Goal: Information Seeking & Learning: Learn about a topic

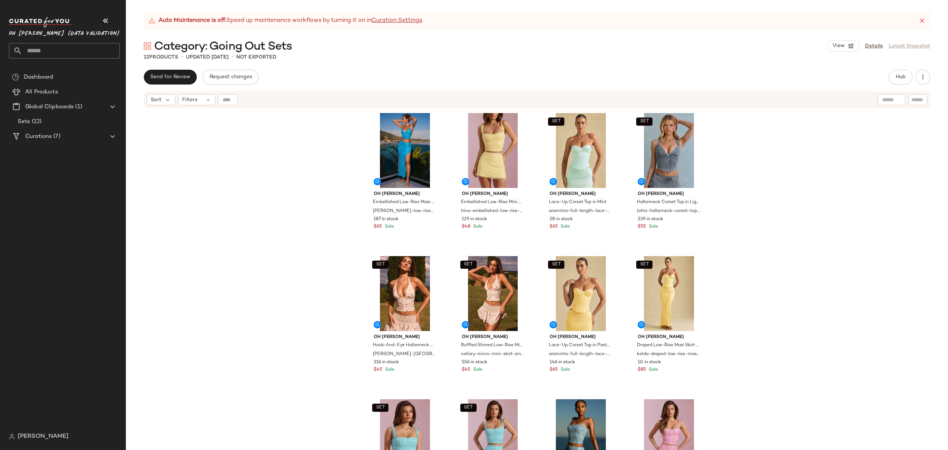
scroll to position [64, 0]
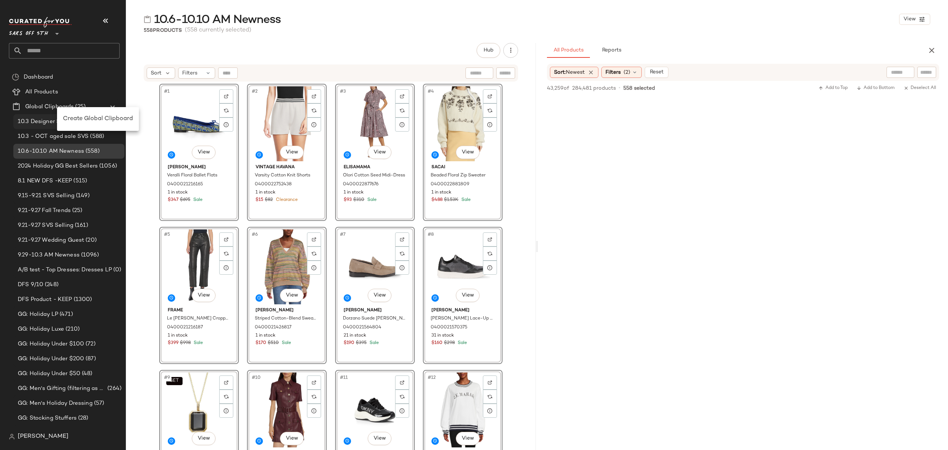
click at [97, 122] on span "Create Global Clipboard" at bounding box center [98, 119] width 70 height 6
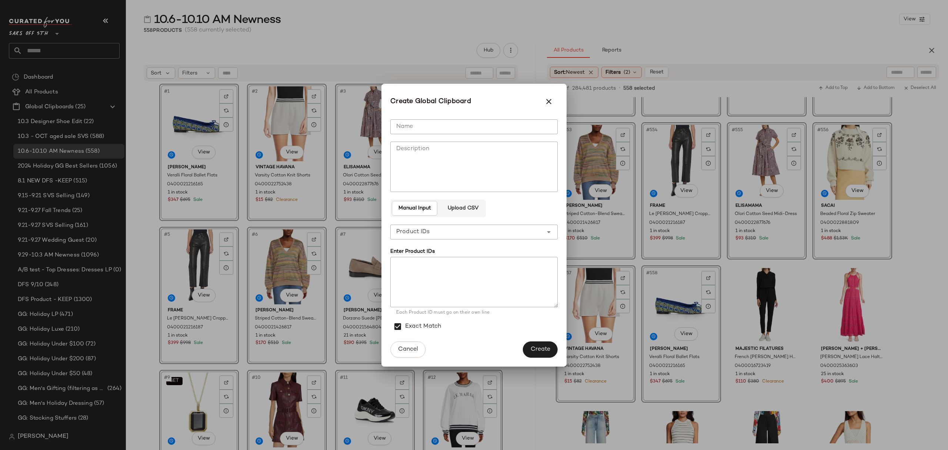
click at [428, 122] on input "Name" at bounding box center [473, 126] width 167 height 15
type input "**********"
drag, startPoint x: 430, startPoint y: 266, endPoint x: 459, endPoint y: 290, distance: 38.4
click at [430, 265] on textarea at bounding box center [473, 282] width 167 height 50
paste textarea "**********"
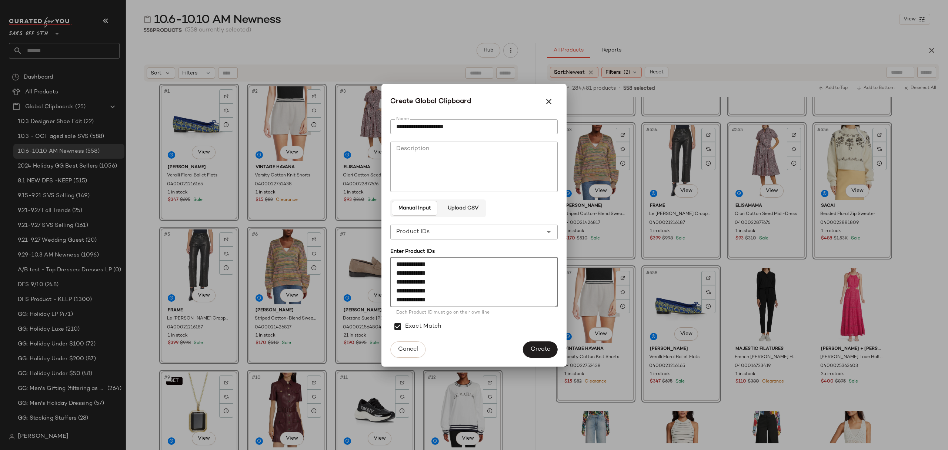
scroll to position [1303, 0]
type textarea "**********"
click at [540, 350] on span "Create" at bounding box center [541, 349] width 20 height 7
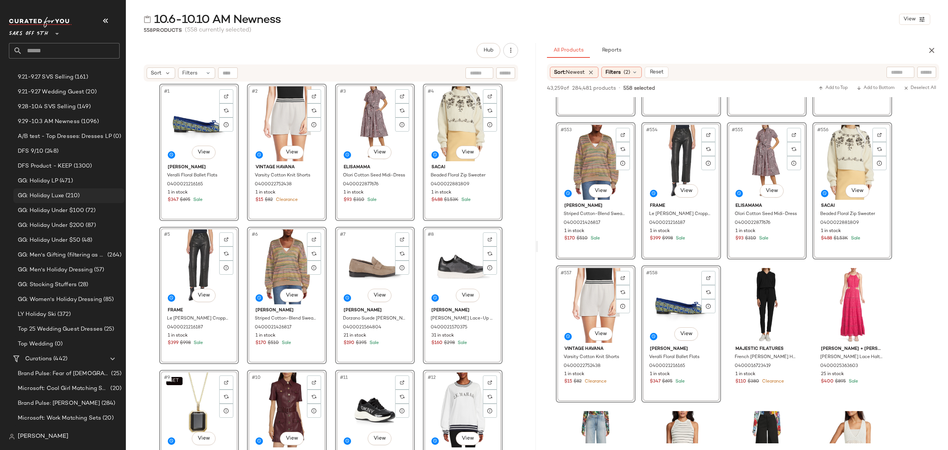
scroll to position [0, 0]
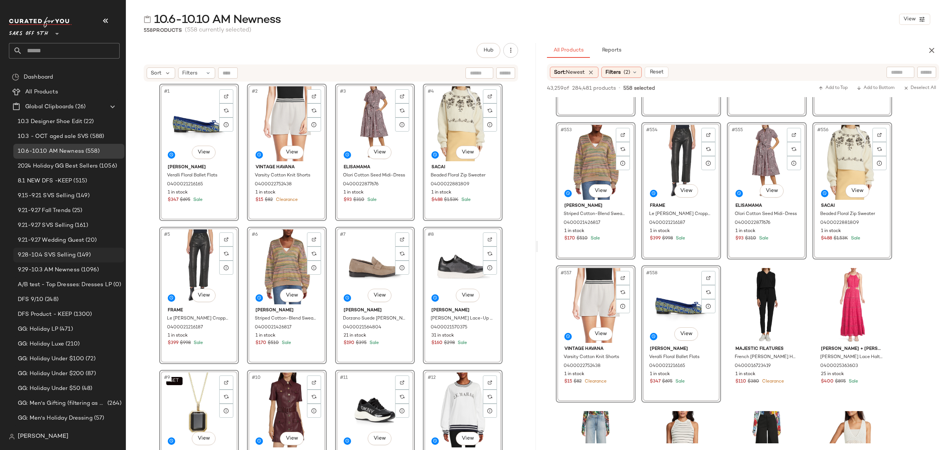
click at [70, 253] on span "9.28-10.4 SVS Selling" at bounding box center [47, 255] width 58 height 9
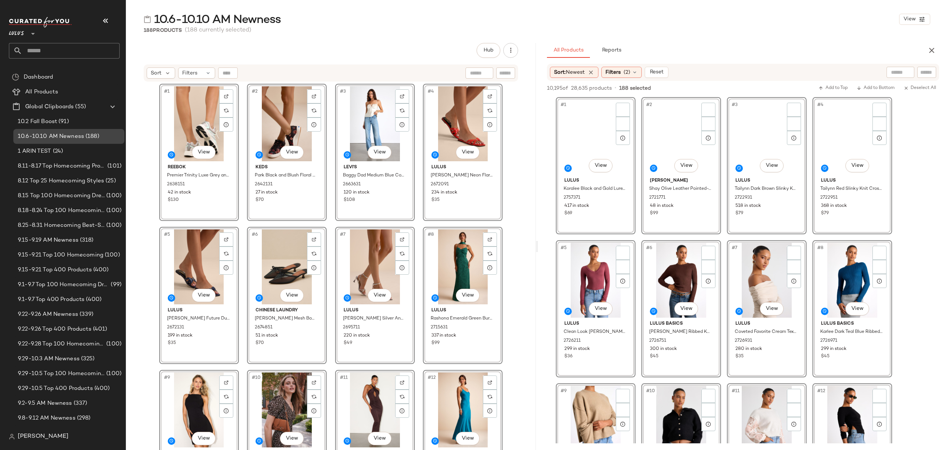
scroll to position [6470, 0]
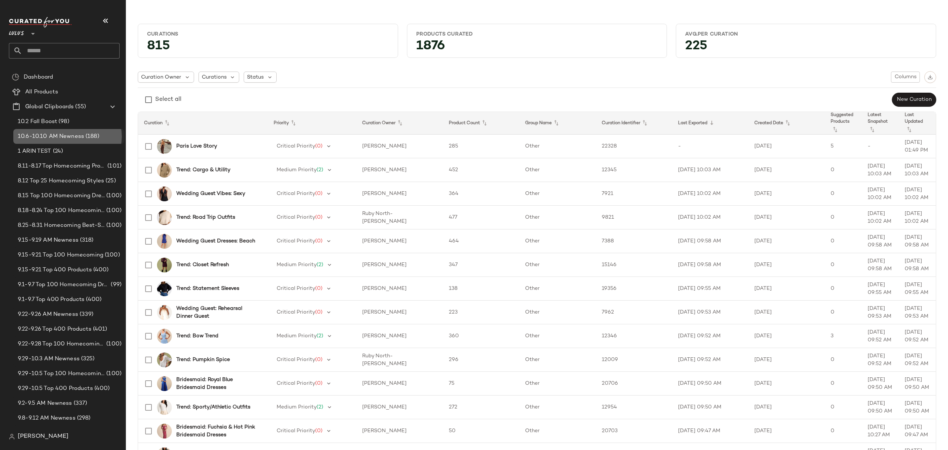
click at [71, 139] on span "10.6-10.10 AM Newness" at bounding box center [51, 136] width 66 height 9
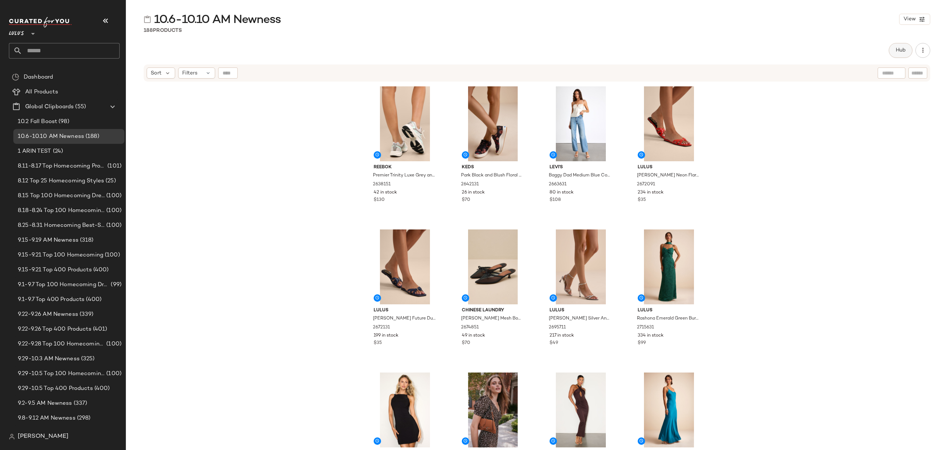
click at [898, 51] on span "Hub" at bounding box center [901, 50] width 10 height 6
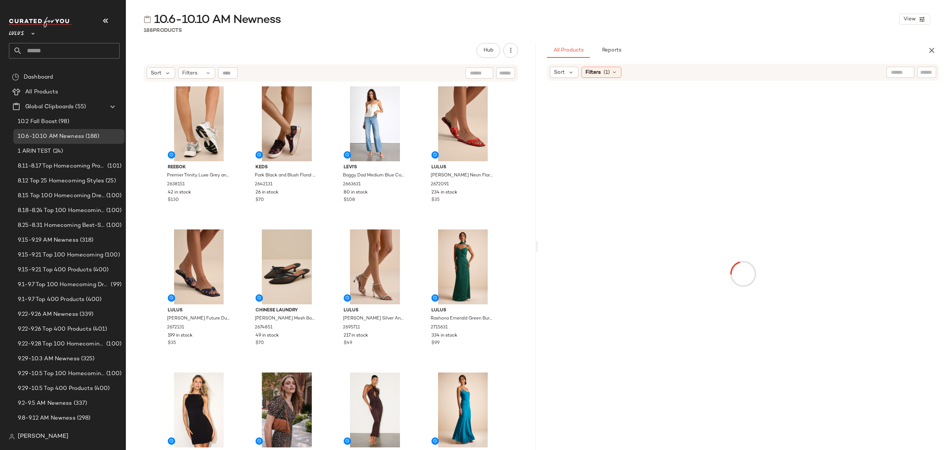
click at [573, 70] on icon at bounding box center [571, 72] width 7 height 7
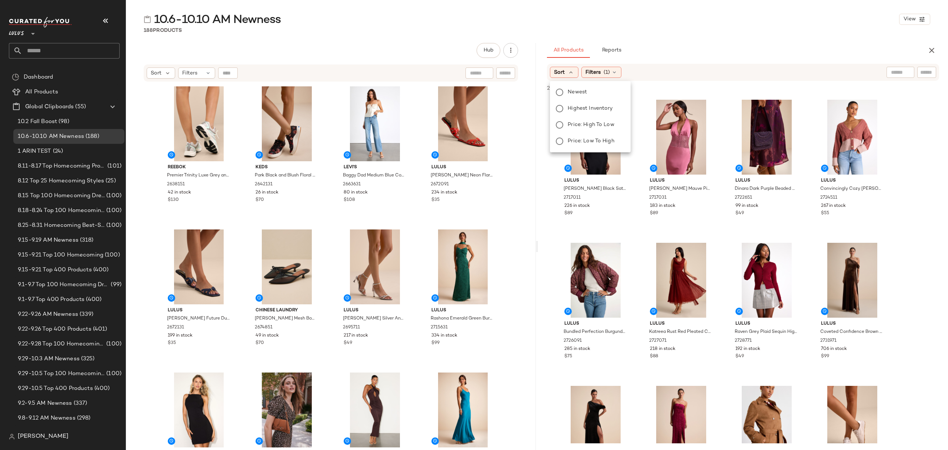
drag, startPoint x: 582, startPoint y: 92, endPoint x: 602, endPoint y: 79, distance: 23.8
click at [582, 91] on span "Newest" at bounding box center [577, 92] width 19 height 8
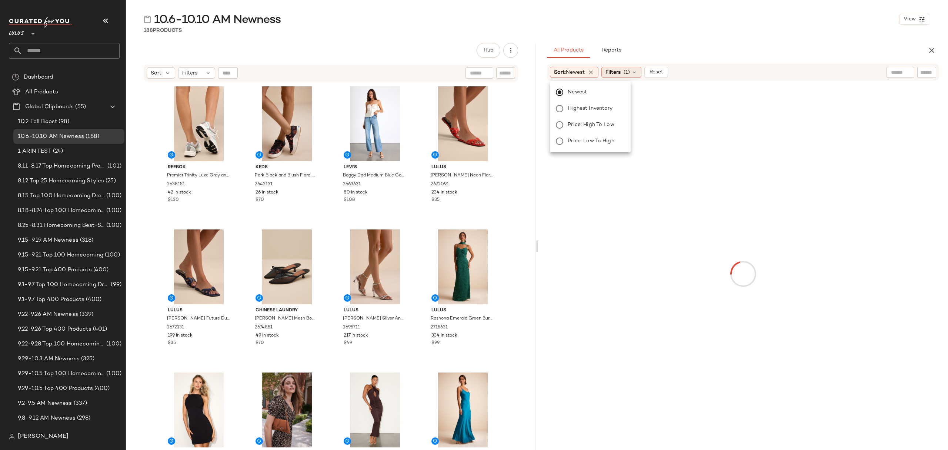
click at [612, 70] on span "Filters" at bounding box center [613, 73] width 15 height 8
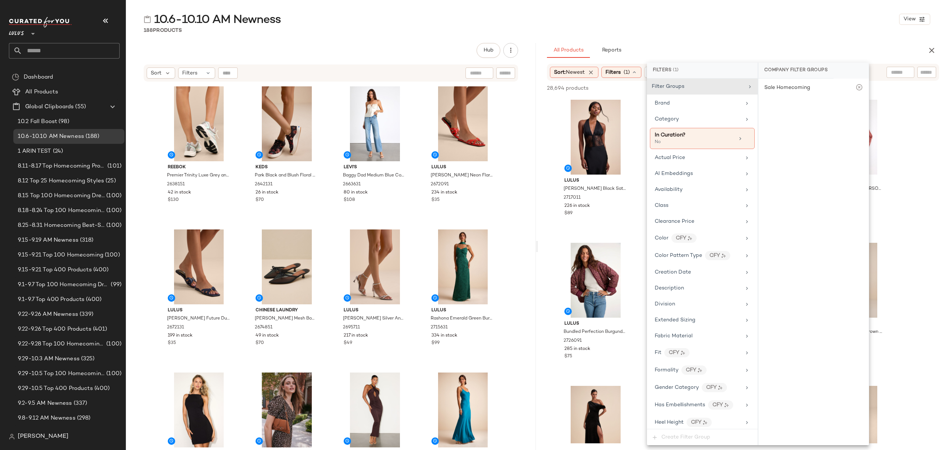
drag, startPoint x: 695, startPoint y: 192, endPoint x: 753, endPoint y: 193, distance: 57.8
click at [695, 191] on div "Availability" at bounding box center [698, 190] width 86 height 8
click at [804, 124] on div "in_stock" at bounding box center [814, 125] width 110 height 18
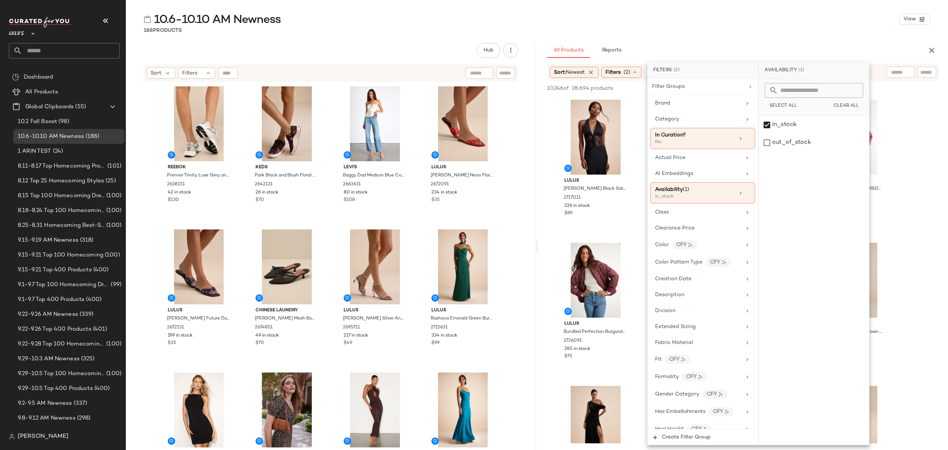
click at [635, 29] on div "188 Products" at bounding box center [537, 30] width 822 height 7
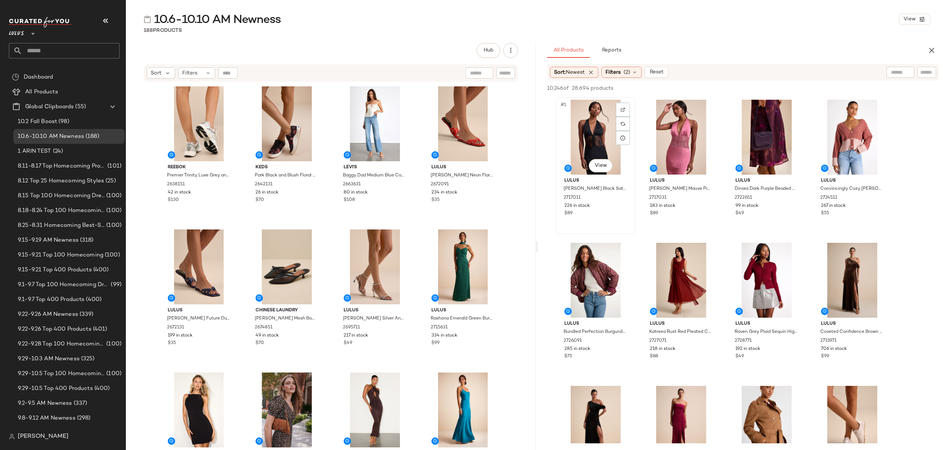
click at [602, 123] on div "#1 View" at bounding box center [596, 137] width 74 height 75
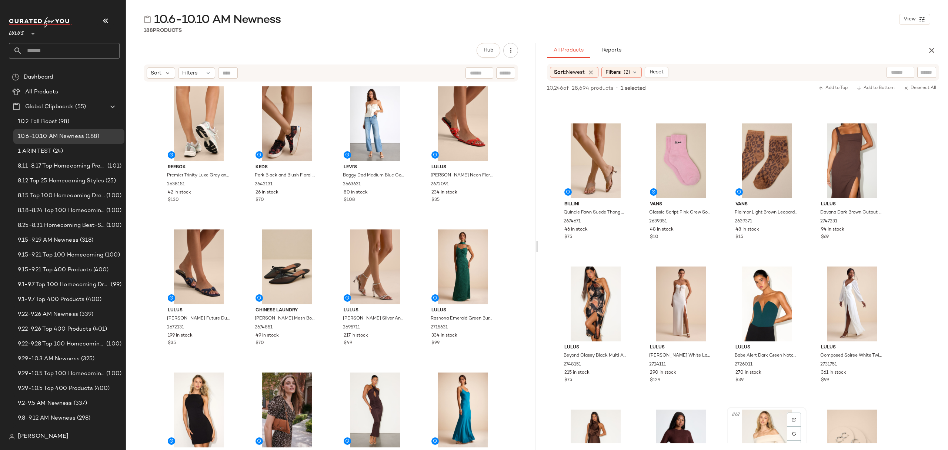
scroll to position [1926, 0]
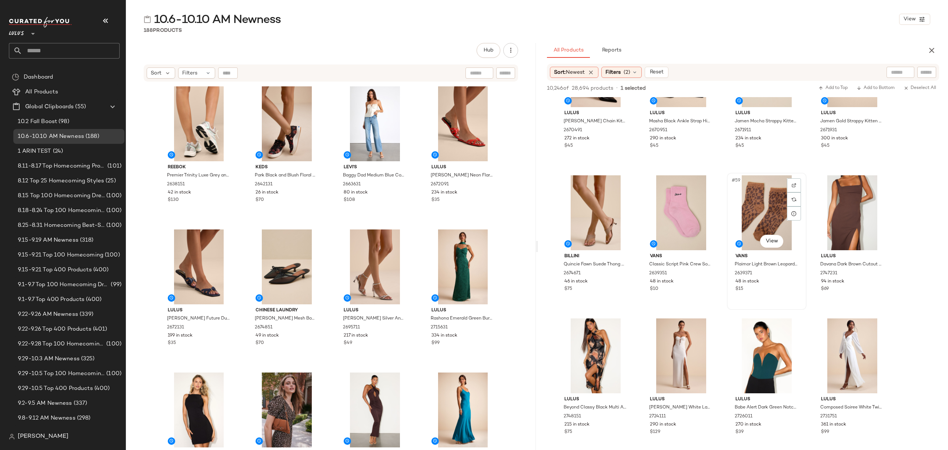
click at [778, 289] on div "$15" at bounding box center [767, 289] width 63 height 7
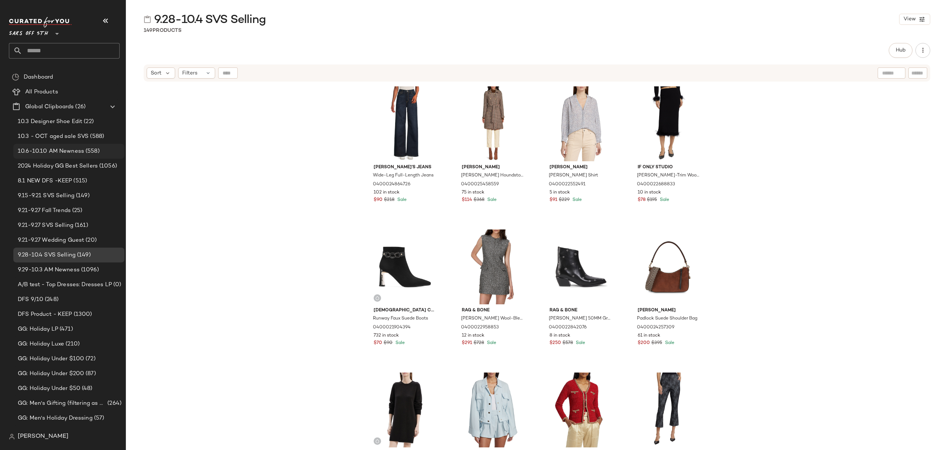
click at [64, 153] on span "10.6-10.10 AM Newness" at bounding box center [51, 151] width 66 height 9
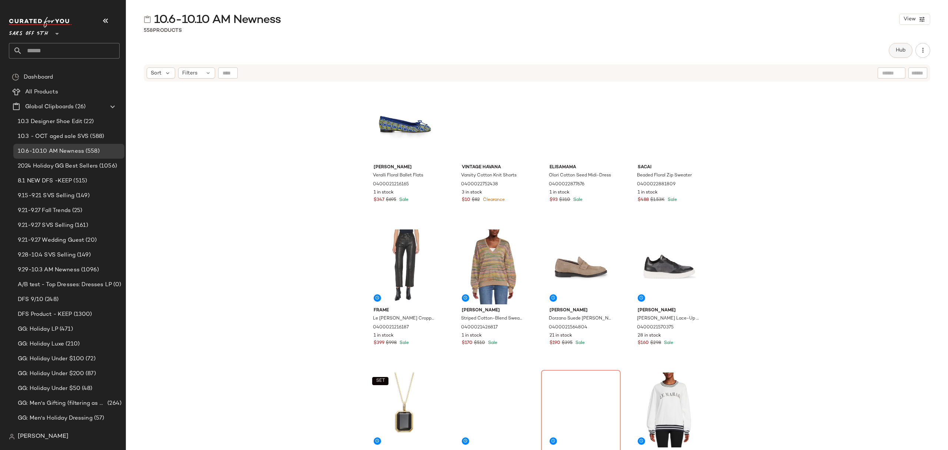
click at [899, 55] on button "Hub" at bounding box center [901, 50] width 24 height 15
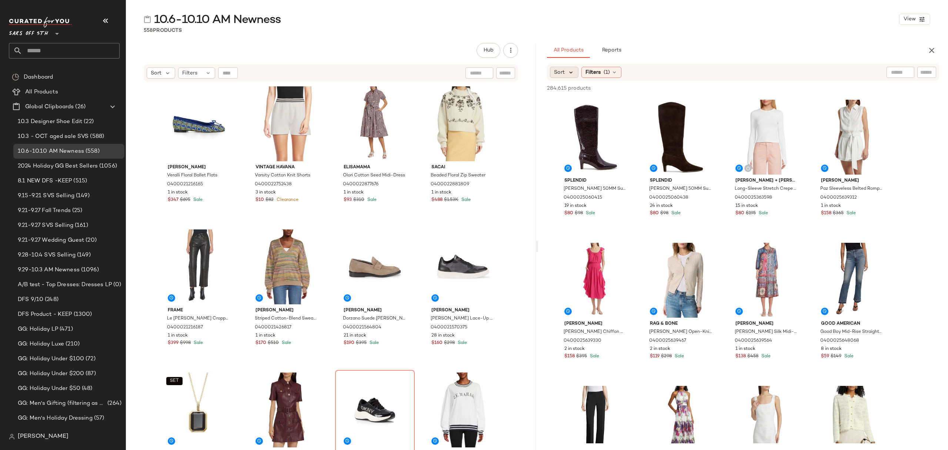
click at [571, 70] on icon at bounding box center [571, 72] width 7 height 7
click at [586, 90] on span "Newest" at bounding box center [577, 92] width 19 height 8
click at [795, 39] on div "10.6-10.10 AM Newness View 558 Products Hub Send for Review External Review Int…" at bounding box center [537, 231] width 822 height 438
click at [635, 69] on icon at bounding box center [635, 72] width 6 height 6
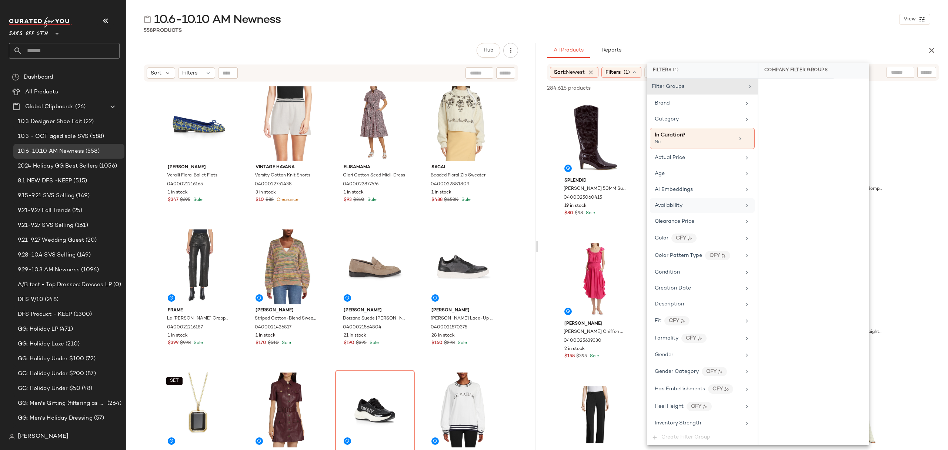
click at [727, 207] on div "Availability" at bounding box center [698, 206] width 86 height 8
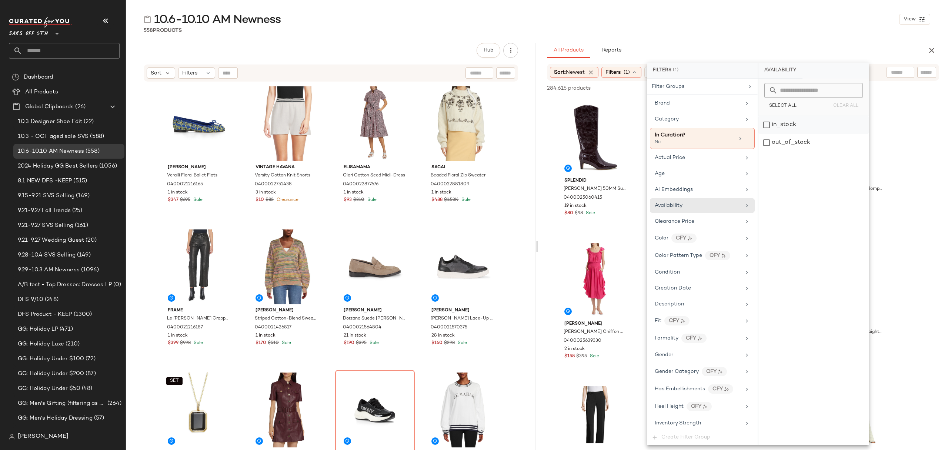
click at [848, 124] on div "in_stock" at bounding box center [814, 125] width 110 height 18
click at [752, 29] on div "558 Products" at bounding box center [537, 30] width 822 height 7
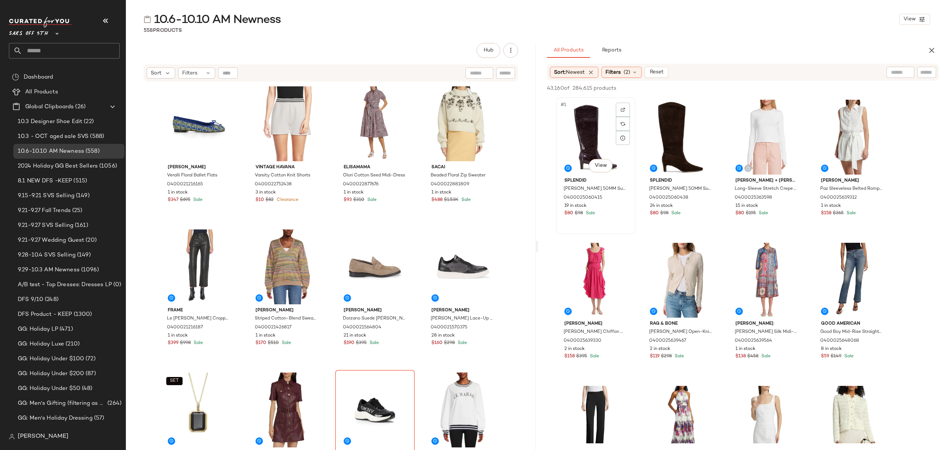
click at [591, 134] on div "#1 View" at bounding box center [596, 137] width 74 height 75
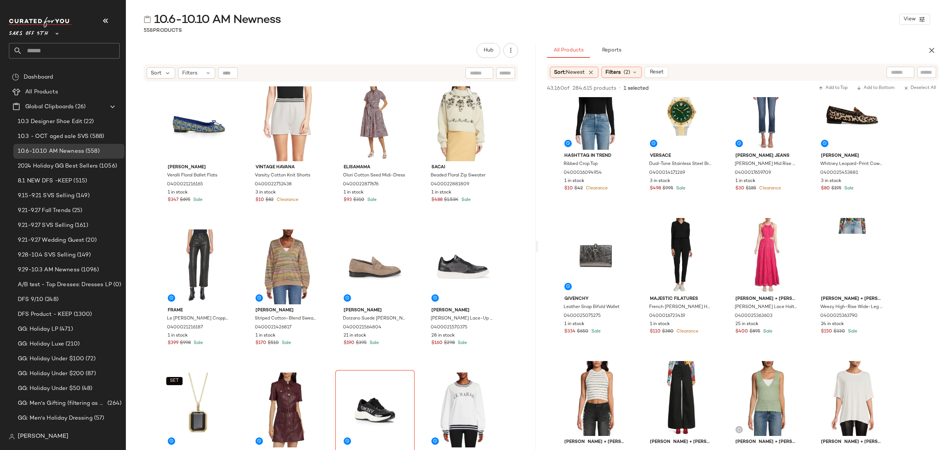
scroll to position [4742, 0]
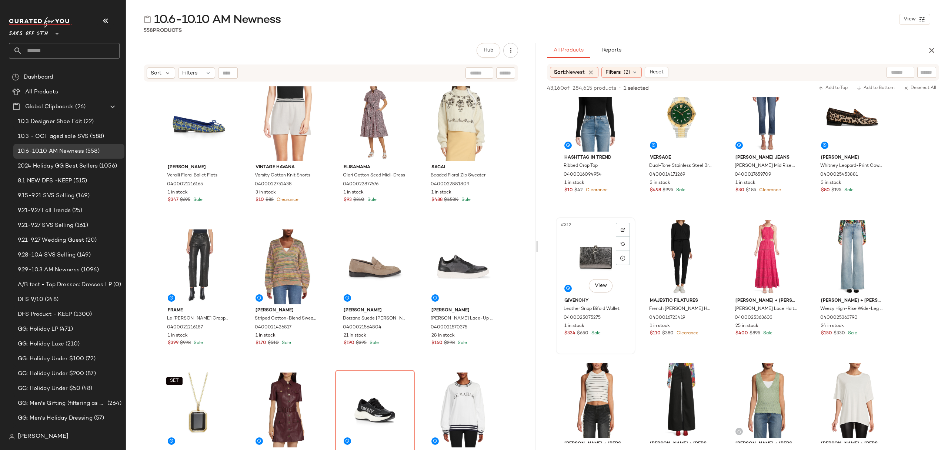
click at [630, 329] on div "Givenchy Leather Snap Bifold Wallet 0400025075275 1 in stock $334 $650 Sale" at bounding box center [596, 316] width 74 height 43
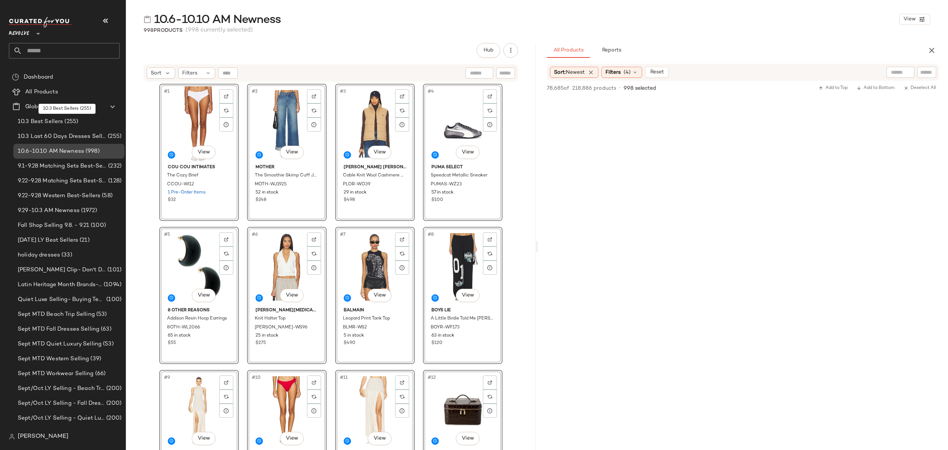
scroll to position [35614, 0]
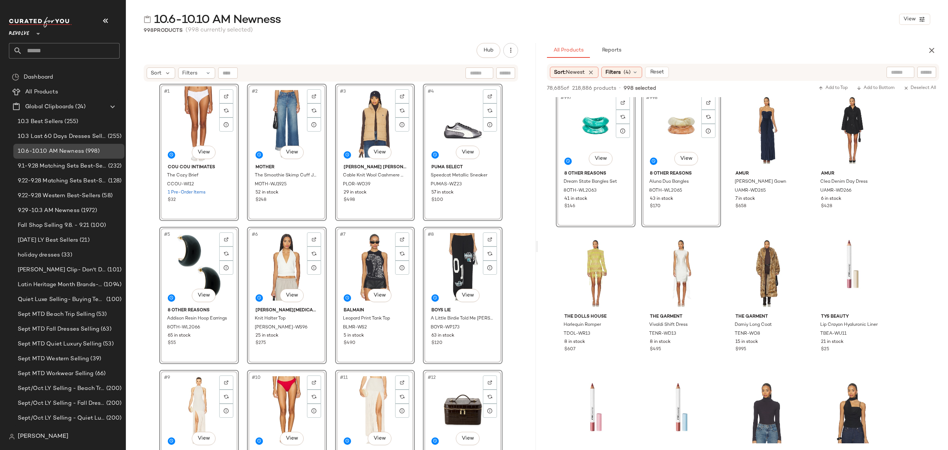
click at [84, 149] on span "(998)" at bounding box center [92, 151] width 16 height 9
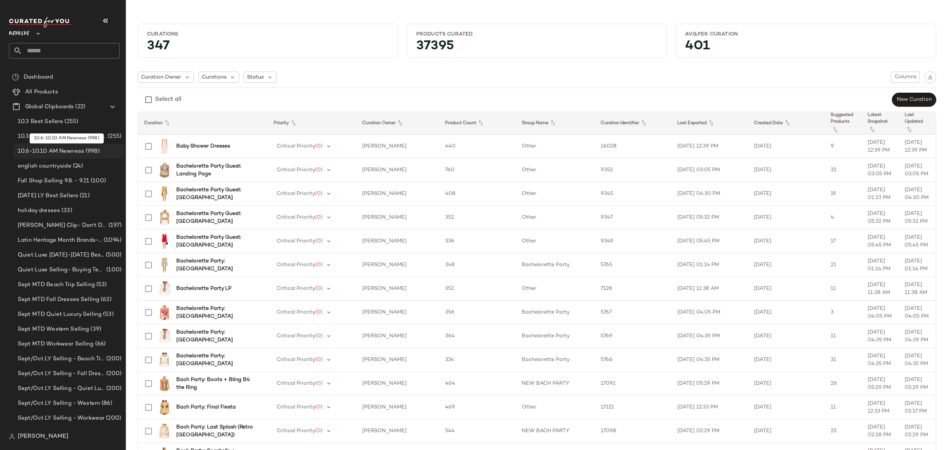
click at [76, 153] on span "10.6-10.10 AM Newness" at bounding box center [51, 151] width 66 height 9
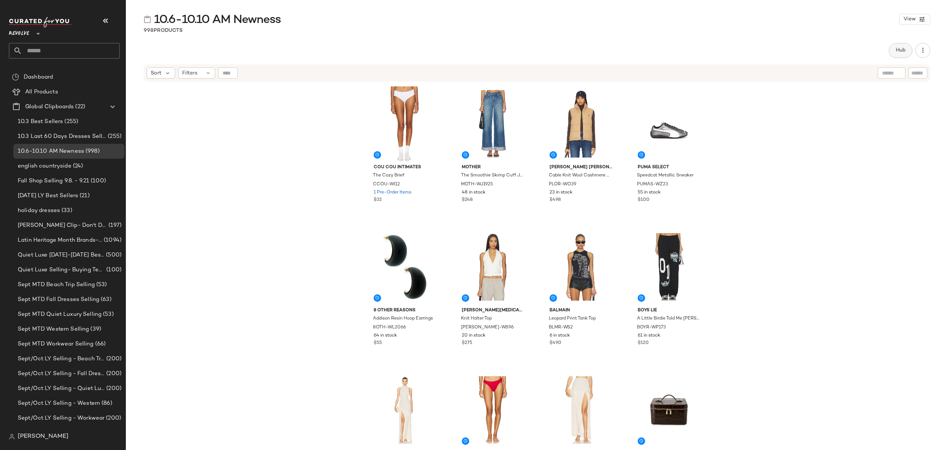
click at [897, 49] on span "Hub" at bounding box center [901, 50] width 10 height 6
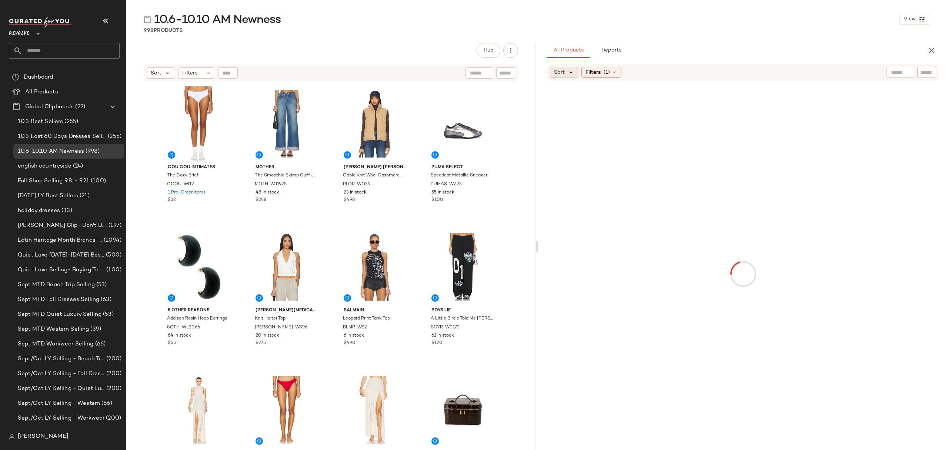
click at [570, 74] on icon at bounding box center [571, 72] width 7 height 7
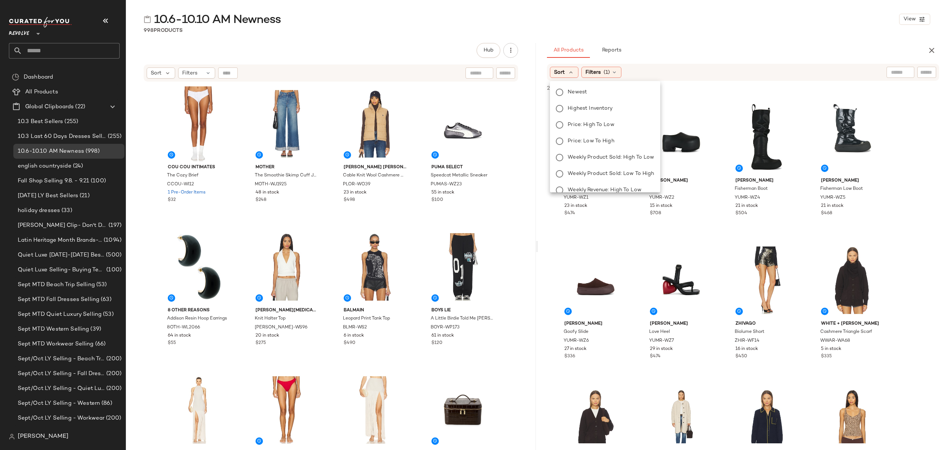
click at [584, 88] on span "Newest" at bounding box center [577, 92] width 19 height 8
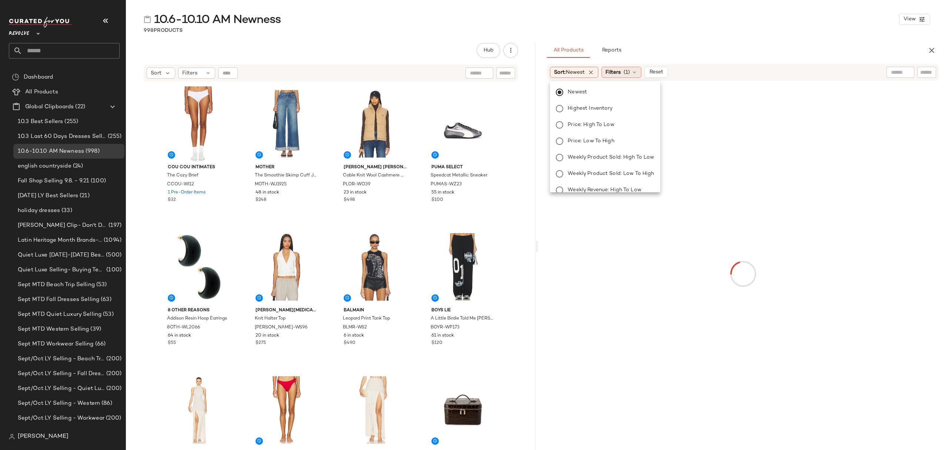
click at [625, 74] on div "Filters (1)" at bounding box center [622, 72] width 40 height 11
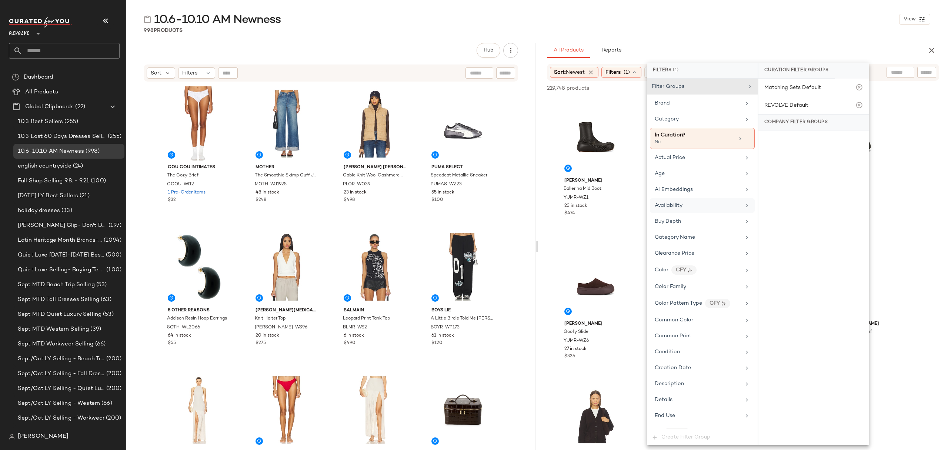
click at [692, 212] on div "Availability" at bounding box center [702, 205] width 105 height 14
click at [793, 123] on div "in_stock" at bounding box center [814, 125] width 110 height 18
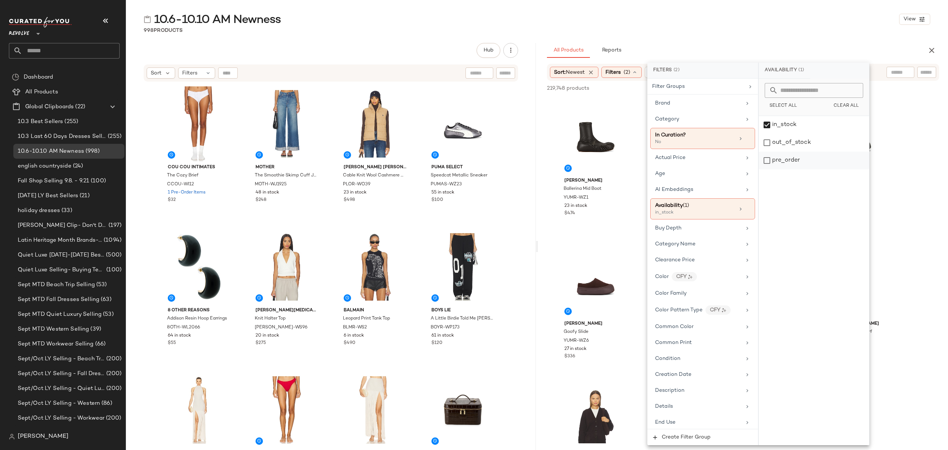
click at [796, 163] on div "pre_order" at bounding box center [814, 161] width 110 height 18
click at [689, 172] on div "Age" at bounding box center [698, 174] width 86 height 8
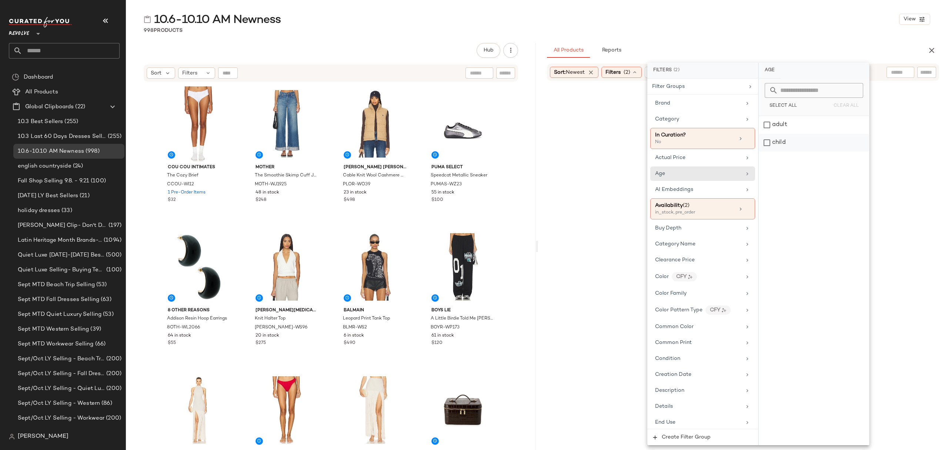
drag, startPoint x: 799, startPoint y: 128, endPoint x: 799, endPoint y: 135, distance: 7.0
click at [799, 128] on div "adult" at bounding box center [814, 125] width 110 height 18
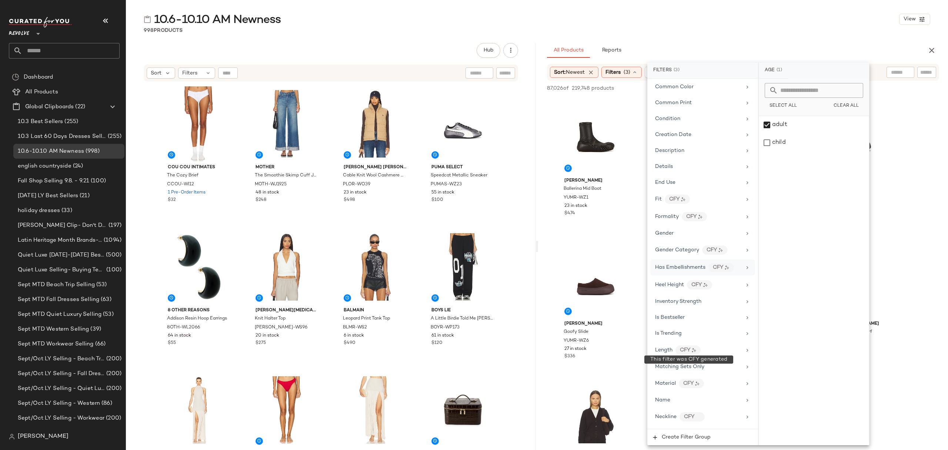
scroll to position [247, 0]
click at [672, 236] on span "Gender" at bounding box center [664, 233] width 19 height 6
click at [784, 129] on div "female" at bounding box center [814, 125] width 110 height 18
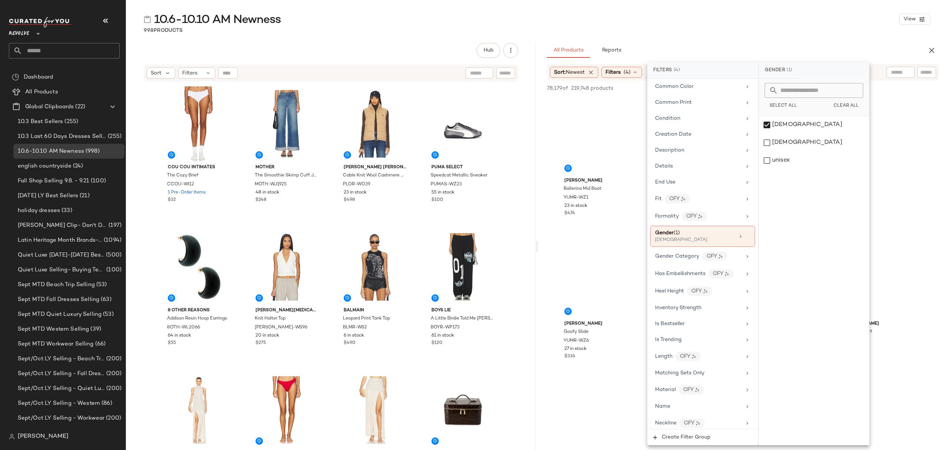
click at [783, 24] on div "10.6-10.10 AM Newness View" at bounding box center [537, 19] width 822 height 15
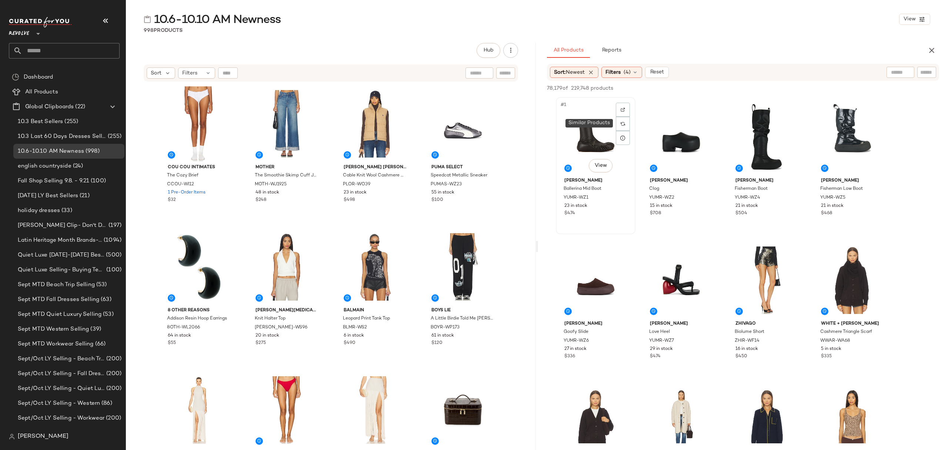
click at [615, 118] on div "#1 View" at bounding box center [596, 137] width 74 height 75
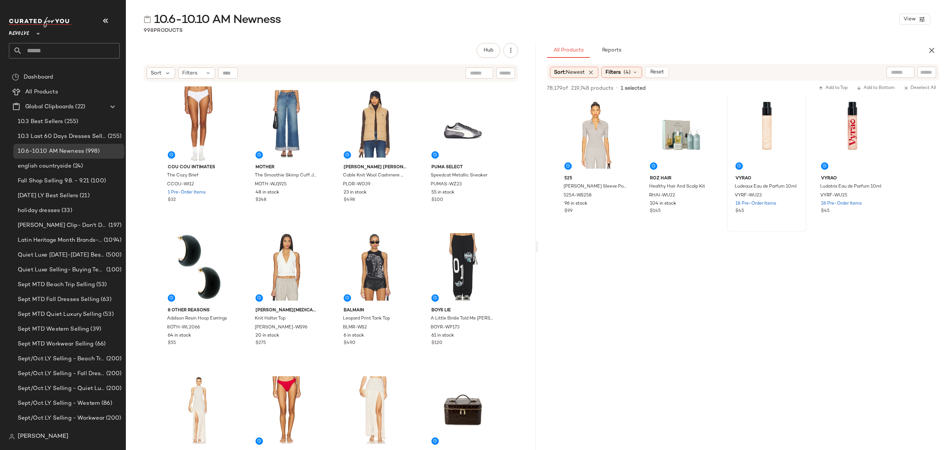
scroll to position [29587, 0]
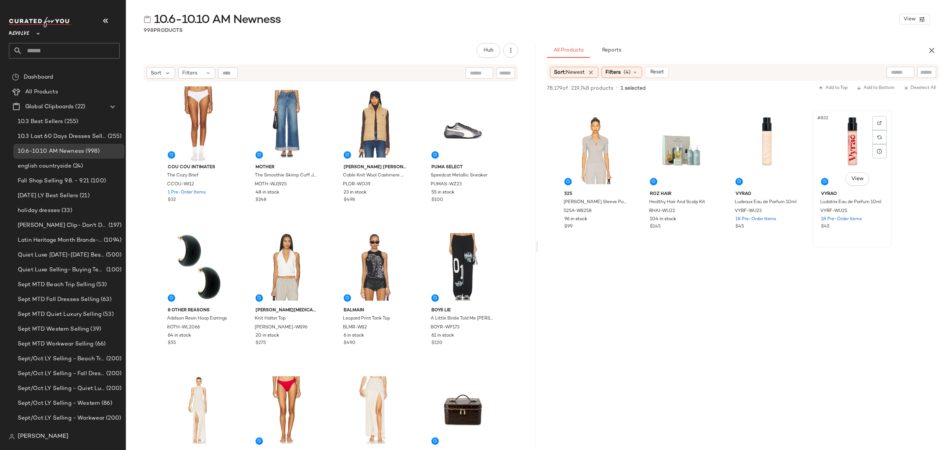
click at [875, 224] on div "$45" at bounding box center [852, 226] width 63 height 7
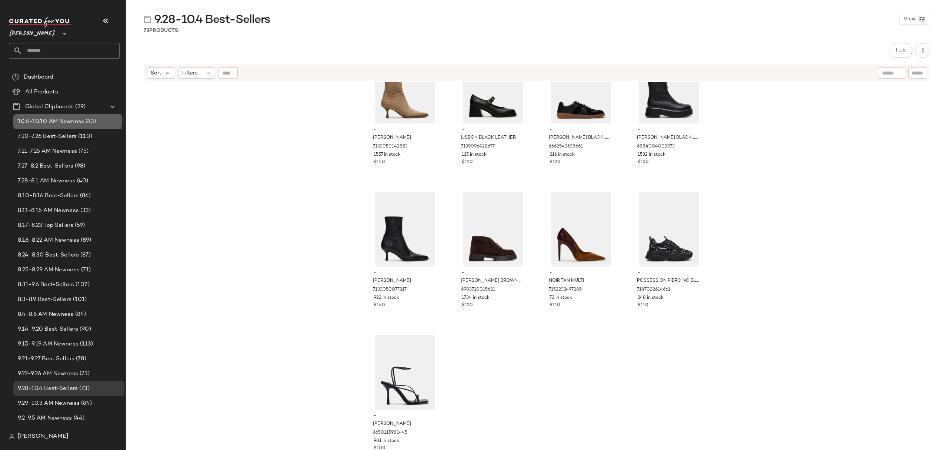
click at [69, 118] on span "10.6-10.10 AM Newness" at bounding box center [51, 121] width 66 height 9
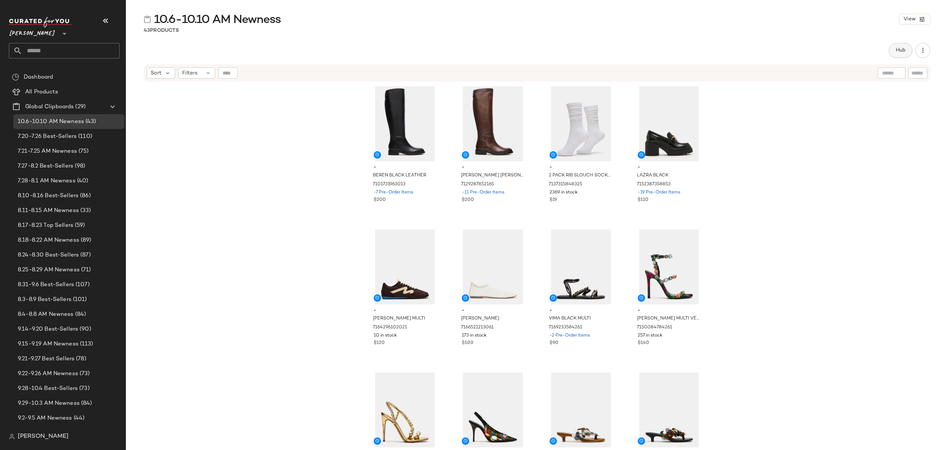
click at [894, 48] on button "Hub" at bounding box center [901, 50] width 24 height 15
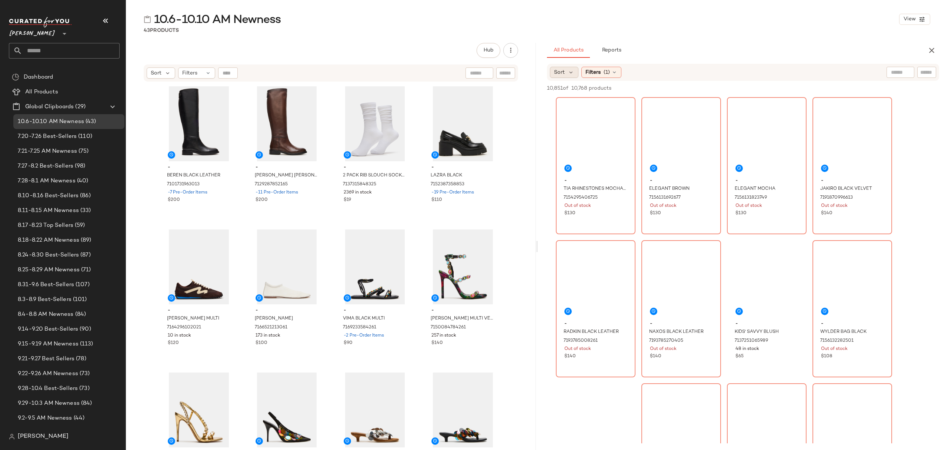
click at [557, 71] on span "Sort" at bounding box center [559, 73] width 11 height 8
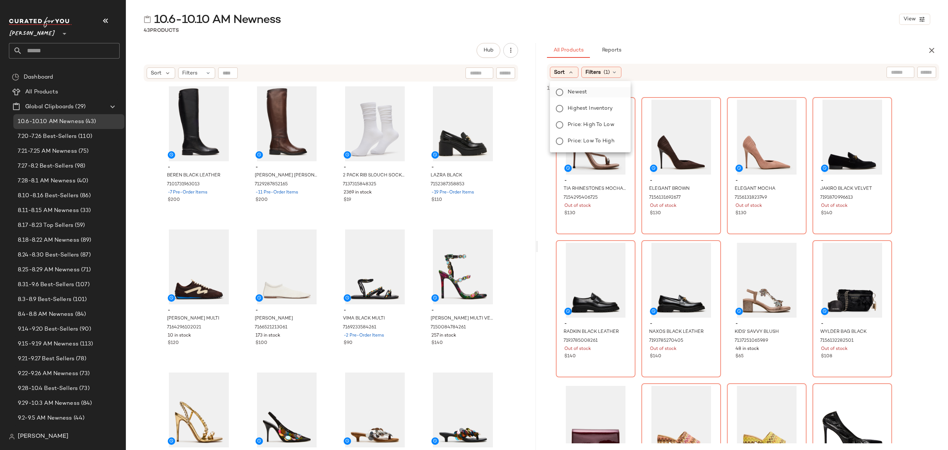
click at [574, 90] on span "Newest" at bounding box center [577, 92] width 19 height 8
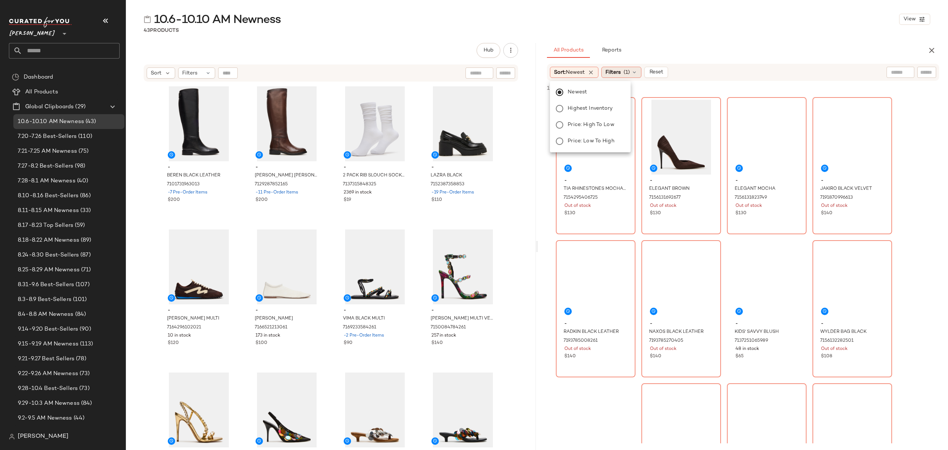
click at [625, 74] on div "Filters (1)" at bounding box center [622, 72] width 40 height 11
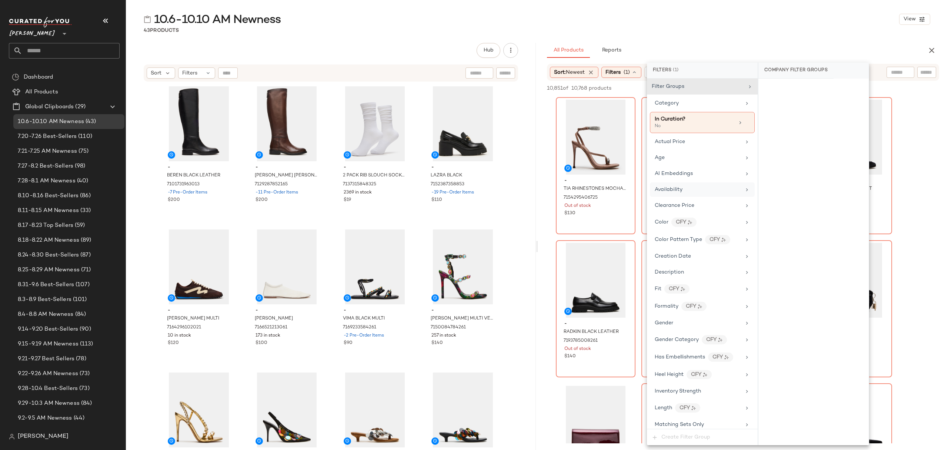
click at [692, 190] on div "Availability" at bounding box center [698, 190] width 86 height 8
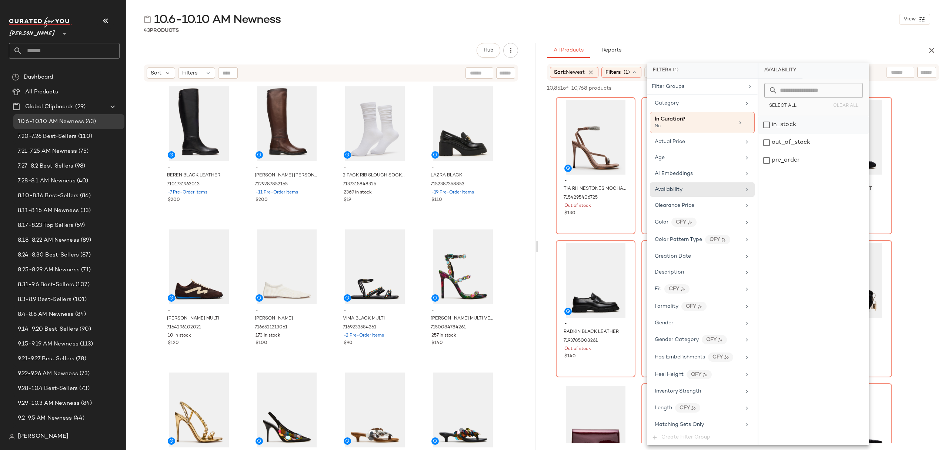
click at [808, 128] on div "in_stock" at bounding box center [814, 125] width 110 height 18
click at [806, 160] on div "pre_order" at bounding box center [814, 161] width 110 height 18
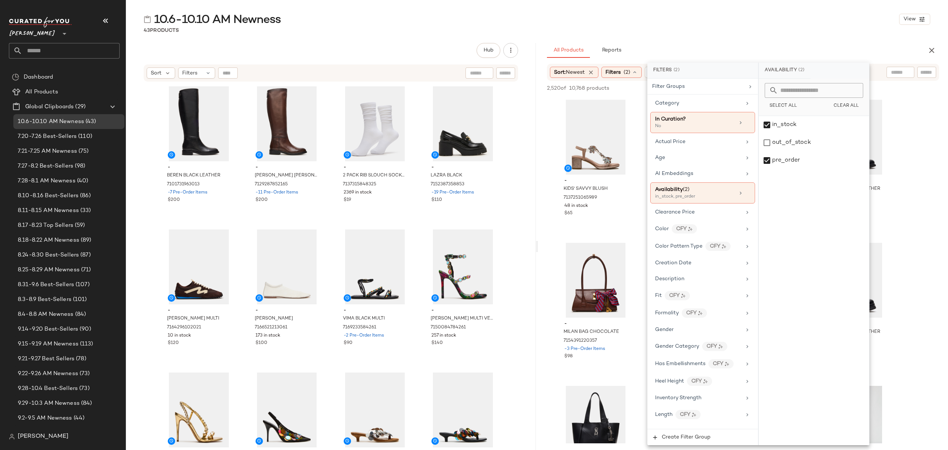
click at [764, 43] on div "All Products Reports" at bounding box center [731, 50] width 369 height 15
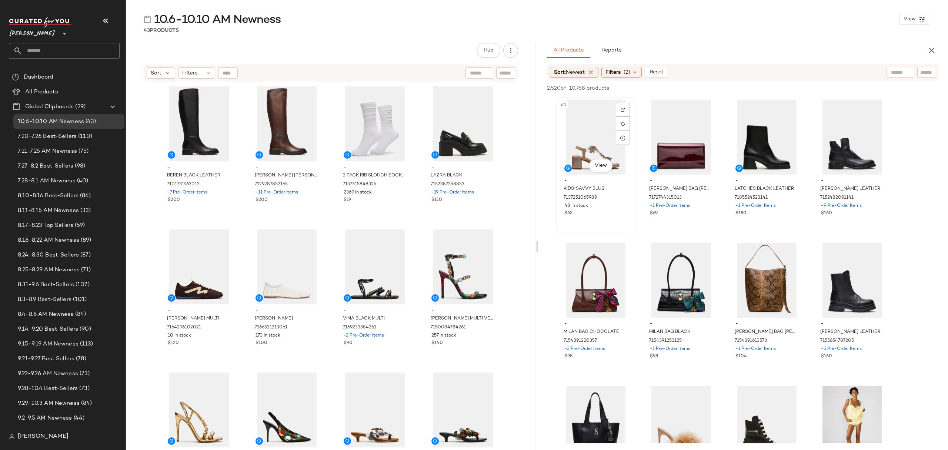
click at [598, 139] on div "#1 View" at bounding box center [596, 137] width 74 height 75
click at [785, 219] on div "#3 View - LATCHES BLACK LEATHER 7185524523141 -1 Pre-Order Items $180" at bounding box center [767, 166] width 78 height 136
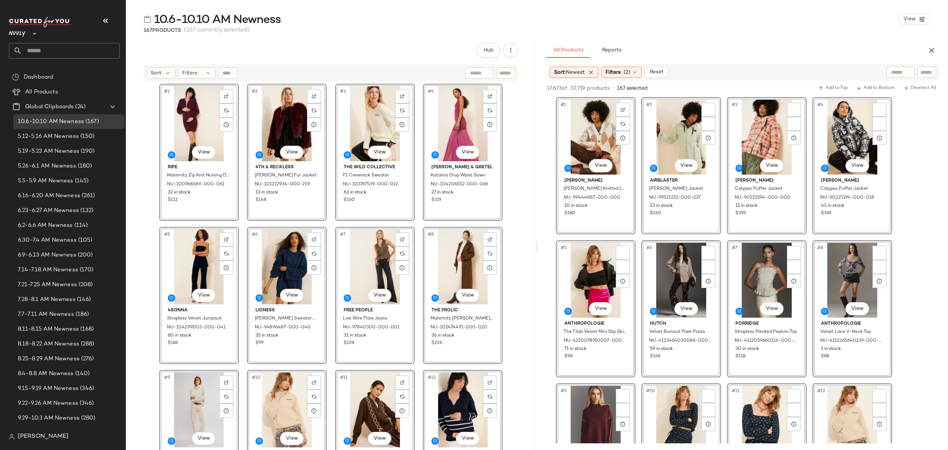
scroll to position [5779, 0]
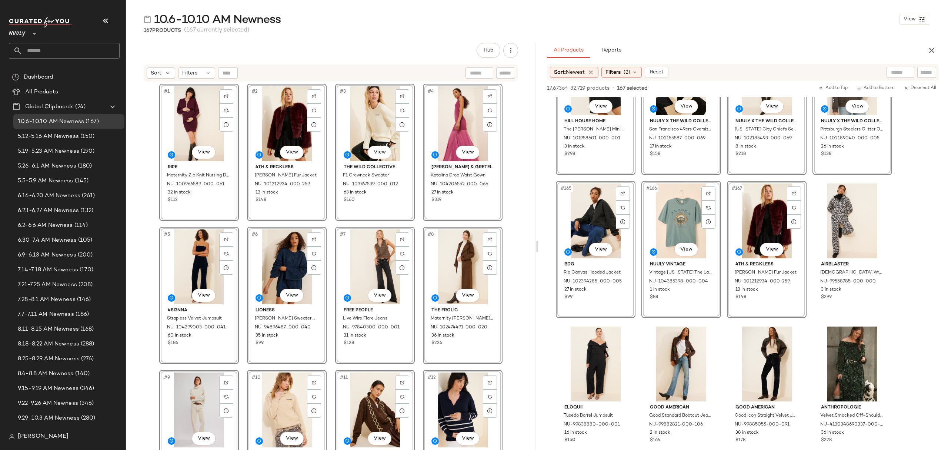
click at [931, 46] on icon "button" at bounding box center [932, 50] width 9 height 9
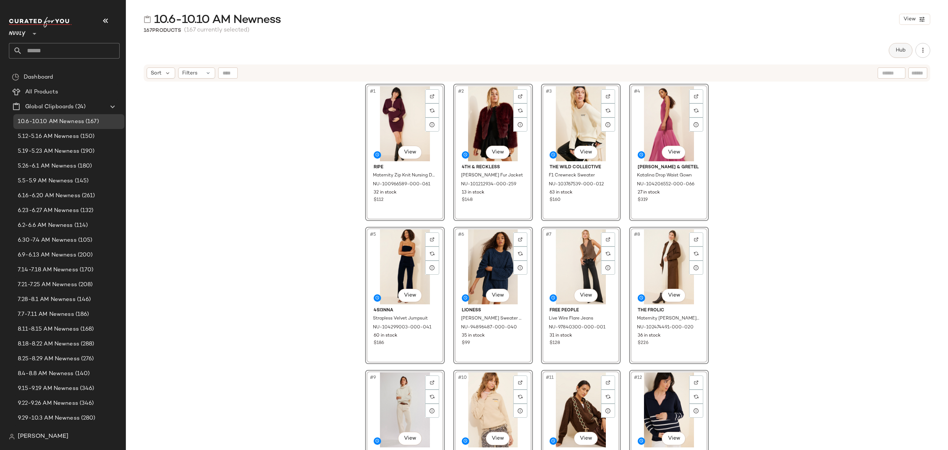
click at [894, 51] on button "Hub" at bounding box center [901, 50] width 24 height 15
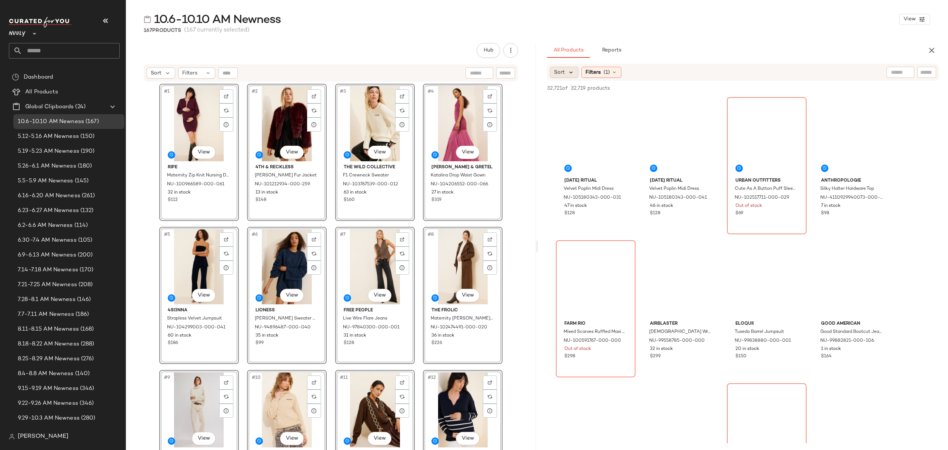
click at [568, 74] on icon at bounding box center [571, 72] width 7 height 7
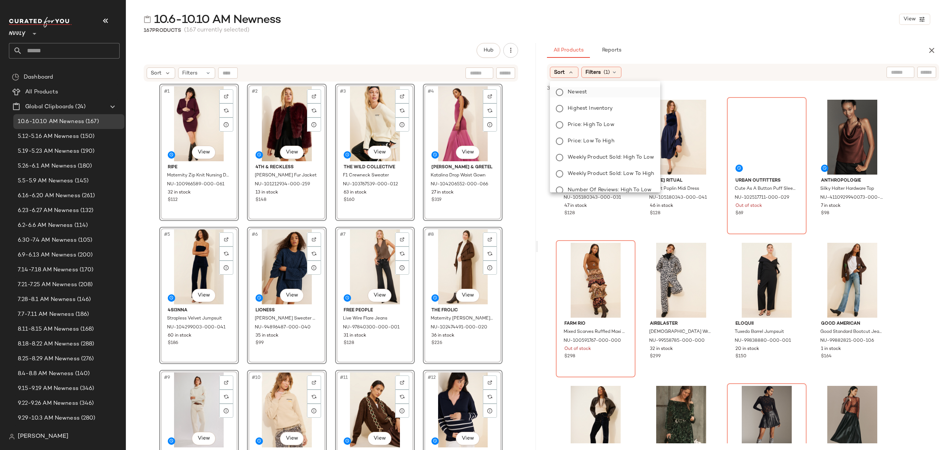
click at [578, 91] on span "Newest" at bounding box center [577, 92] width 19 height 8
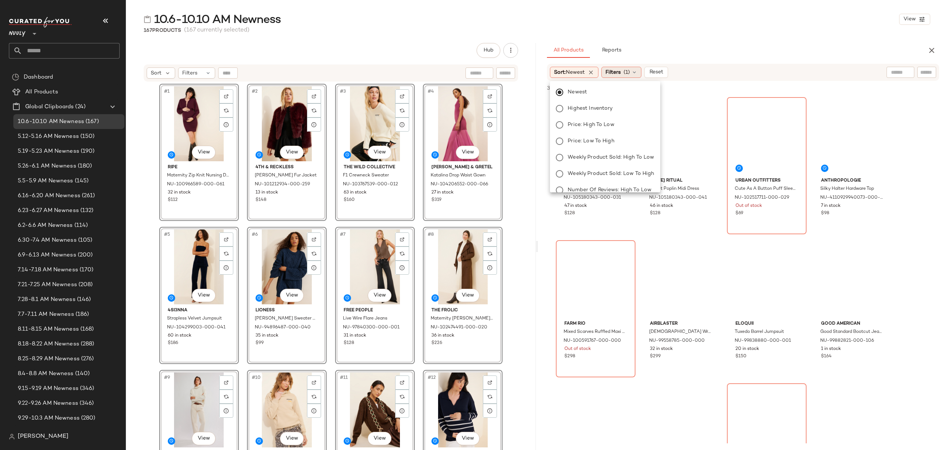
click at [636, 70] on icon at bounding box center [635, 72] width 6 height 6
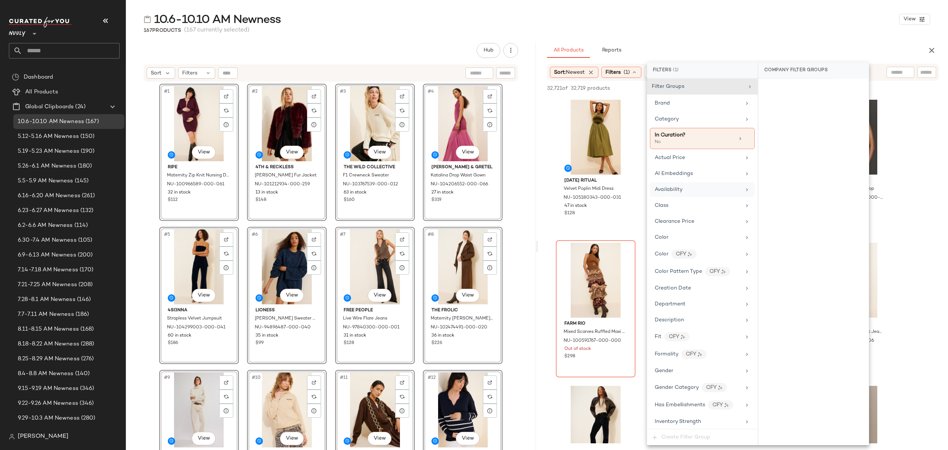
click at [697, 190] on div "Availability" at bounding box center [698, 190] width 86 height 8
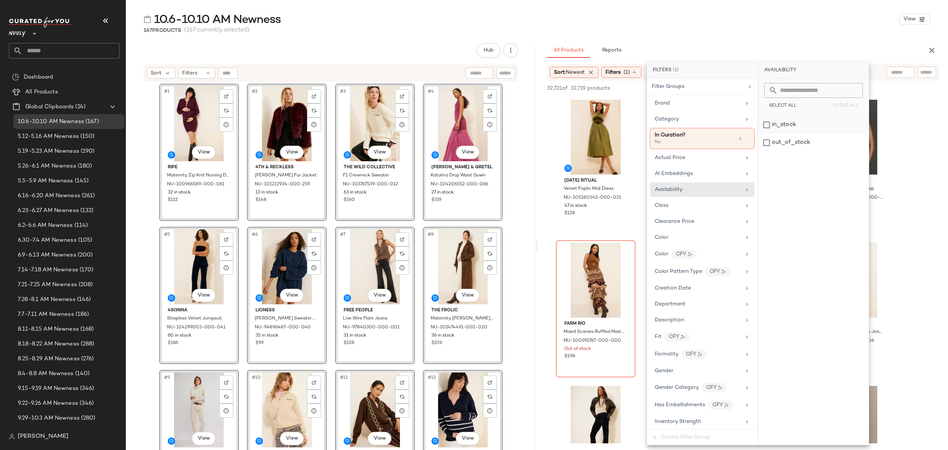
click at [828, 122] on div "in_stock" at bounding box center [814, 125] width 110 height 18
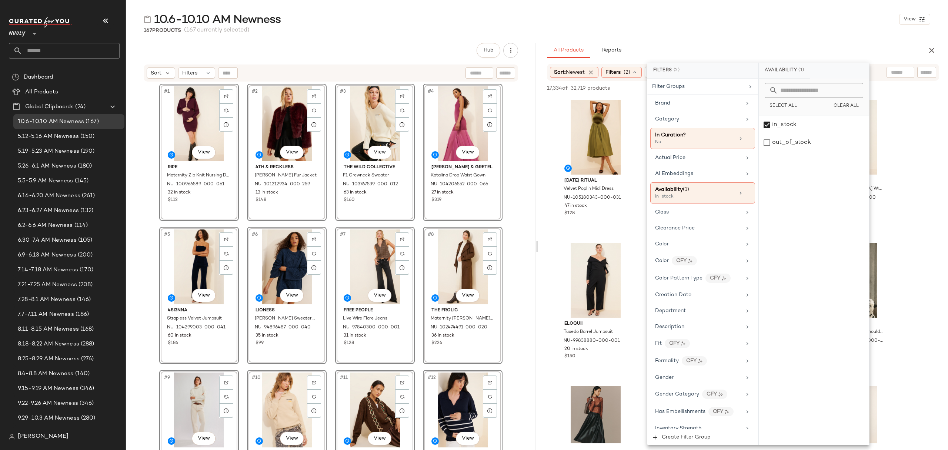
click at [738, 35] on div "10.6-10.10 AM Newness View 167 Products (167 currently selected) Hub Send for R…" at bounding box center [537, 231] width 822 height 438
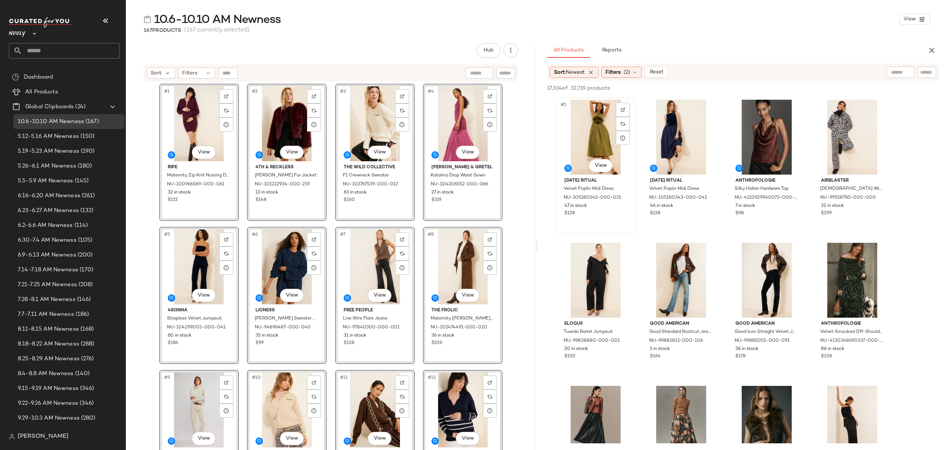
click at [589, 133] on div "#1 View" at bounding box center [596, 137] width 74 height 75
click at [784, 210] on div "$98" at bounding box center [767, 213] width 63 height 7
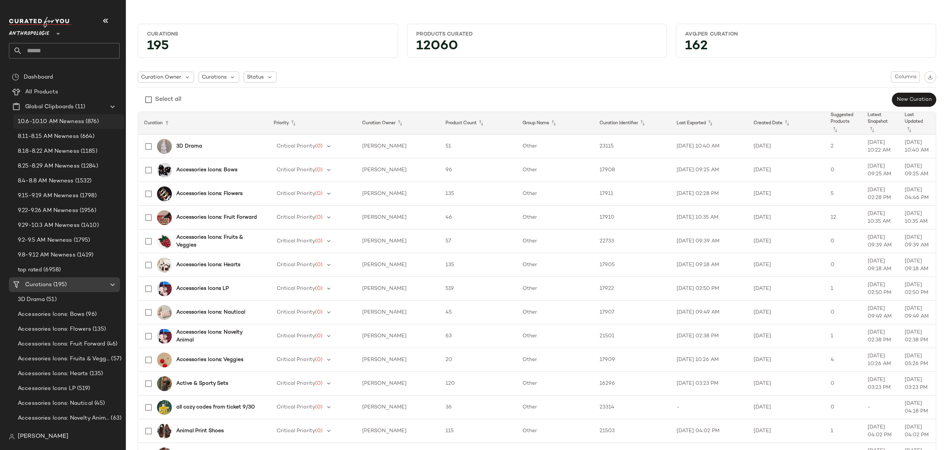
click at [66, 126] on div "10.6-10.10 AM Newness (876)" at bounding box center [68, 121] width 111 height 15
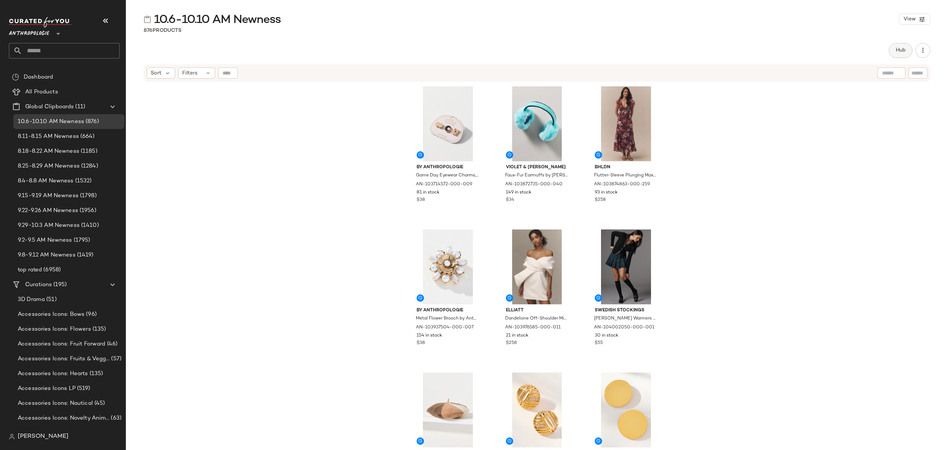
click at [894, 53] on button "Hub" at bounding box center [901, 50] width 24 height 15
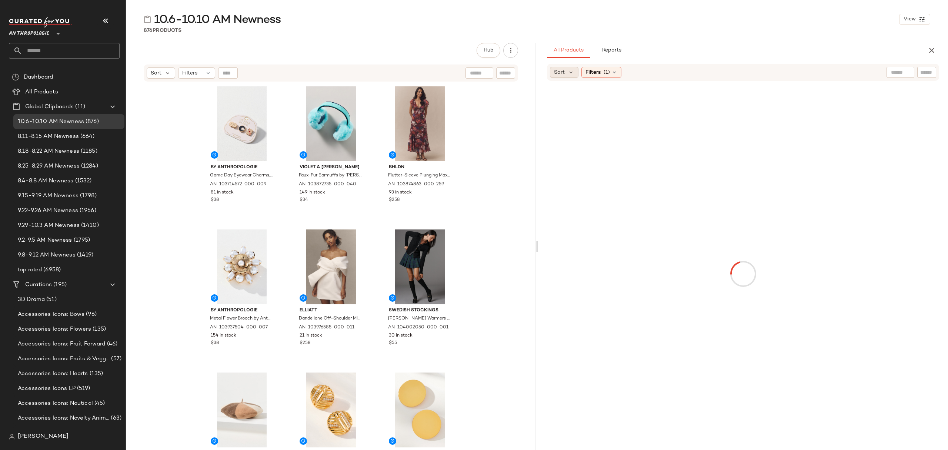
click at [560, 73] on span "Sort" at bounding box center [559, 73] width 11 height 8
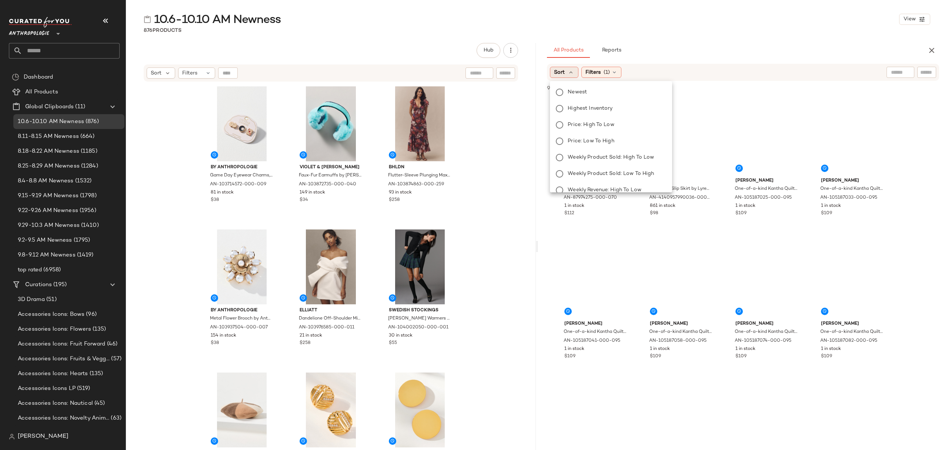
click at [578, 89] on span "Newest" at bounding box center [577, 92] width 19 height 8
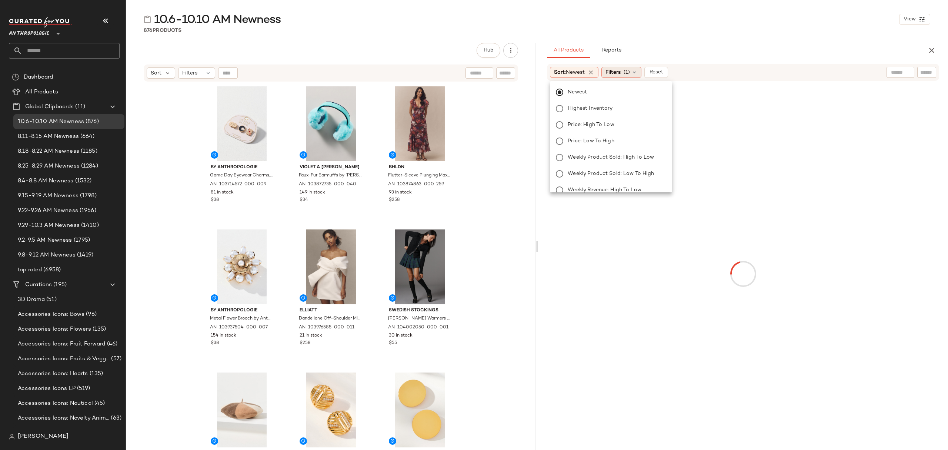
click at [624, 75] on div "Filters (1)" at bounding box center [622, 72] width 40 height 11
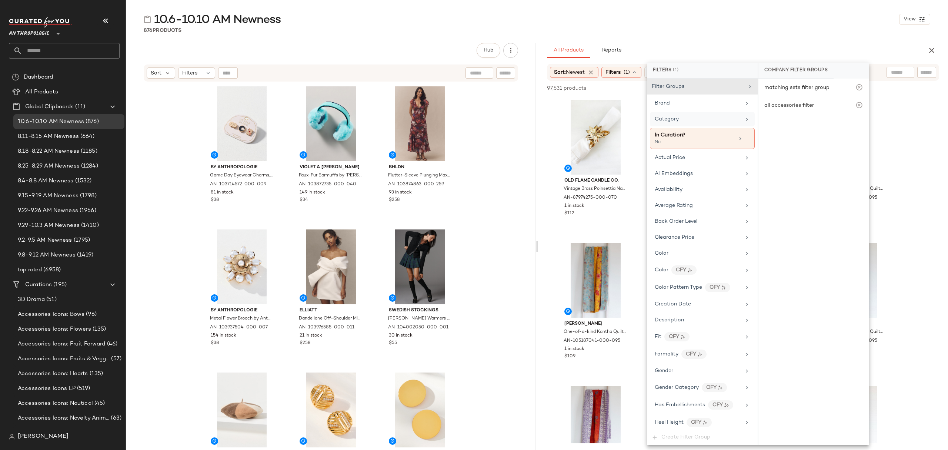
click at [682, 120] on div "Category" at bounding box center [698, 119] width 86 height 8
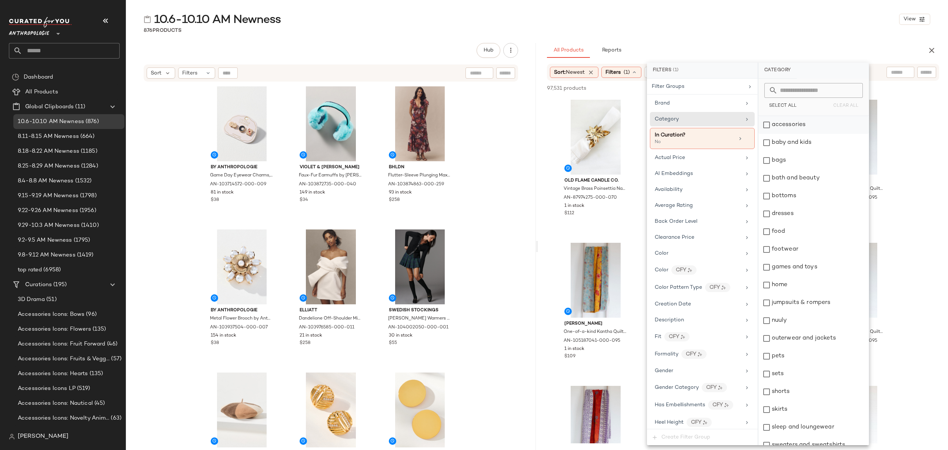
click at [796, 129] on div "accessories" at bounding box center [814, 125] width 110 height 18
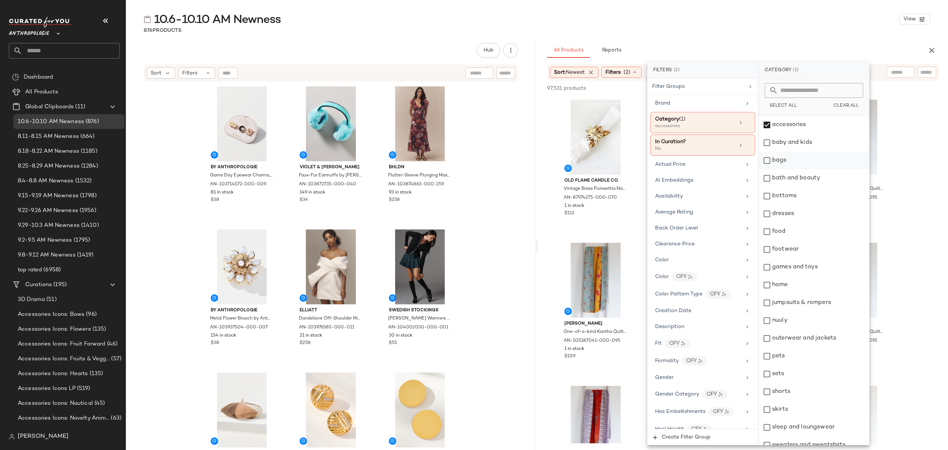
click at [808, 166] on div "bags" at bounding box center [814, 161] width 110 height 18
click at [814, 197] on div "bottoms" at bounding box center [814, 196] width 110 height 18
click at [820, 217] on div "dresses" at bounding box center [814, 214] width 110 height 18
click at [816, 249] on div "footwear" at bounding box center [814, 249] width 110 height 18
click at [831, 299] on div "jumpsuits & rompers" at bounding box center [814, 303] width 110 height 18
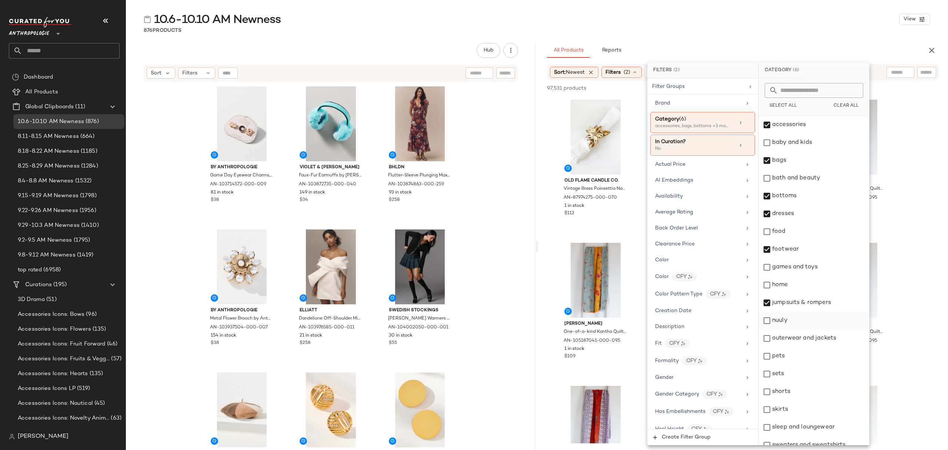
click at [817, 323] on div "nuuly" at bounding box center [814, 321] width 110 height 18
click at [824, 335] on div "outerwear and jackets" at bounding box center [814, 338] width 110 height 18
click at [811, 381] on div "sets" at bounding box center [814, 374] width 110 height 18
click at [808, 389] on div "shorts" at bounding box center [814, 392] width 110 height 18
click at [816, 416] on div "skirts" at bounding box center [814, 409] width 110 height 18
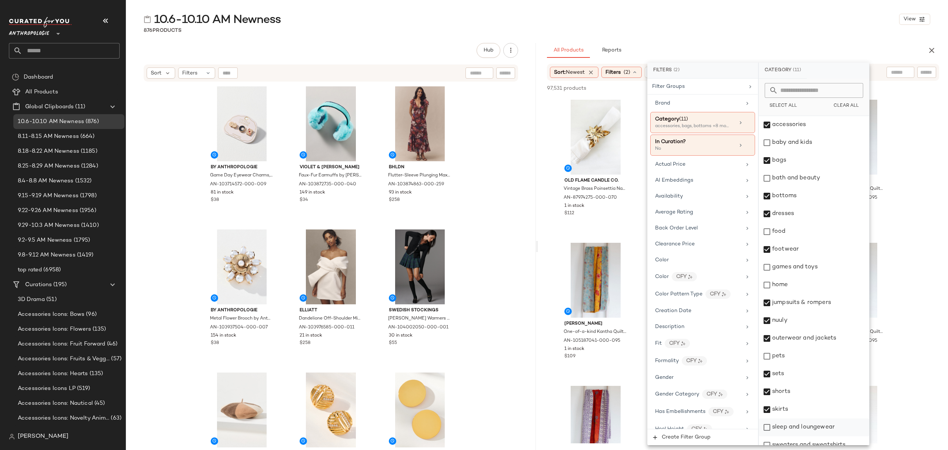
click at [817, 423] on div "sleep and loungewear" at bounding box center [814, 427] width 110 height 18
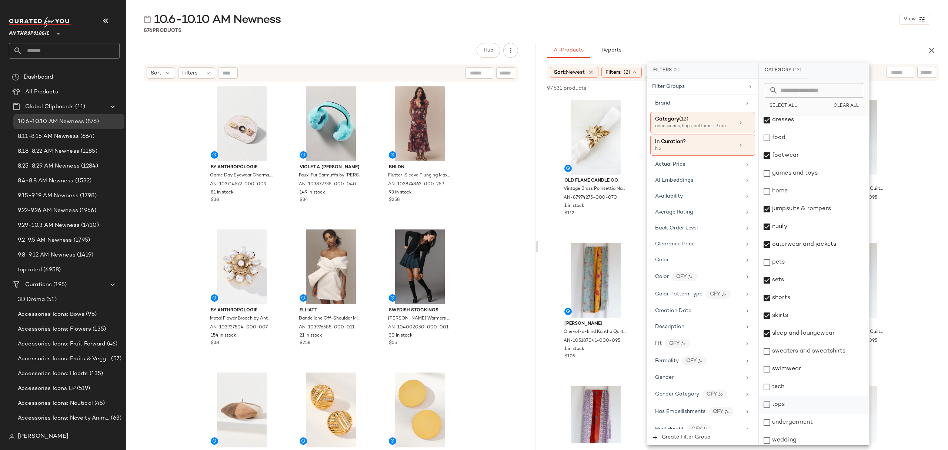
scroll to position [116, 0]
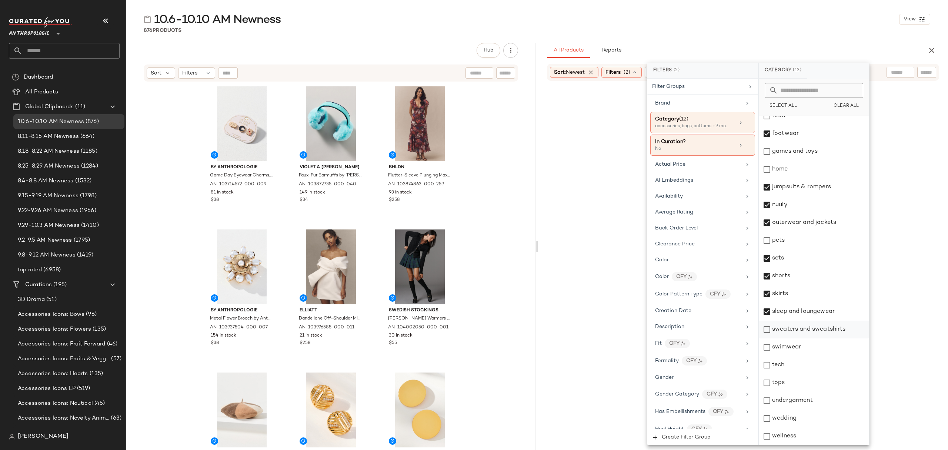
click at [804, 333] on div "sweaters and sweatshirts" at bounding box center [814, 329] width 110 height 18
click at [803, 350] on div "swimwear" at bounding box center [814, 347] width 110 height 18
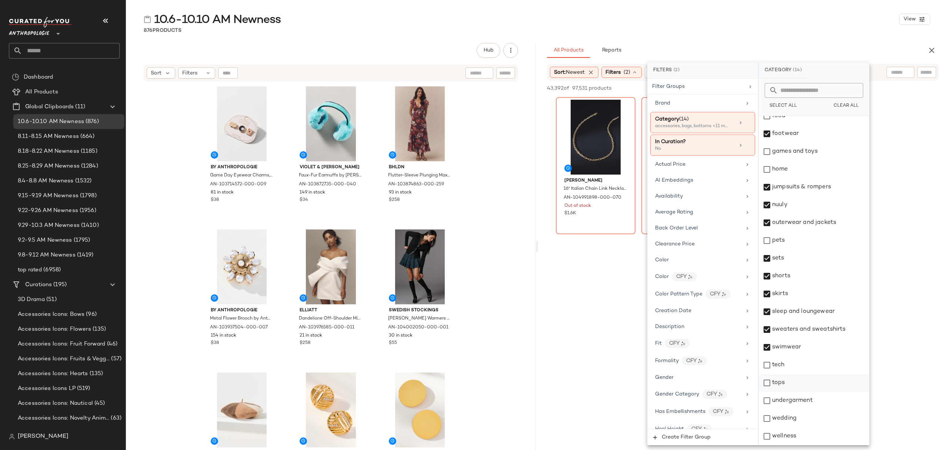
click at [807, 382] on div "tops" at bounding box center [814, 383] width 110 height 18
drag, startPoint x: 817, startPoint y: 409, endPoint x: 820, endPoint y: 416, distance: 7.3
click at [818, 410] on div "accessories baby and kids bags bath and beauty bottoms dresses food footwear ga…" at bounding box center [814, 222] width 110 height 445
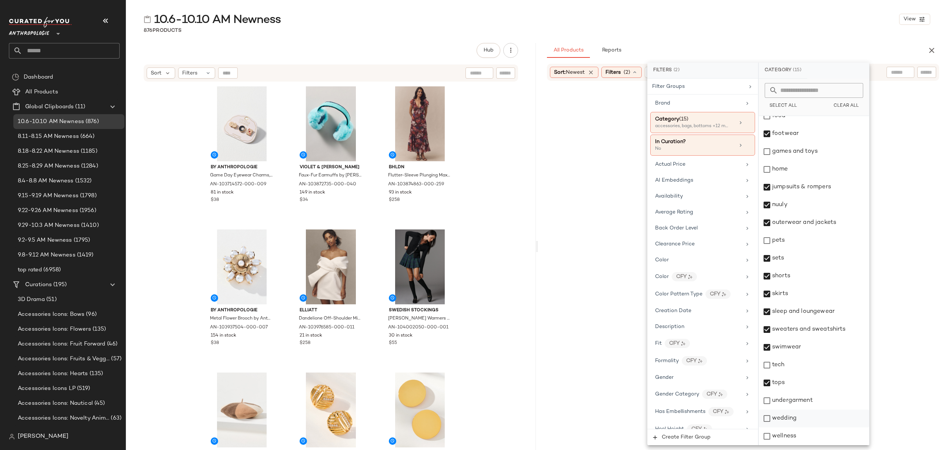
click at [815, 420] on div "wedding" at bounding box center [814, 418] width 110 height 18
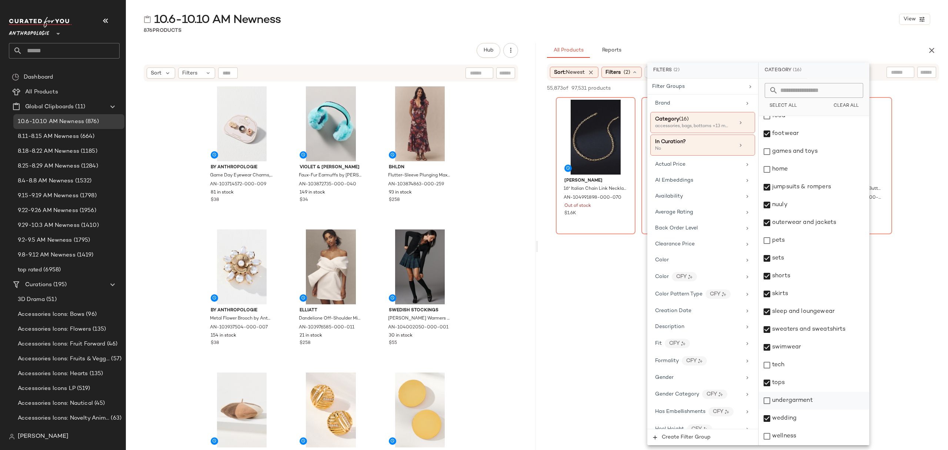
click at [812, 404] on div "undergarment" at bounding box center [814, 401] width 110 height 18
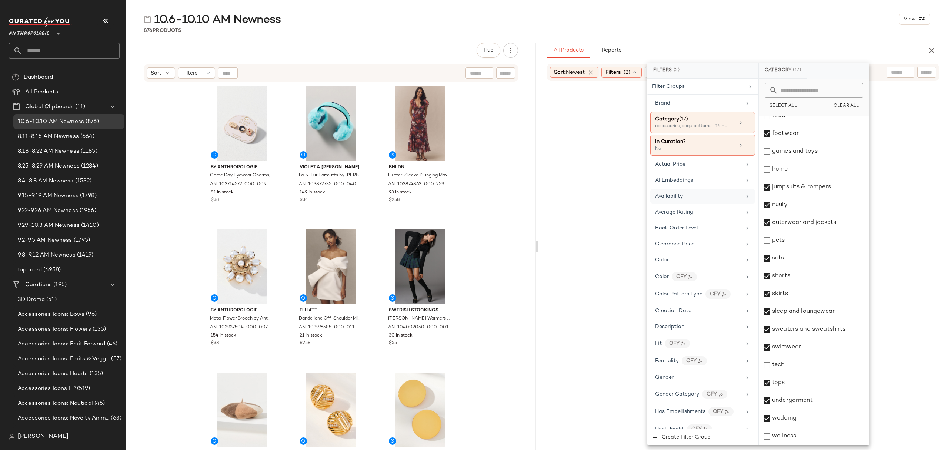
click at [693, 200] on div "Availability" at bounding box center [698, 196] width 86 height 8
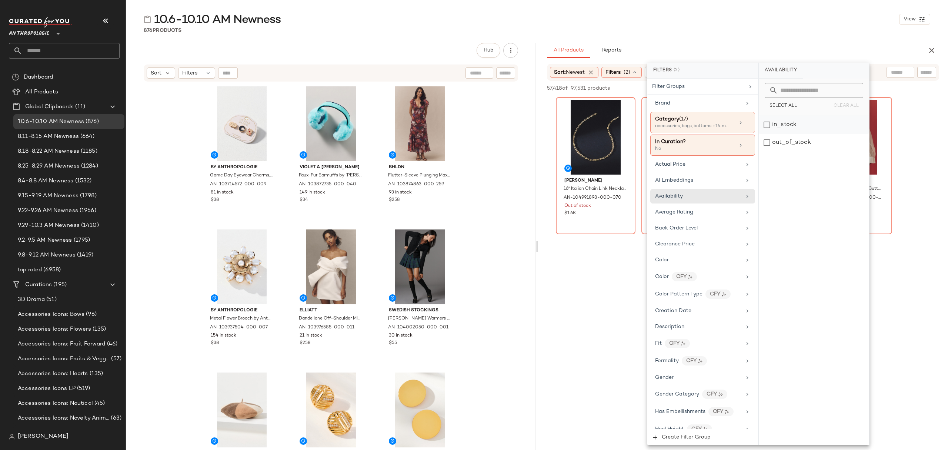
click at [791, 129] on div "in_stock" at bounding box center [814, 125] width 110 height 18
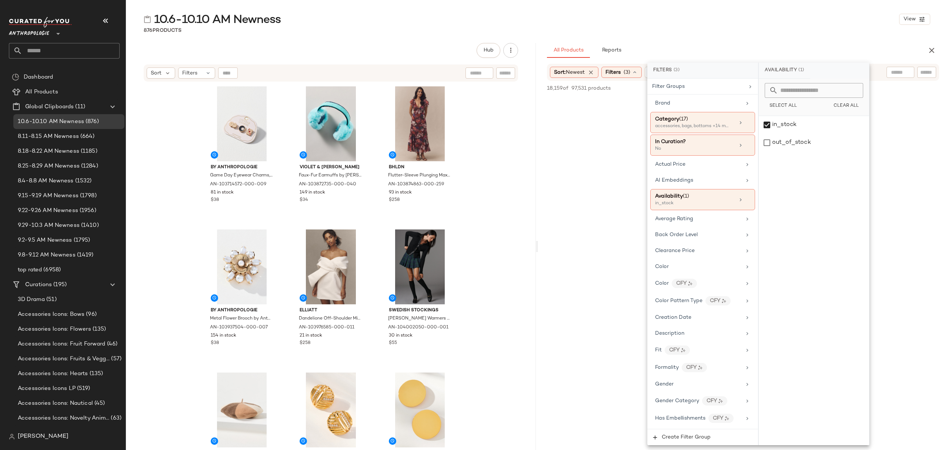
click at [719, 14] on div "10.6-10.10 AM Newness View" at bounding box center [537, 19] width 822 height 15
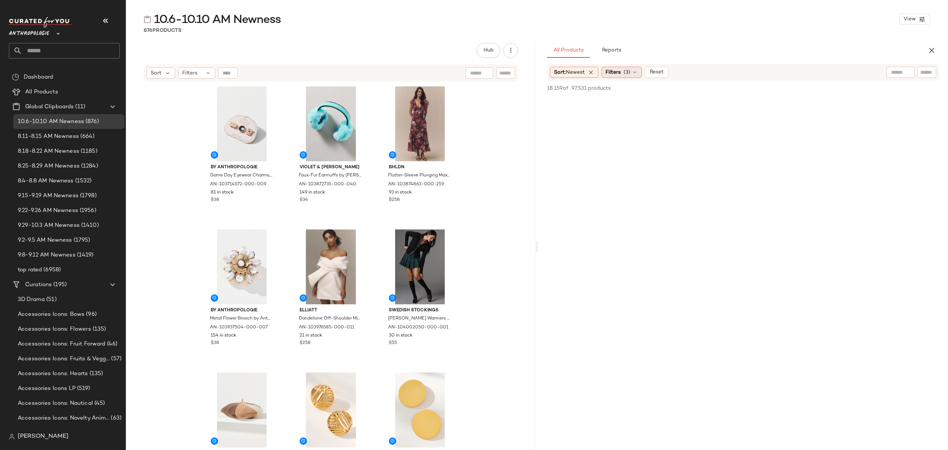
click at [621, 73] on span "Filters" at bounding box center [613, 73] width 15 height 8
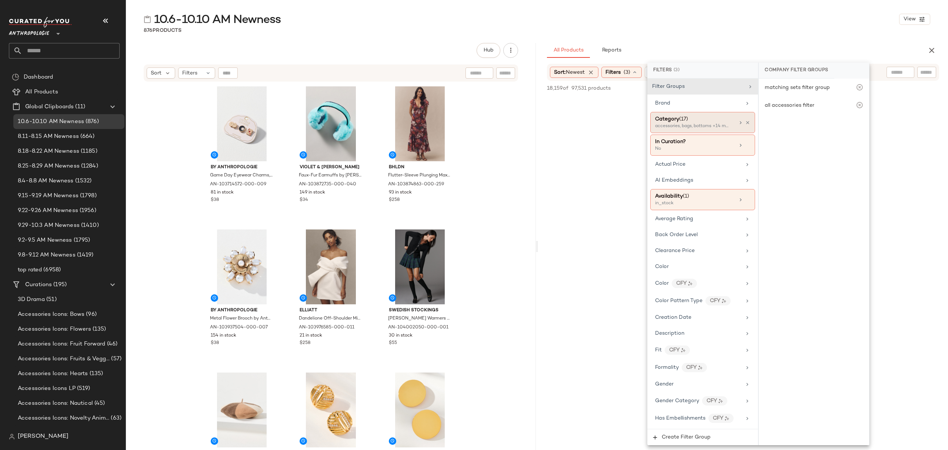
click at [708, 125] on div "accessories, bags, bottoms +14 more" at bounding box center [692, 126] width 74 height 7
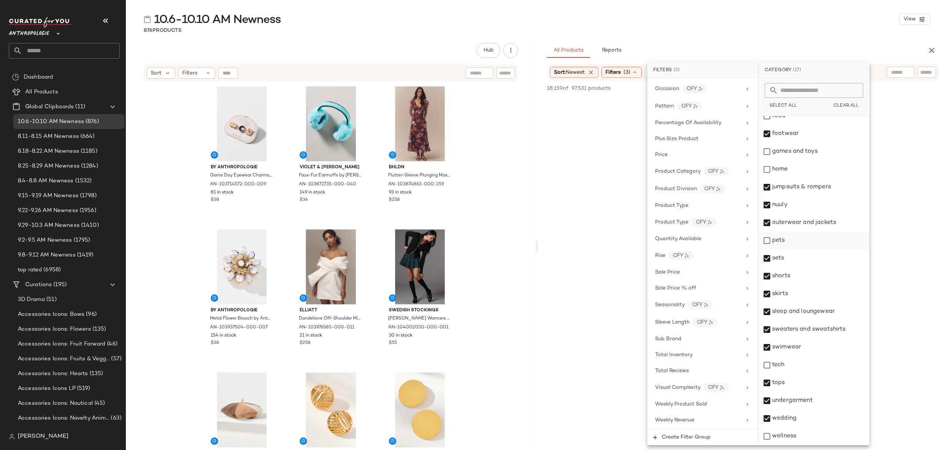
scroll to position [0, 0]
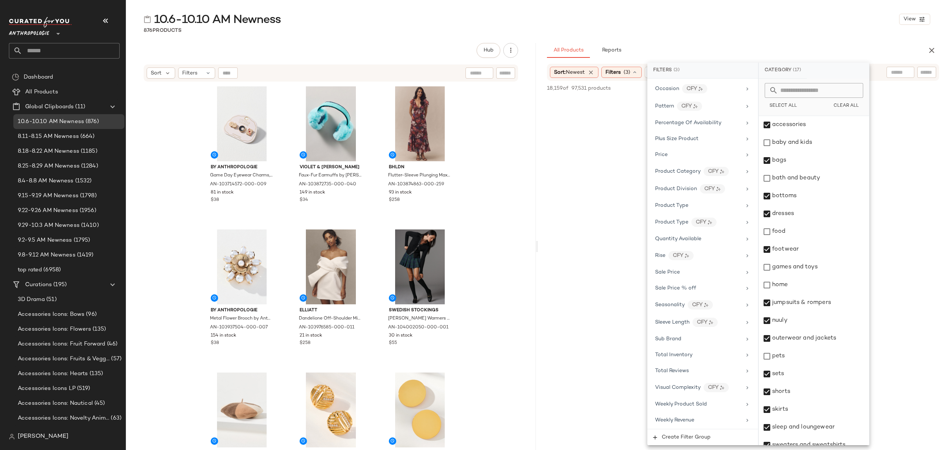
click at [743, 27] on div "876 Products" at bounding box center [537, 30] width 822 height 7
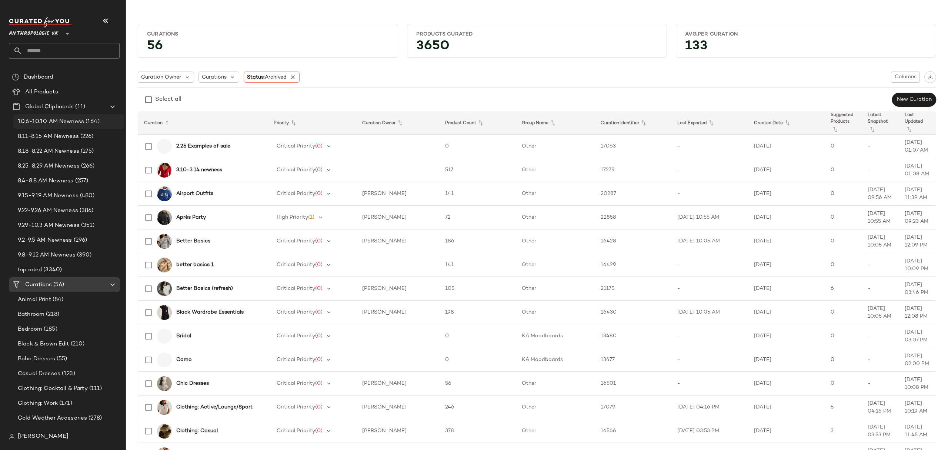
click at [64, 119] on span "10.6-10.10 AM Newness" at bounding box center [51, 121] width 66 height 9
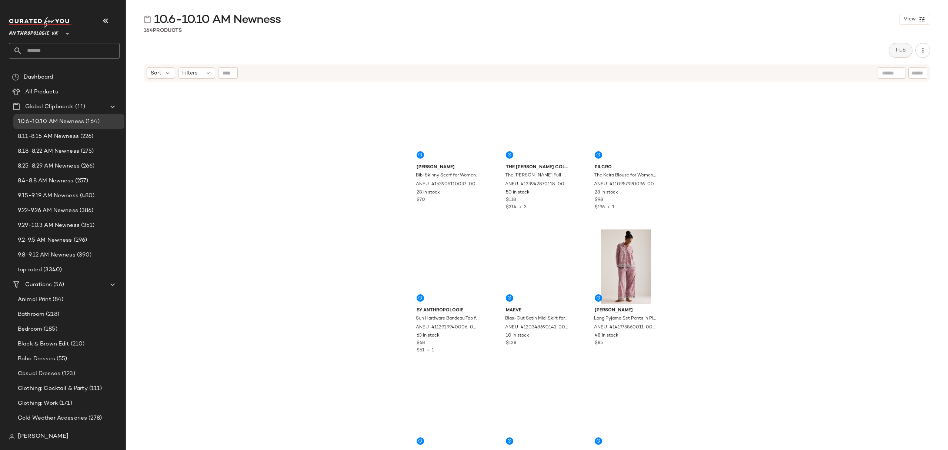
click at [898, 53] on span "Hub" at bounding box center [901, 50] width 10 height 6
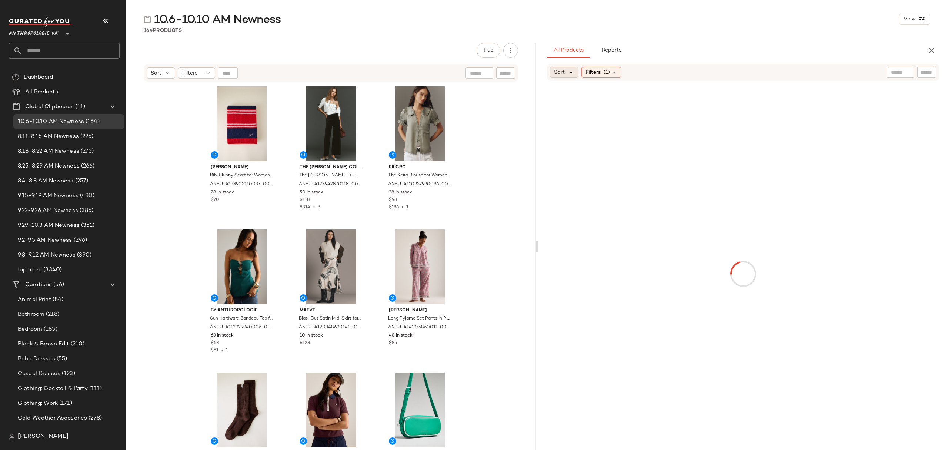
click at [571, 74] on icon at bounding box center [571, 72] width 7 height 7
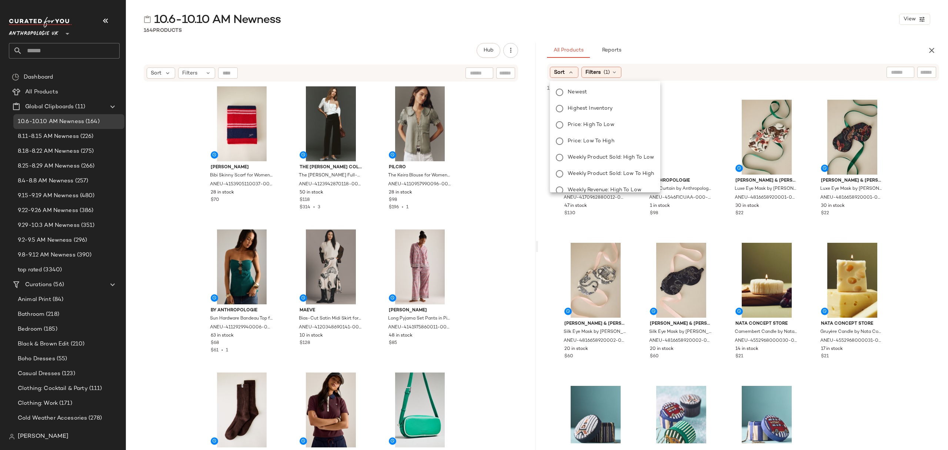
click at [595, 91] on label "Newest" at bounding box center [609, 92] width 89 height 10
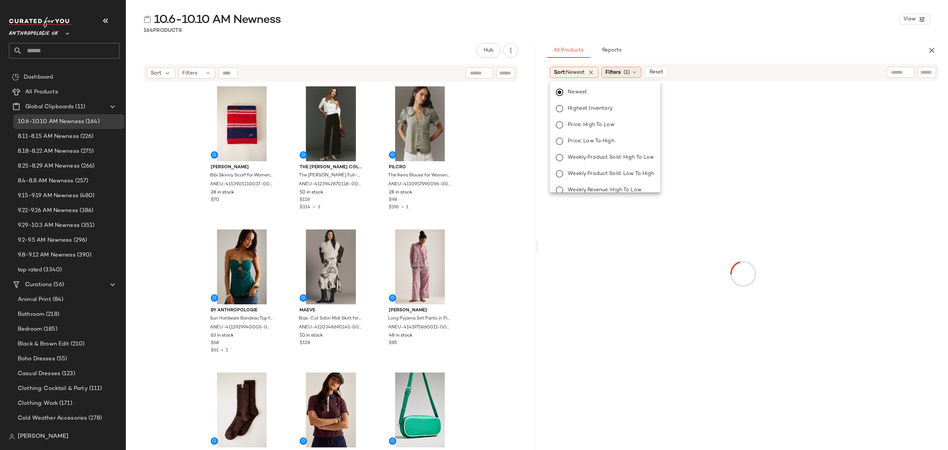
click at [620, 70] on span "Filters" at bounding box center [613, 73] width 15 height 8
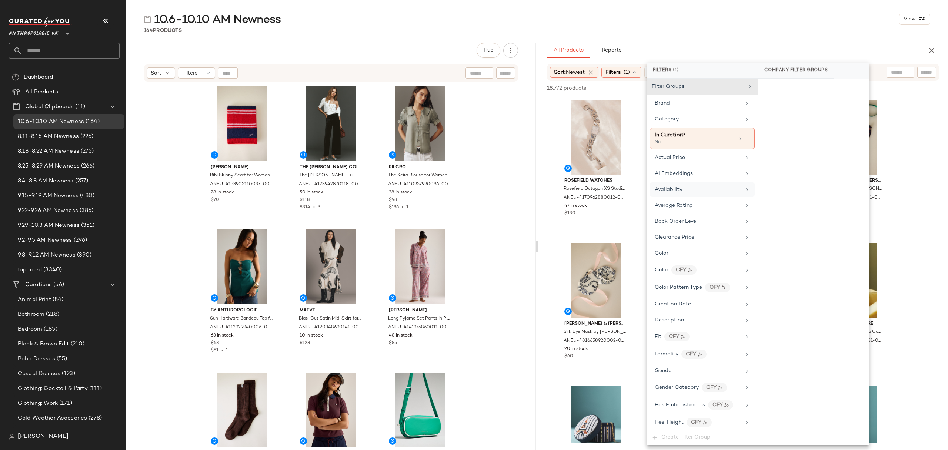
drag, startPoint x: 684, startPoint y: 187, endPoint x: 691, endPoint y: 190, distance: 7.5
click at [684, 187] on div "Availability" at bounding box center [698, 190] width 86 height 8
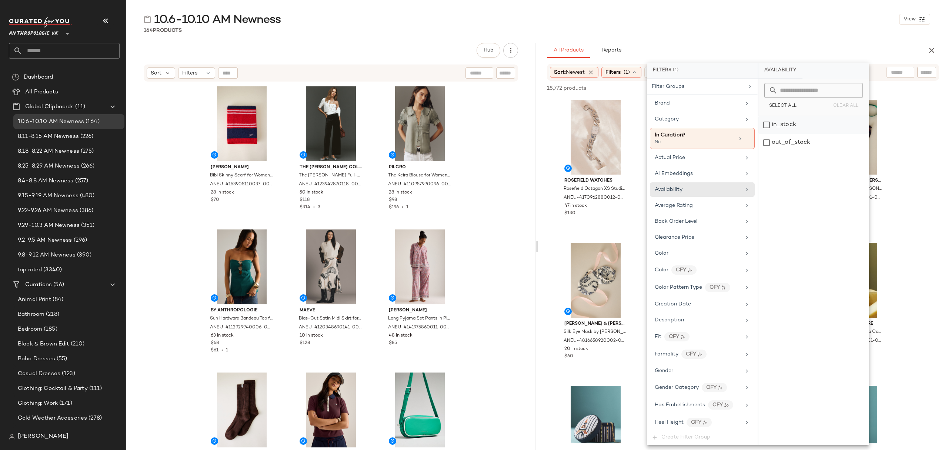
click at [798, 125] on div "in_stock" at bounding box center [814, 125] width 110 height 18
click at [734, 123] on div "Category" at bounding box center [698, 119] width 86 height 8
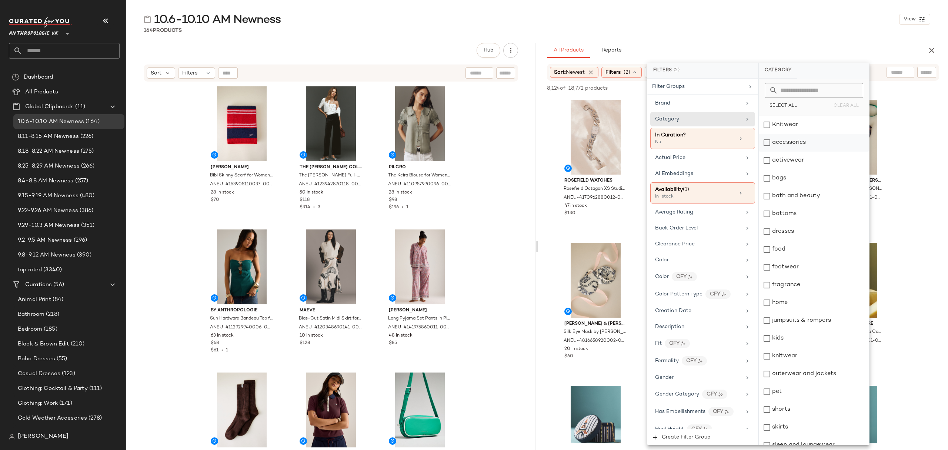
click at [824, 133] on div "Knitwear" at bounding box center [814, 125] width 110 height 18
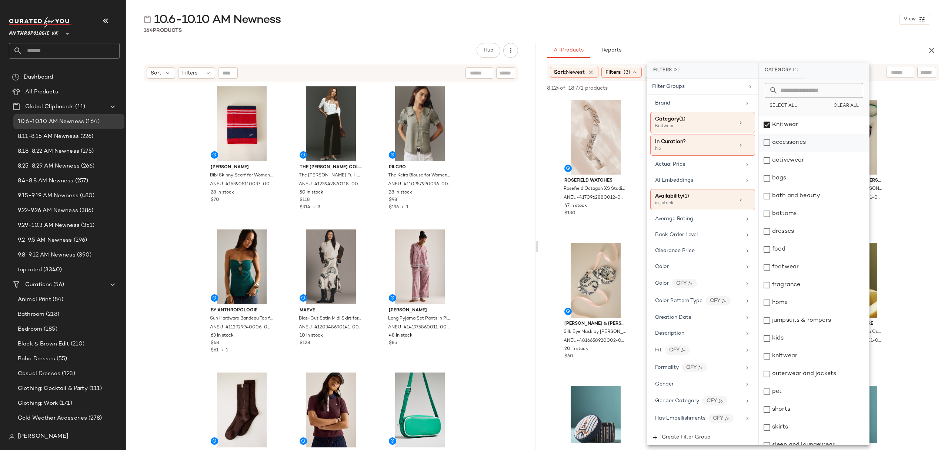
click at [821, 143] on div "accessories" at bounding box center [814, 143] width 110 height 18
drag, startPoint x: 818, startPoint y: 161, endPoint x: 819, endPoint y: 167, distance: 6.0
click at [818, 160] on div "activewear" at bounding box center [814, 161] width 110 height 18
click at [818, 183] on div "bags" at bounding box center [814, 178] width 110 height 18
click at [813, 214] on div "bottoms" at bounding box center [814, 214] width 110 height 18
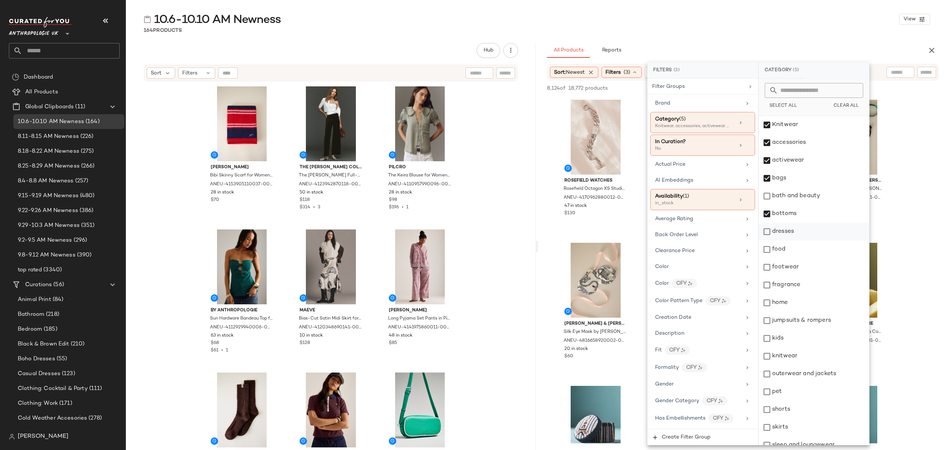
click at [812, 237] on div "dresses" at bounding box center [814, 232] width 110 height 18
click at [814, 266] on div "footwear" at bounding box center [814, 267] width 110 height 18
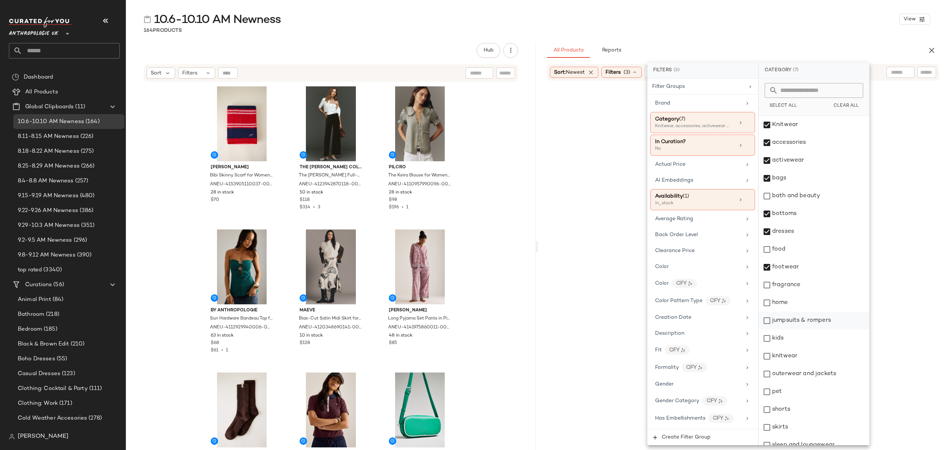
click at [827, 319] on div "jumpsuits & rompers" at bounding box center [814, 321] width 110 height 18
click at [805, 356] on div "knitwear" at bounding box center [814, 356] width 110 height 18
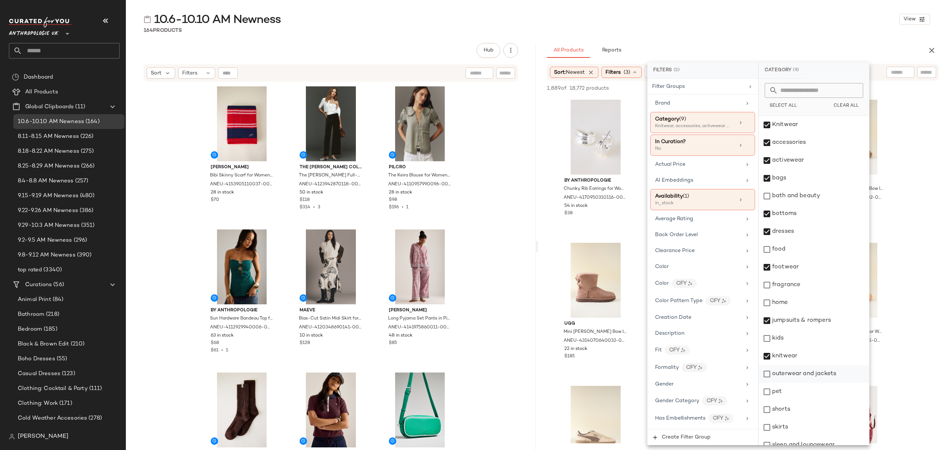
click at [824, 376] on div "outerwear and jackets" at bounding box center [814, 374] width 110 height 18
click at [808, 411] on div "shorts" at bounding box center [814, 409] width 110 height 18
click at [810, 429] on div "skirts" at bounding box center [814, 427] width 110 height 18
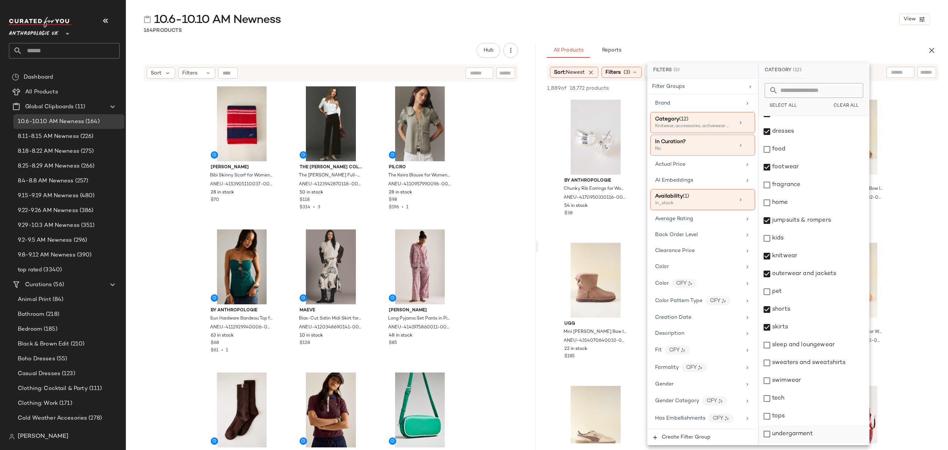
scroll to position [116, 0]
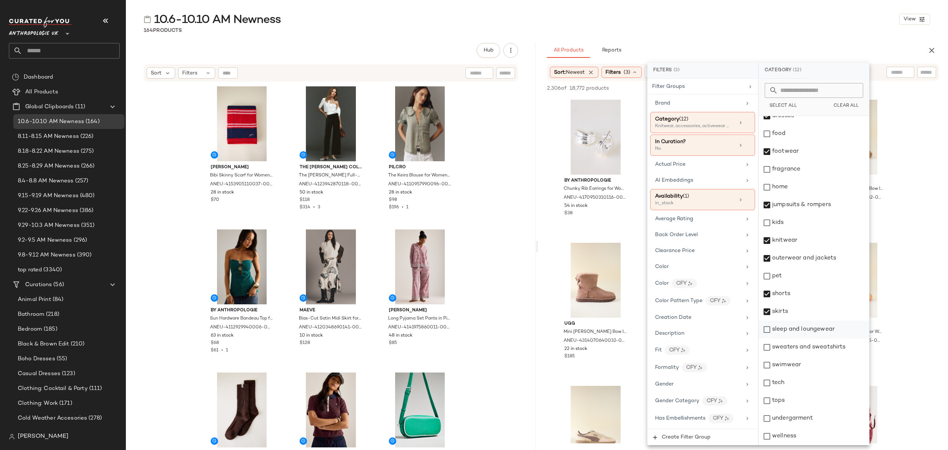
click at [803, 331] on div "sleep and loungewear" at bounding box center [814, 329] width 110 height 18
click at [805, 346] on div "sweaters and sweatshirts" at bounding box center [814, 347] width 110 height 18
click at [805, 362] on div "swimwear" at bounding box center [814, 365] width 110 height 18
click at [802, 396] on div "tops" at bounding box center [814, 401] width 110 height 18
click at [808, 419] on div "undergarment" at bounding box center [814, 418] width 110 height 18
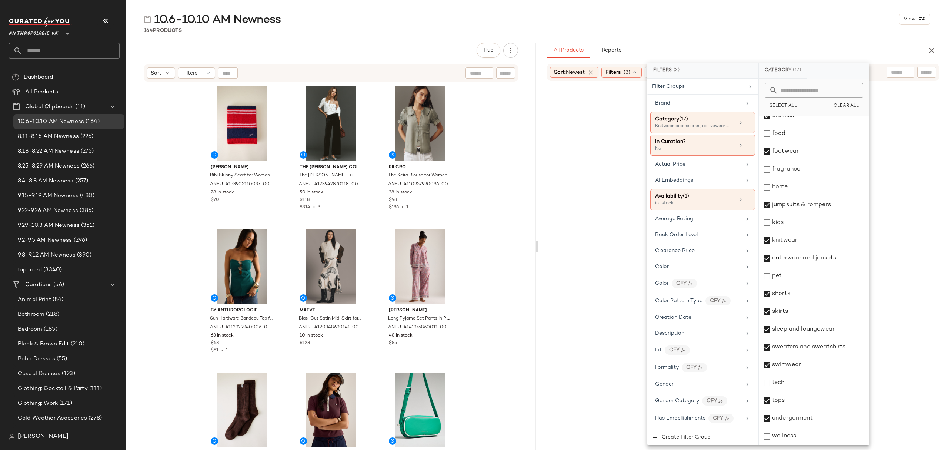
click at [728, 38] on div "10.6-10.10 AM Newness View 164 Products Hub Send for Review External Review Int…" at bounding box center [537, 231] width 822 height 438
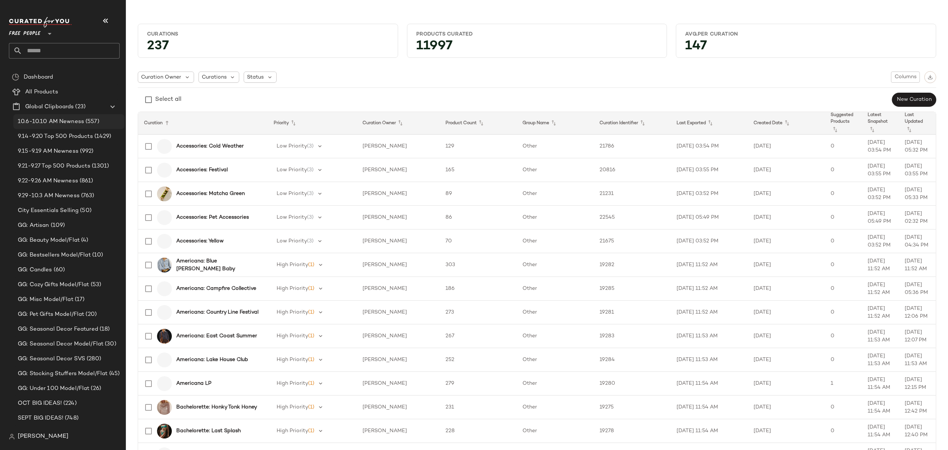
click at [67, 121] on span "10.6-10.10 AM Newness" at bounding box center [51, 121] width 66 height 9
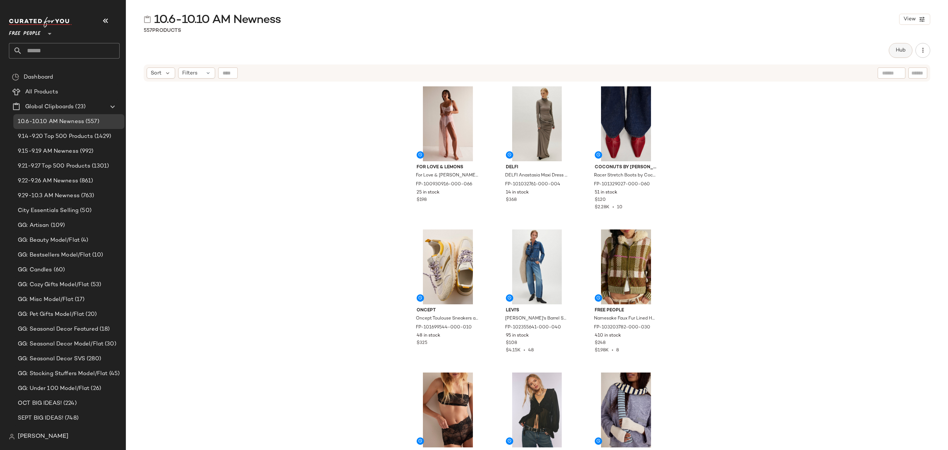
click at [903, 48] on span "Hub" at bounding box center [901, 50] width 10 height 6
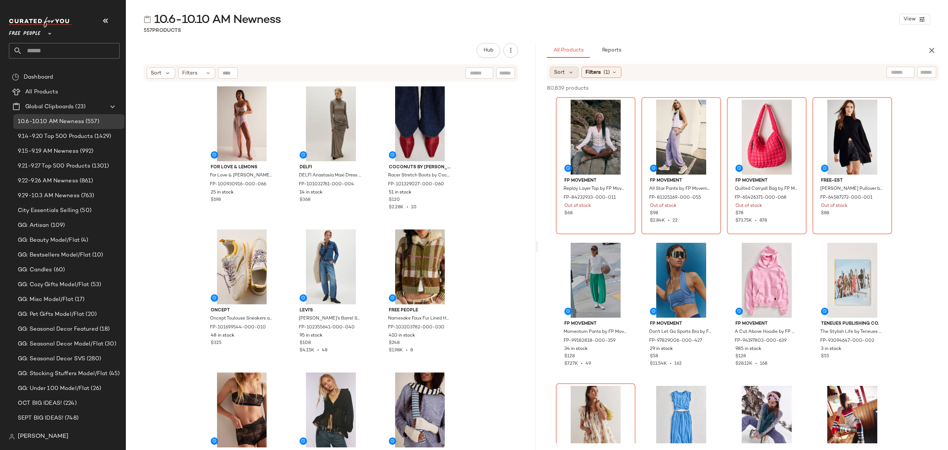
click at [565, 71] on div "Sort" at bounding box center [564, 72] width 29 height 11
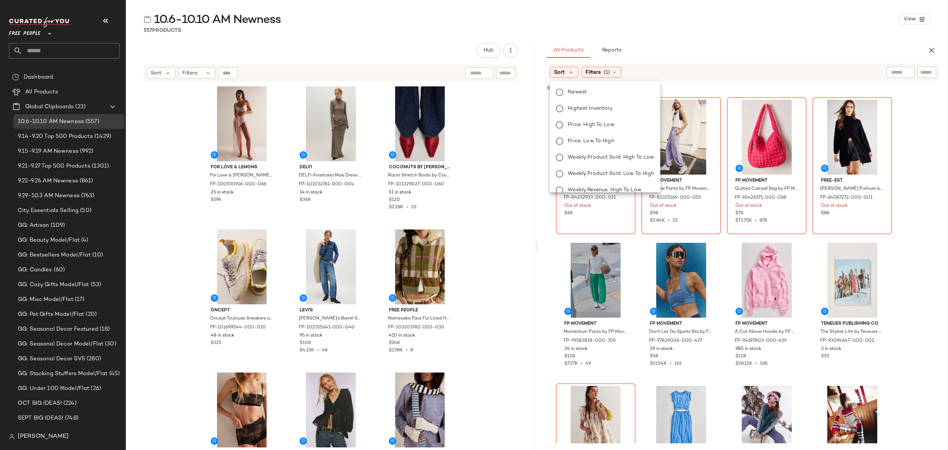
drag, startPoint x: 595, startPoint y: 95, endPoint x: 608, endPoint y: 85, distance: 16.1
click at [596, 95] on label "Newest" at bounding box center [609, 92] width 89 height 10
click at [628, 71] on span "(1)" at bounding box center [627, 73] width 6 height 8
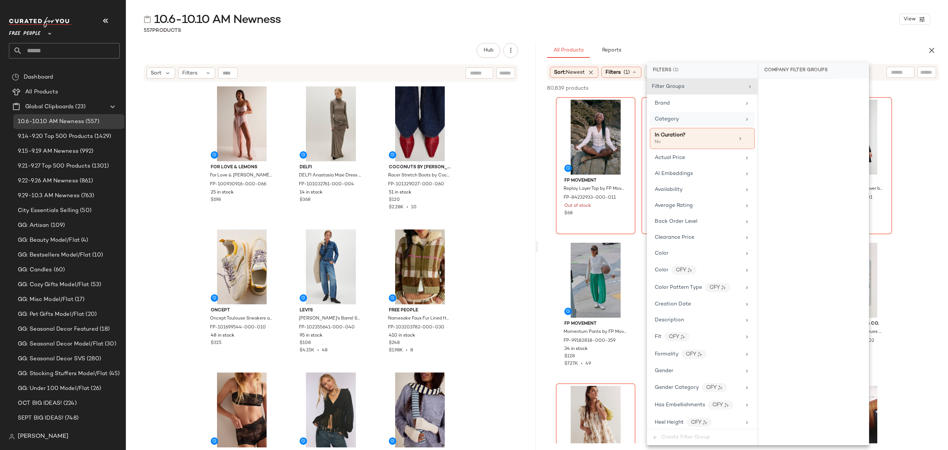
drag, startPoint x: 683, startPoint y: 117, endPoint x: 739, endPoint y: 122, distance: 55.8
click at [683, 117] on div "Category" at bounding box center [698, 119] width 86 height 8
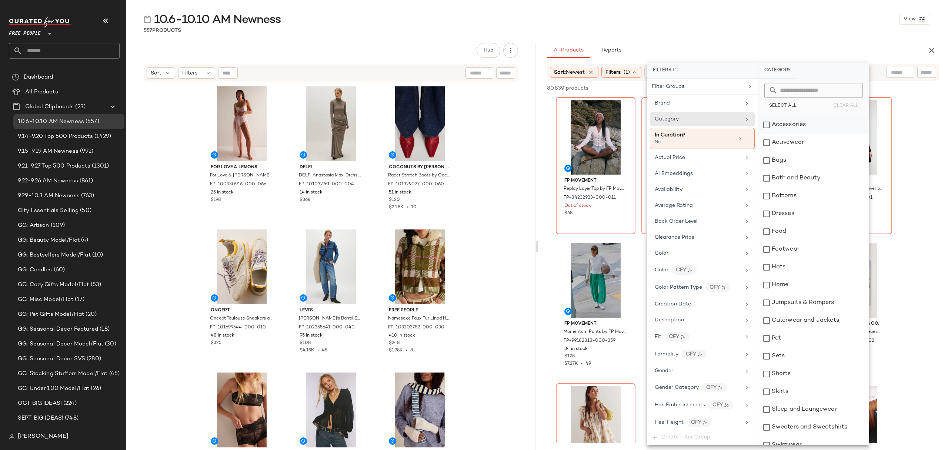
click at [807, 127] on div "Accessories" at bounding box center [814, 125] width 110 height 18
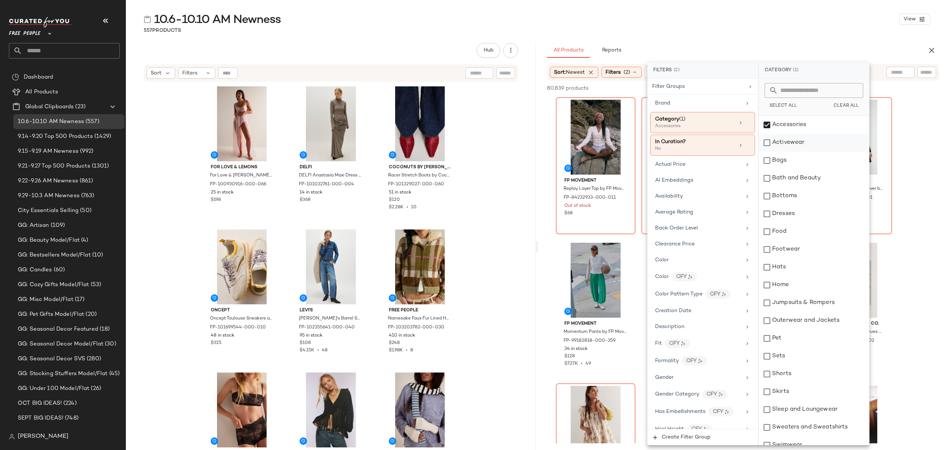
click at [802, 142] on div "Activewear" at bounding box center [814, 143] width 110 height 18
click at [799, 164] on div "Bags" at bounding box center [814, 161] width 110 height 18
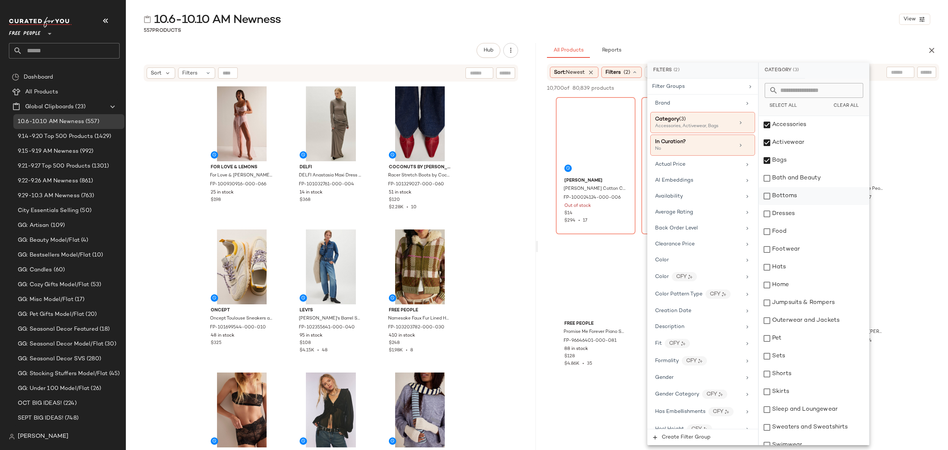
click at [806, 194] on div "Bottoms" at bounding box center [814, 196] width 110 height 18
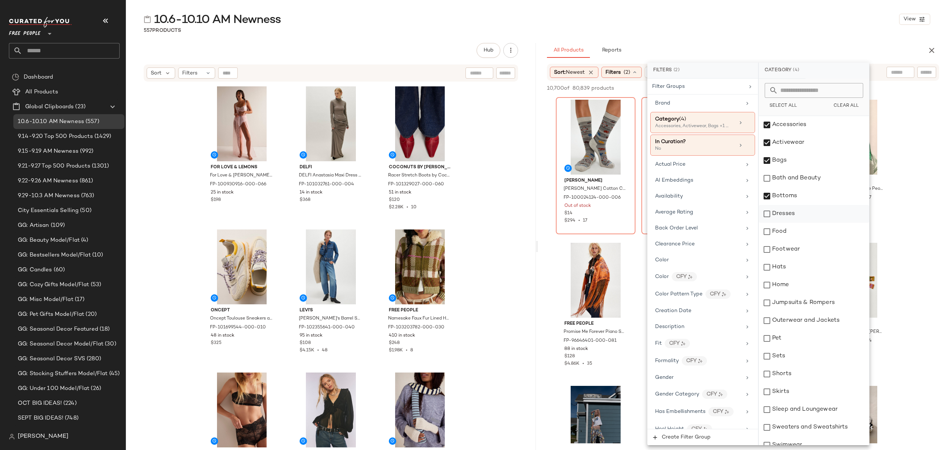
click at [806, 214] on div "Dresses" at bounding box center [814, 214] width 110 height 18
click at [808, 248] on div "Footwear" at bounding box center [814, 249] width 110 height 18
click at [805, 269] on div "Hats" at bounding box center [814, 267] width 110 height 18
click at [829, 302] on div "Jumpsuits & Rompers" at bounding box center [814, 303] width 110 height 18
click at [826, 320] on div "Outerwear and Jackets" at bounding box center [814, 321] width 110 height 18
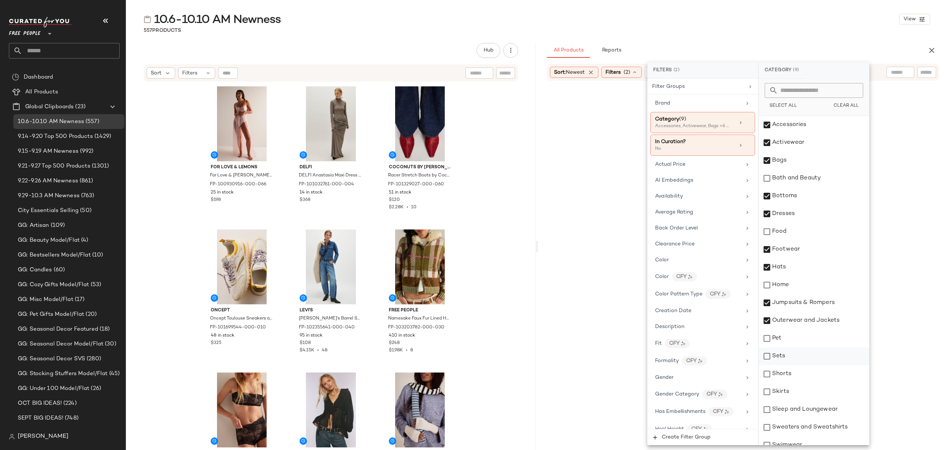
click at [819, 351] on div "Sets" at bounding box center [814, 356] width 110 height 18
click at [811, 368] on div "Shorts" at bounding box center [814, 374] width 110 height 18
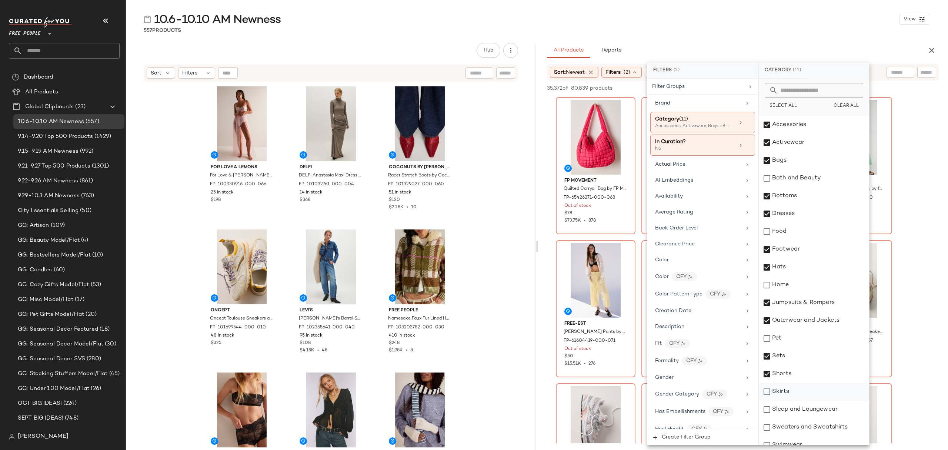
click at [803, 385] on div "Skirts" at bounding box center [814, 392] width 110 height 18
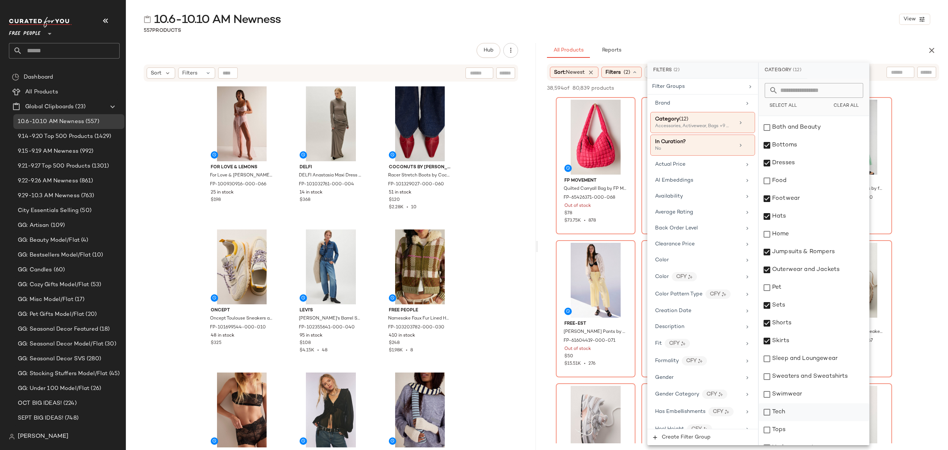
scroll to position [133, 0]
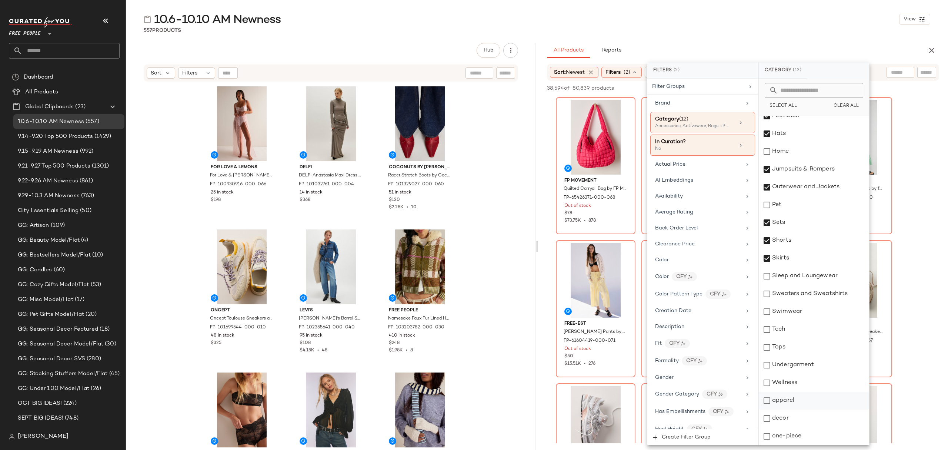
click at [817, 399] on div "apparel" at bounding box center [814, 401] width 110 height 18
click at [821, 439] on div "one-piece" at bounding box center [814, 436] width 110 height 18
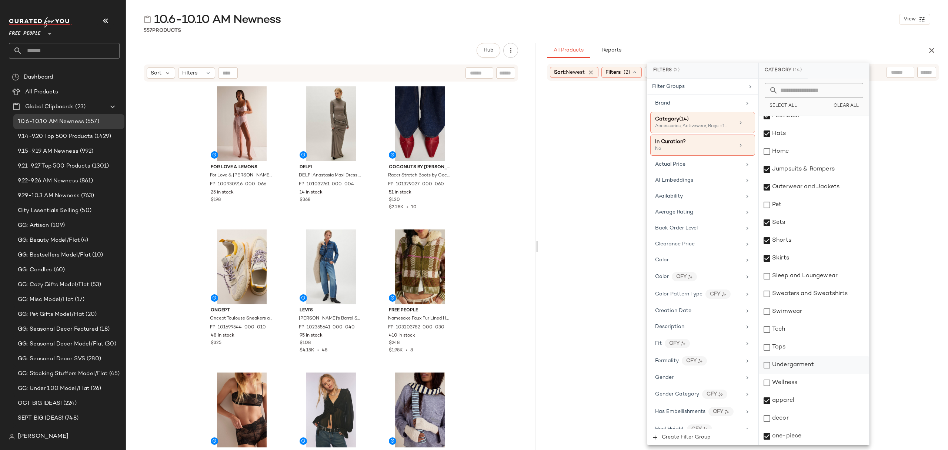
click at [801, 368] on div "Undergarment" at bounding box center [814, 365] width 110 height 18
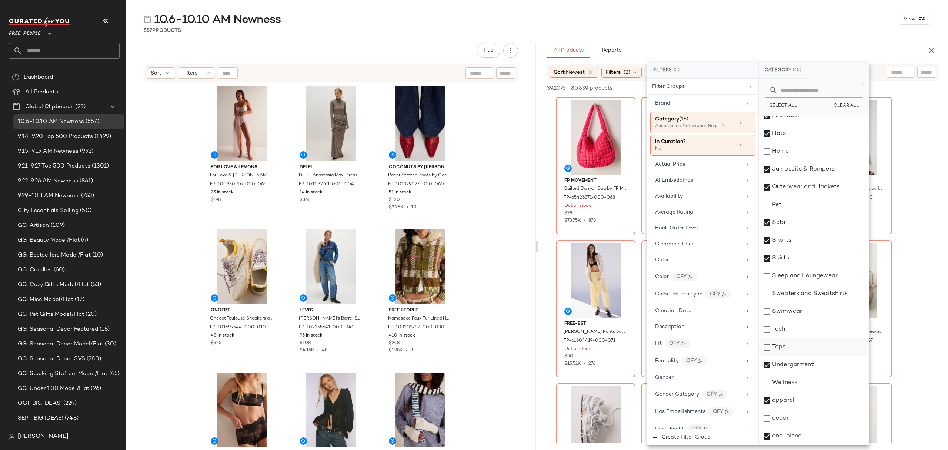
click at [801, 349] on div "Tops" at bounding box center [814, 347] width 110 height 18
click at [803, 312] on div "Swimwear" at bounding box center [814, 312] width 110 height 18
click at [805, 291] on div "Sweaters and Sweatshirts" at bounding box center [814, 294] width 110 height 18
click at [807, 280] on div "Sleep and Loungewear" at bounding box center [814, 276] width 110 height 18
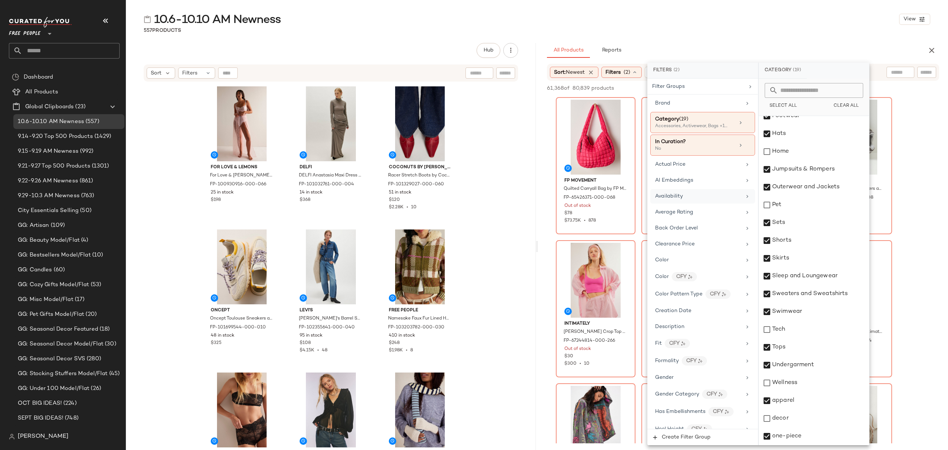
click at [705, 196] on div "Availability" at bounding box center [698, 196] width 86 height 8
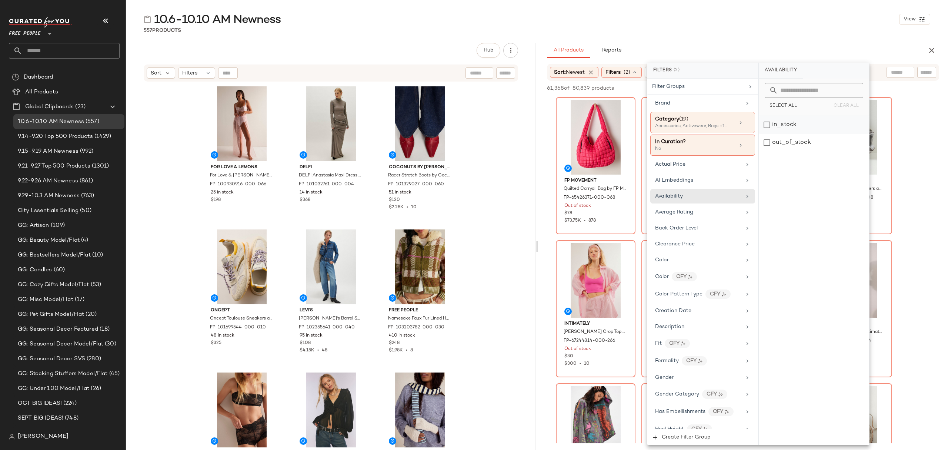
click at [801, 128] on div "in_stock" at bounding box center [814, 125] width 110 height 18
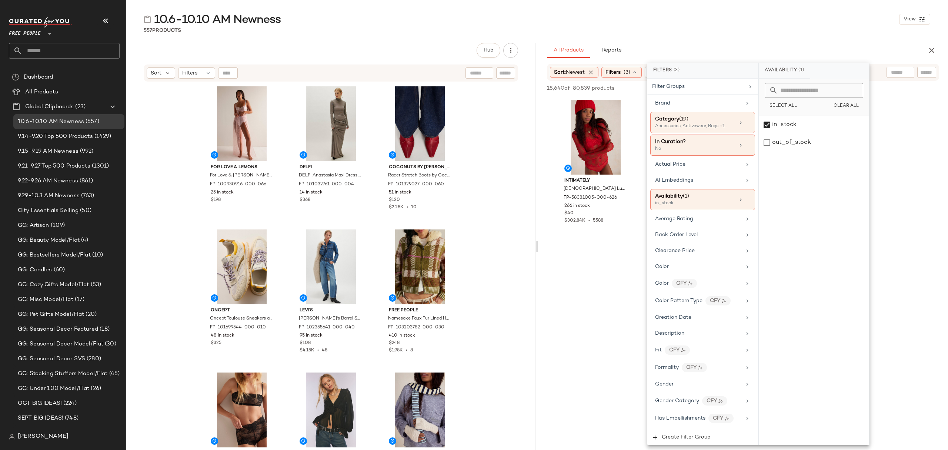
click at [781, 53] on div "All Products Reports" at bounding box center [731, 50] width 369 height 15
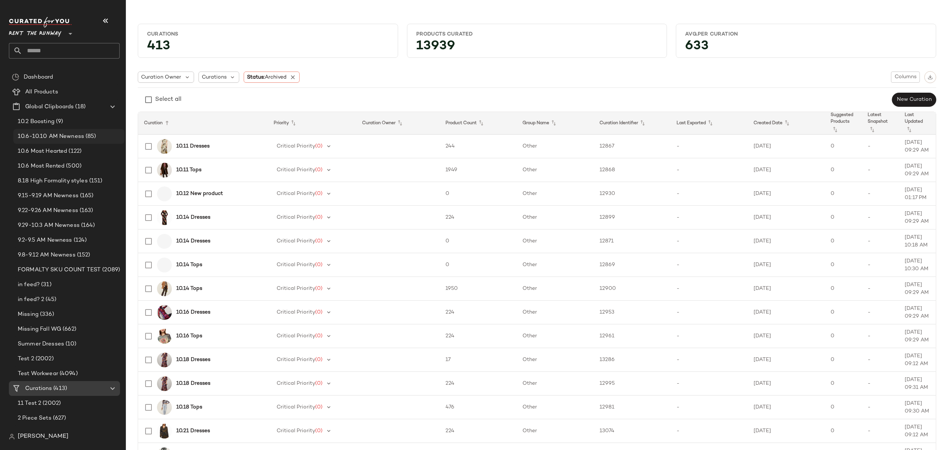
click at [53, 136] on span "10.6-10.10 AM Newness" at bounding box center [51, 136] width 66 height 9
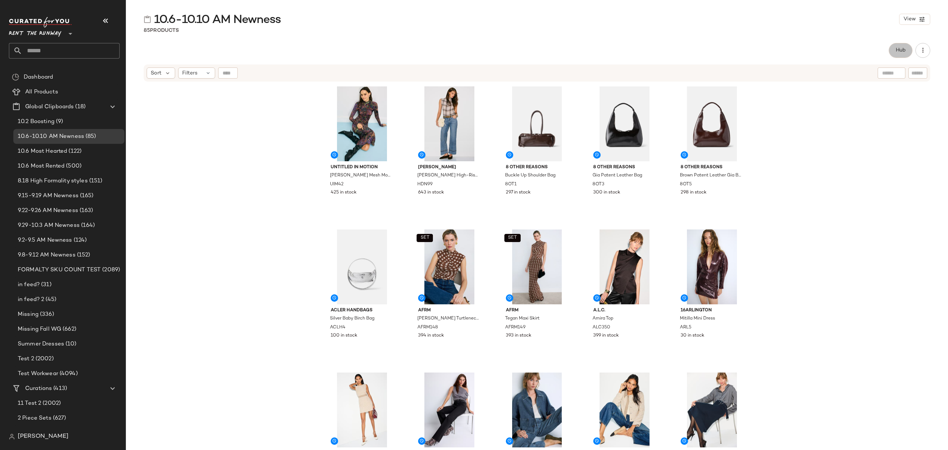
click at [899, 45] on button "Hub" at bounding box center [901, 50] width 24 height 15
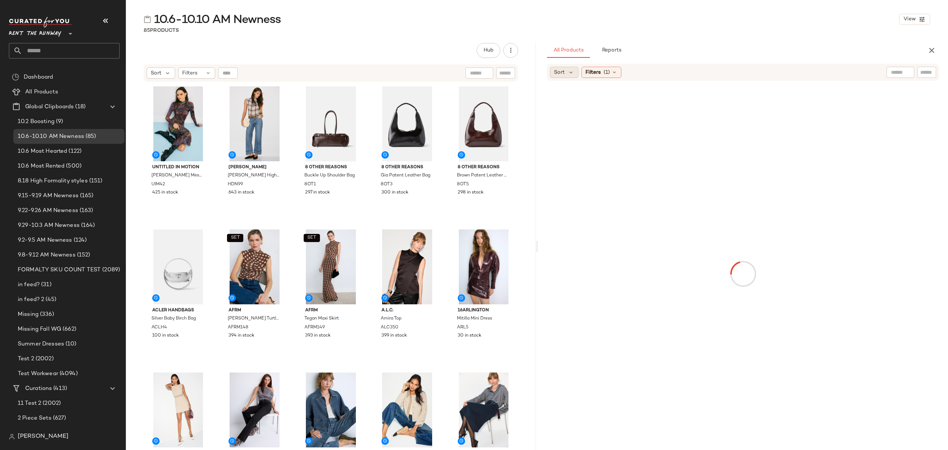
click at [569, 76] on div "Sort" at bounding box center [564, 72] width 29 height 11
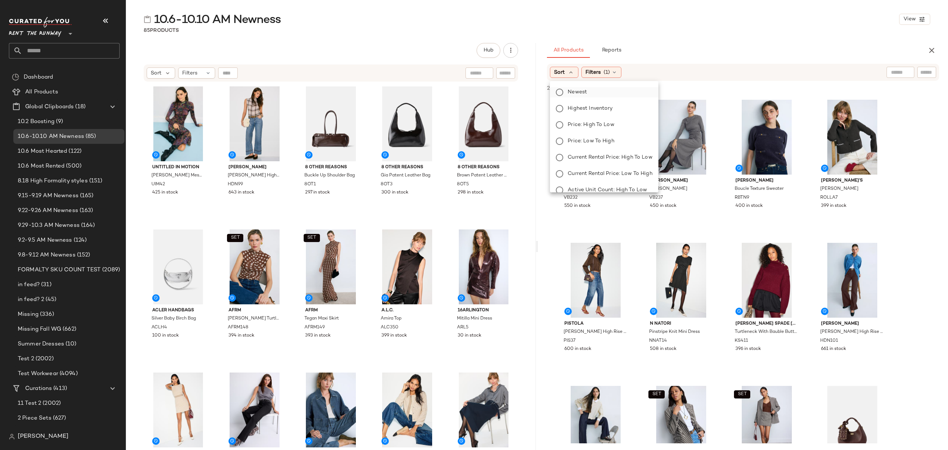
click at [575, 93] on span "Newest" at bounding box center [577, 92] width 19 height 8
click at [635, 73] on icon at bounding box center [635, 72] width 6 height 6
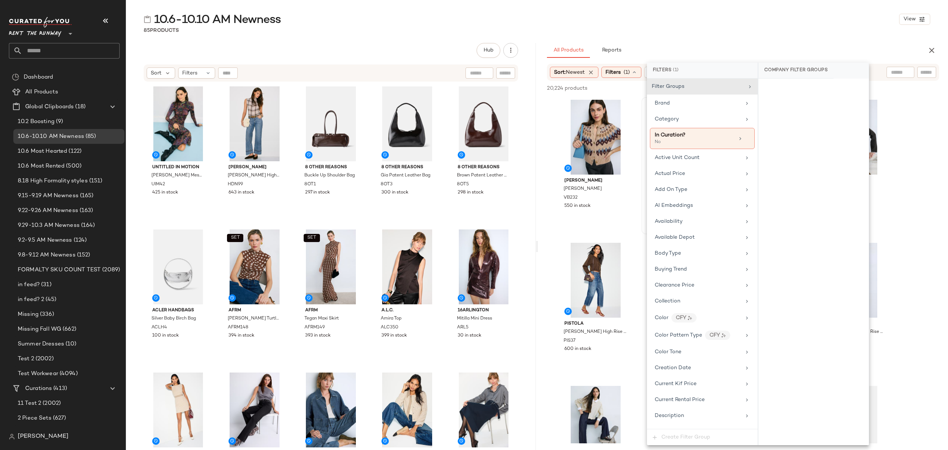
click at [692, 122] on div "Category" at bounding box center [698, 119] width 86 height 8
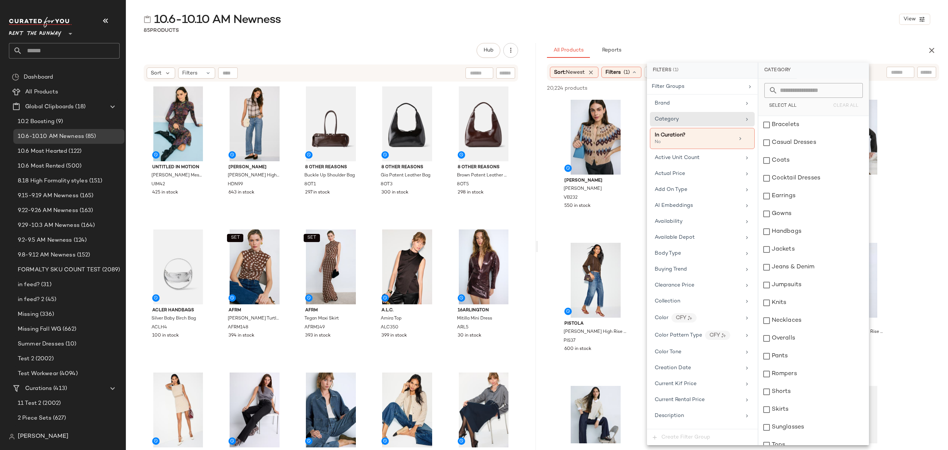
drag, startPoint x: 712, startPoint y: 33, endPoint x: 698, endPoint y: 76, distance: 45.1
click at [712, 33] on div "85 Products" at bounding box center [537, 30] width 822 height 7
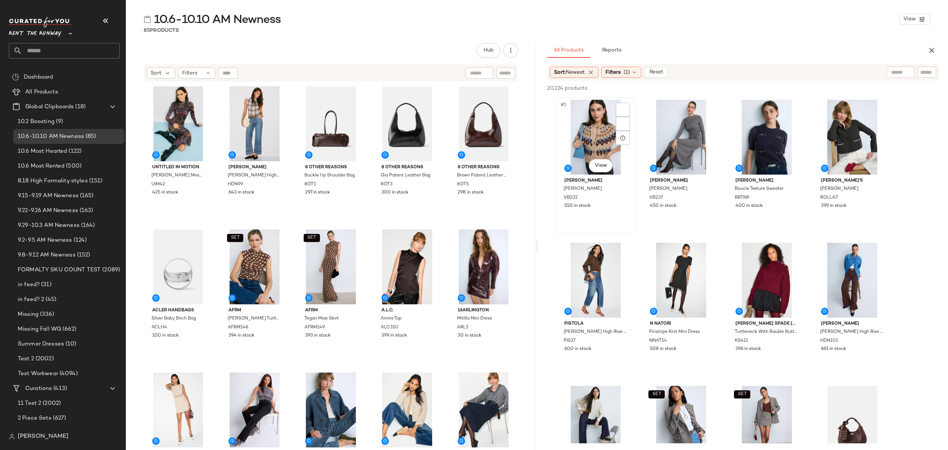
click at [609, 116] on div "#1 View" at bounding box center [596, 137] width 74 height 75
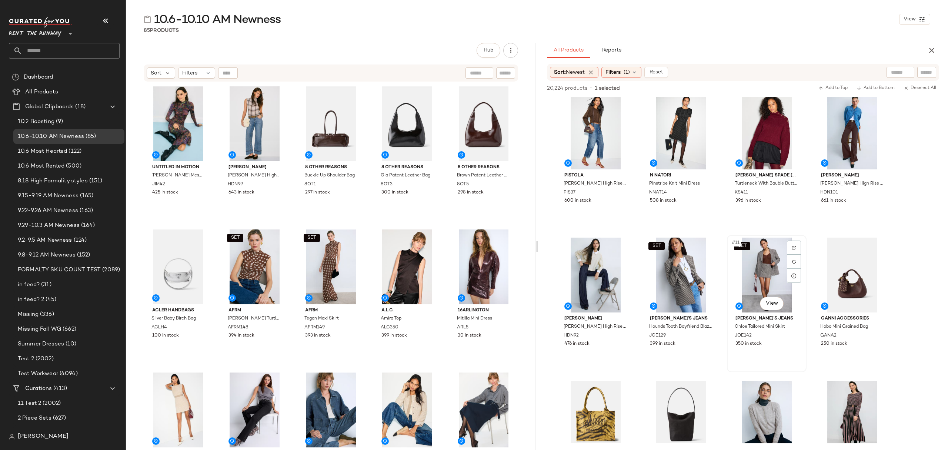
scroll to position [346, 0]
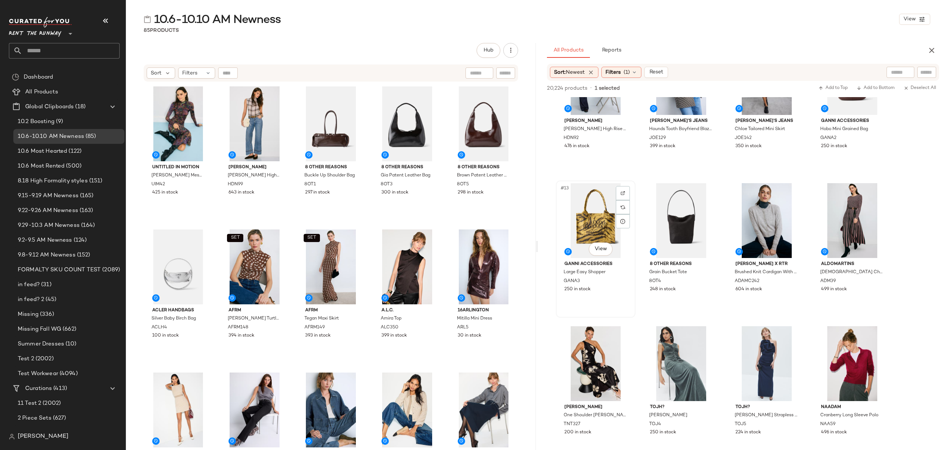
click at [606, 289] on div "250 in stock" at bounding box center [596, 289] width 63 height 7
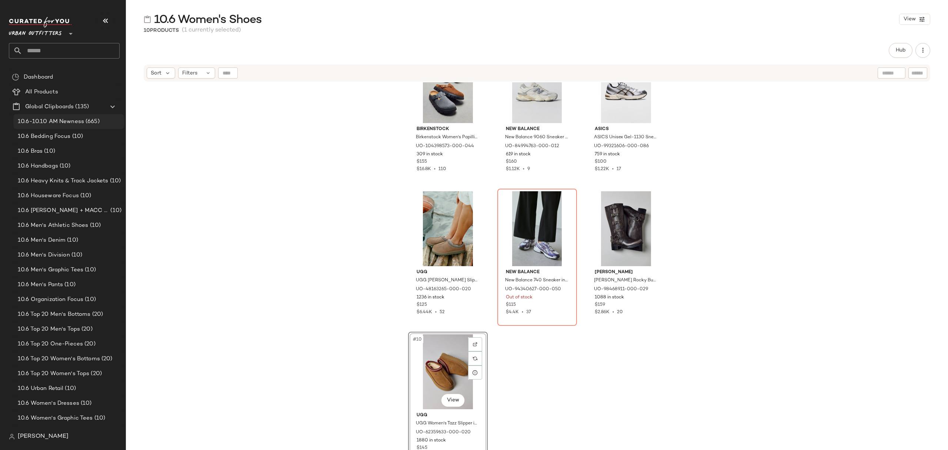
click at [79, 119] on span "10.6-10.10 AM Newness" at bounding box center [51, 121] width 66 height 9
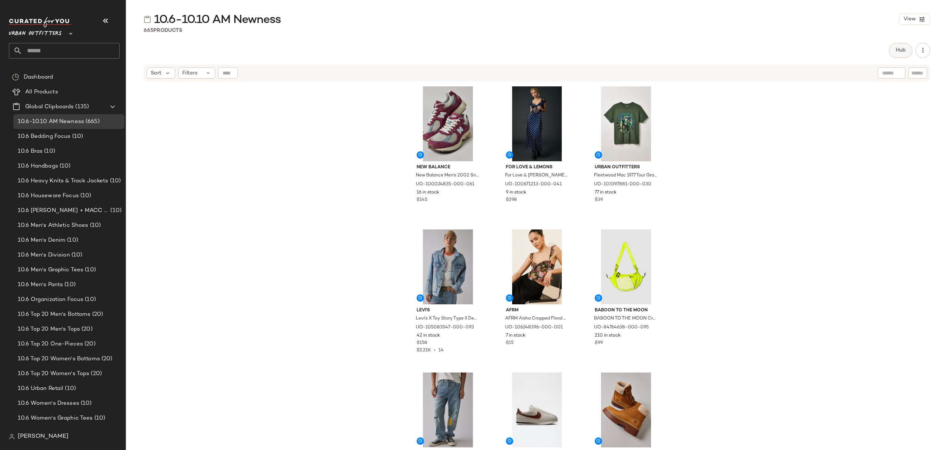
click at [907, 48] on button "Hub" at bounding box center [901, 50] width 24 height 15
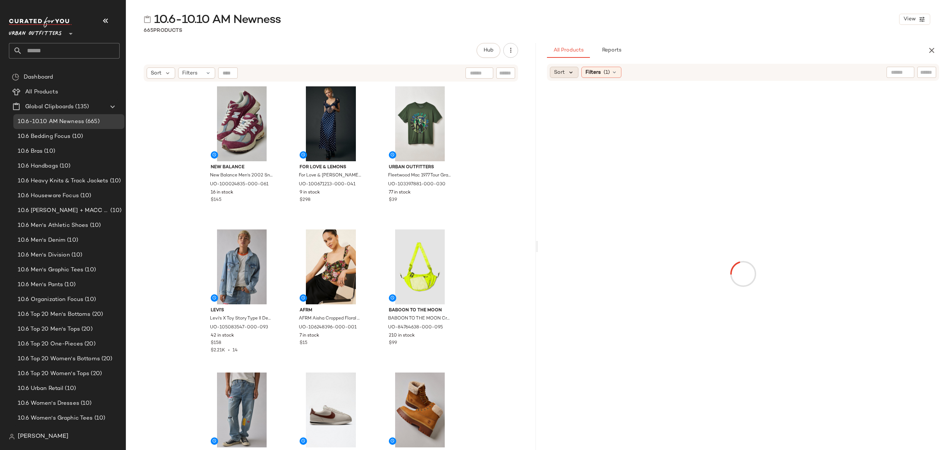
click at [572, 73] on icon at bounding box center [571, 72] width 7 height 7
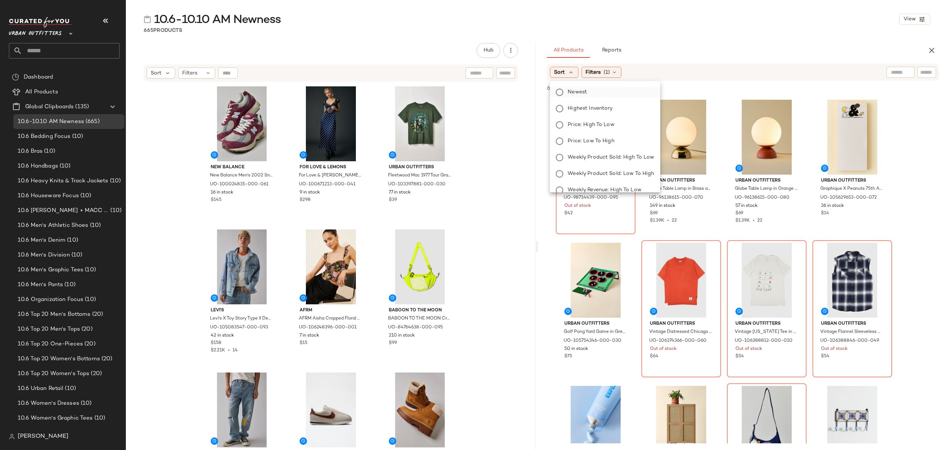
click at [598, 90] on label "Newest" at bounding box center [609, 92] width 89 height 10
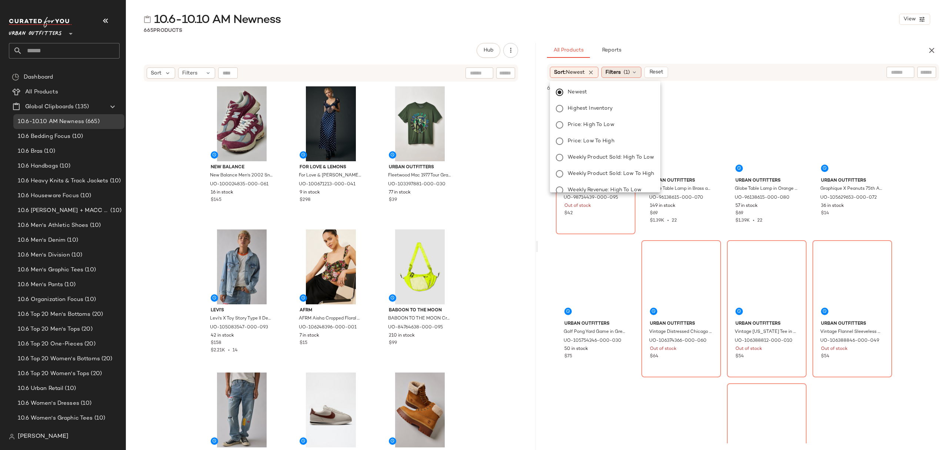
click at [625, 71] on div "Filters (1)" at bounding box center [622, 72] width 40 height 11
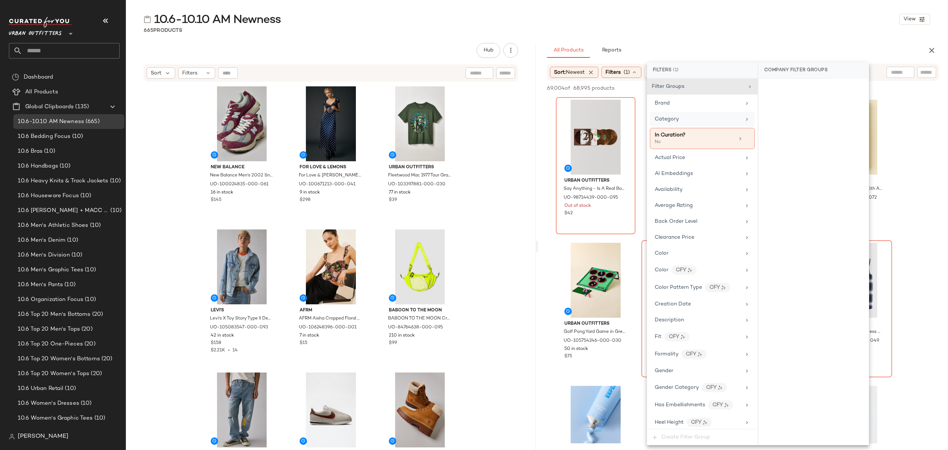
click at [698, 119] on div "Category" at bounding box center [698, 119] width 86 height 8
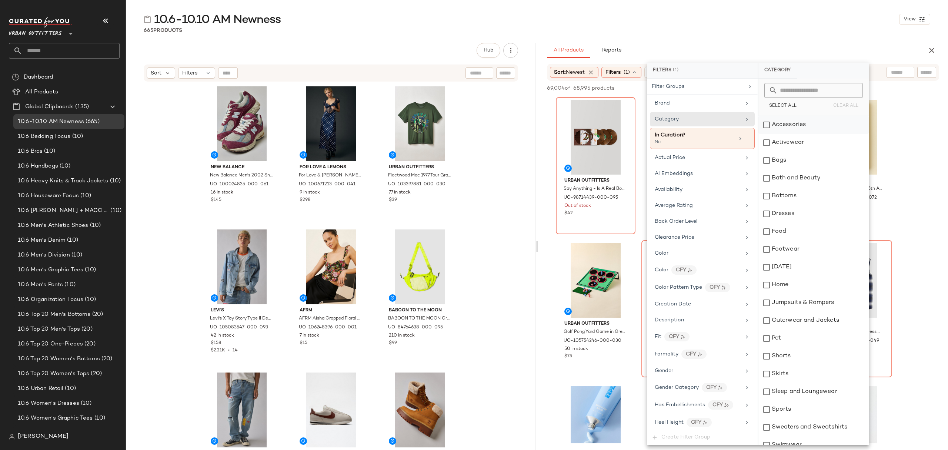
click at [808, 126] on div "Accessories" at bounding box center [814, 125] width 110 height 18
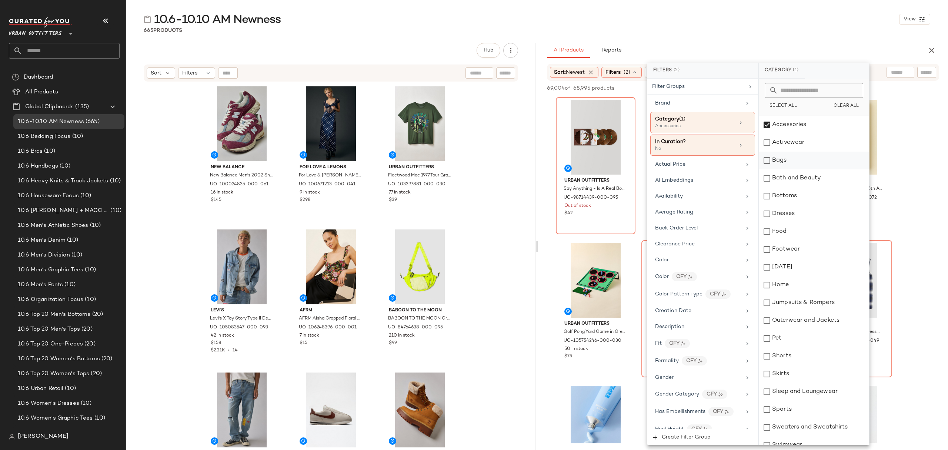
drag, startPoint x: 808, startPoint y: 150, endPoint x: 807, endPoint y: 157, distance: 7.1
click at [808, 150] on div "Activewear" at bounding box center [814, 143] width 110 height 18
drag, startPoint x: 806, startPoint y: 162, endPoint x: 810, endPoint y: 181, distance: 19.3
click at [805, 162] on div "Bags" at bounding box center [814, 161] width 110 height 18
click at [811, 194] on div "Bottoms" at bounding box center [814, 196] width 110 height 18
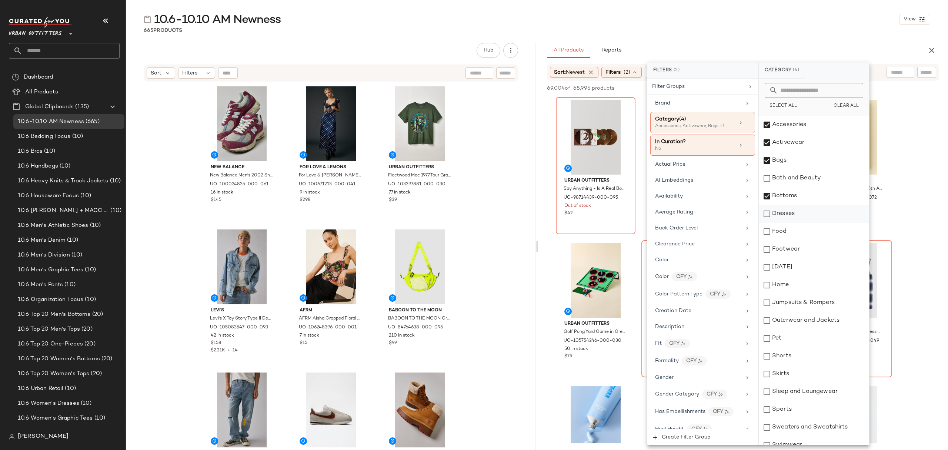
click at [809, 210] on div "Dresses" at bounding box center [814, 214] width 110 height 18
click at [816, 259] on div "Halloween" at bounding box center [814, 267] width 110 height 18
click at [815, 273] on div "Halloween" at bounding box center [814, 267] width 110 height 18
click at [811, 250] on div "Footwear" at bounding box center [814, 249] width 110 height 18
click at [820, 289] on div "Home" at bounding box center [814, 285] width 110 height 18
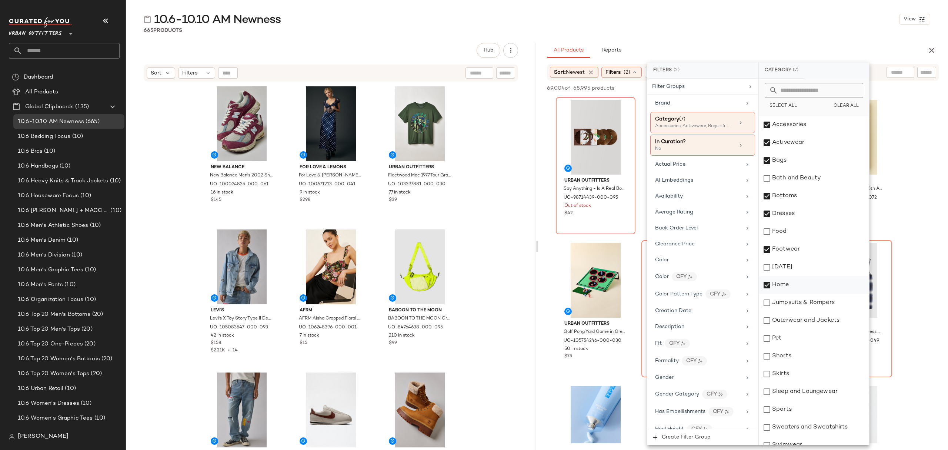
click at [822, 284] on div "Home" at bounding box center [814, 285] width 110 height 18
click at [826, 303] on div "Jumpsuits & Rompers" at bounding box center [814, 303] width 110 height 18
click at [829, 323] on div "Outerwear and Jackets" at bounding box center [814, 321] width 110 height 18
click at [804, 356] on div "Shorts" at bounding box center [814, 356] width 110 height 18
click at [808, 370] on div "Skirts" at bounding box center [814, 374] width 110 height 18
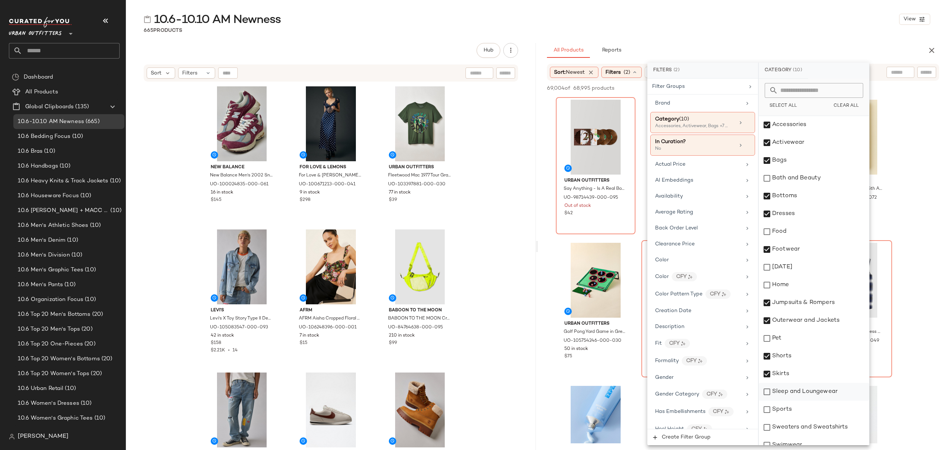
click at [817, 393] on div "Sleep and Loungewear" at bounding box center [814, 392] width 110 height 18
click at [822, 430] on div "Sweaters and Sweatshirts" at bounding box center [814, 427] width 110 height 18
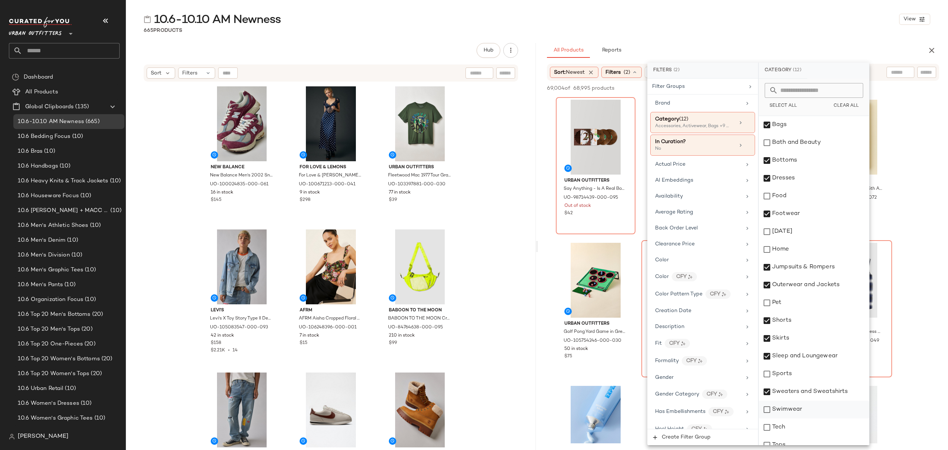
scroll to position [80, 0]
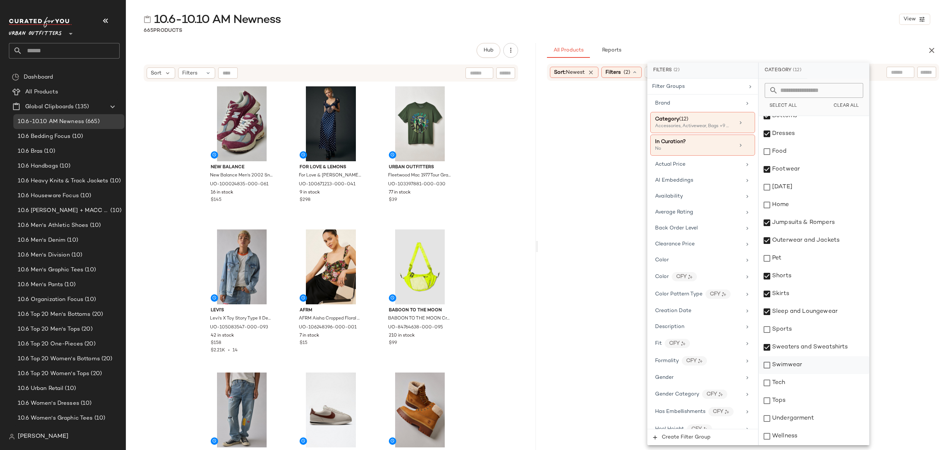
click at [820, 360] on div "Swimwear" at bounding box center [814, 365] width 110 height 18
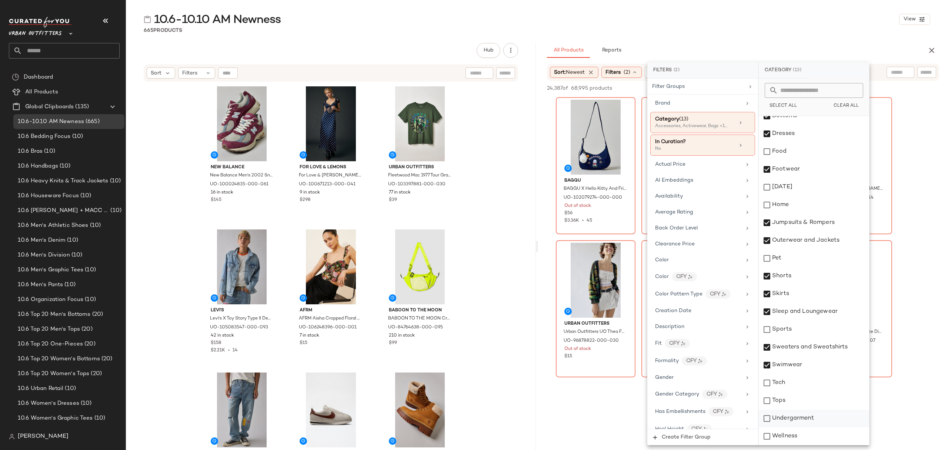
drag, startPoint x: 811, startPoint y: 401, endPoint x: 818, endPoint y: 414, distance: 15.3
click at [811, 402] on div "Tops" at bounding box center [814, 401] width 110 height 18
click at [820, 420] on div "Undergarment" at bounding box center [814, 418] width 110 height 18
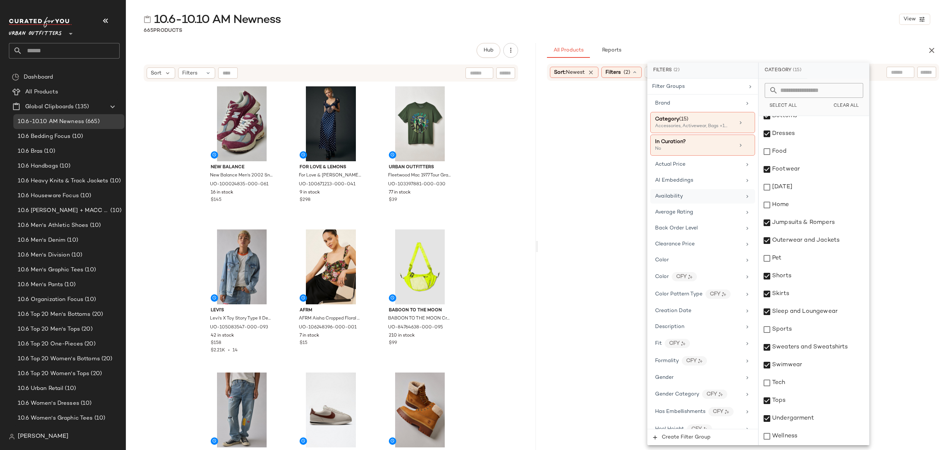
click at [719, 193] on div "Availability" at bounding box center [703, 196] width 105 height 14
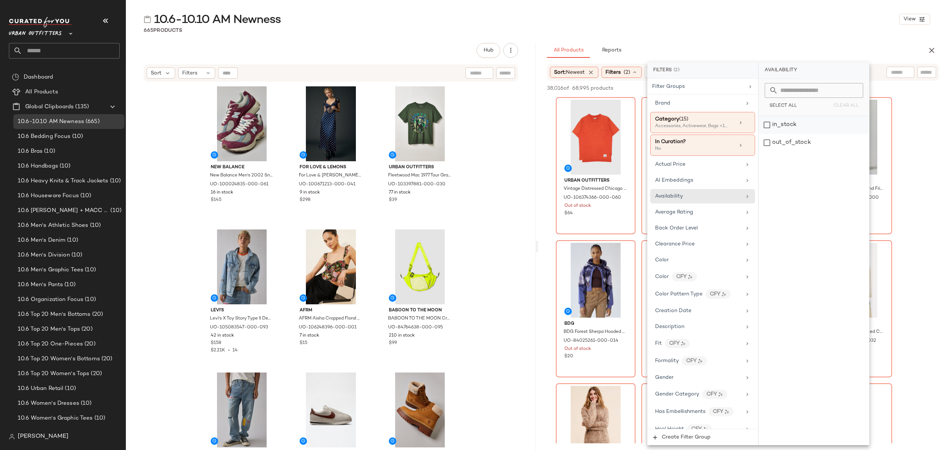
click at [814, 127] on div "in_stock" at bounding box center [814, 125] width 110 height 18
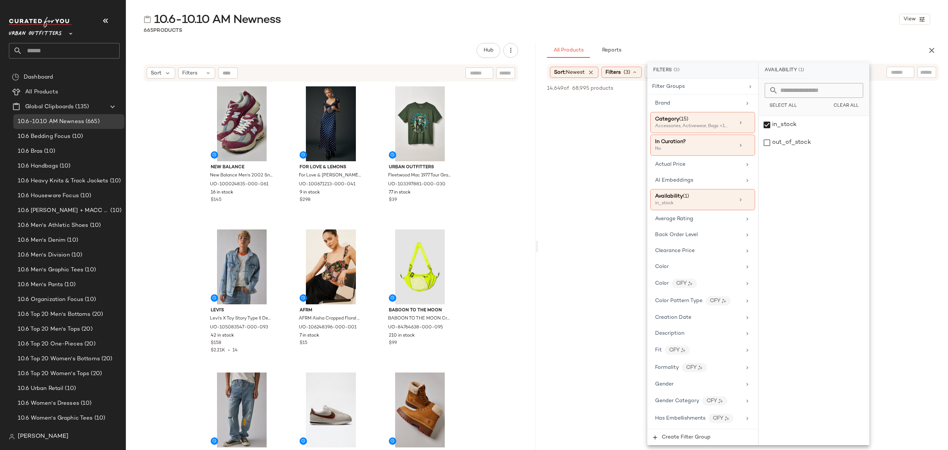
click at [764, 29] on div "665 Products" at bounding box center [537, 30] width 822 height 7
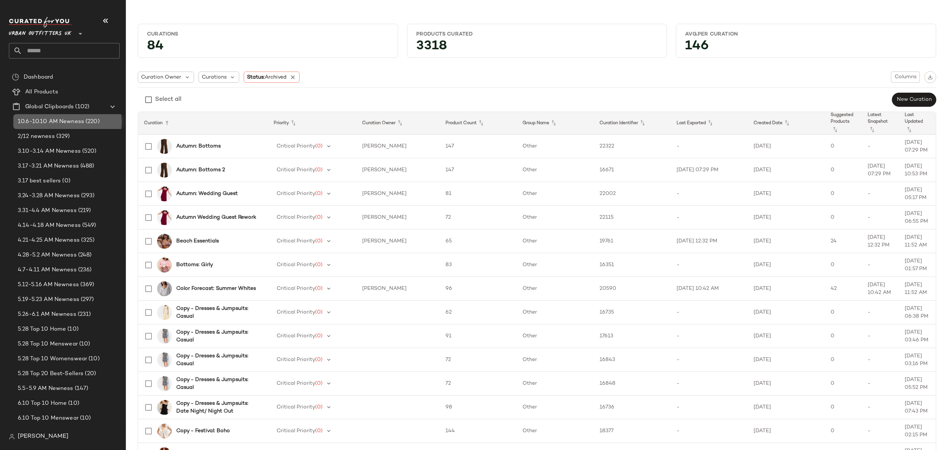
click at [70, 117] on span "10.6-10.10 AM Newness" at bounding box center [51, 121] width 66 height 9
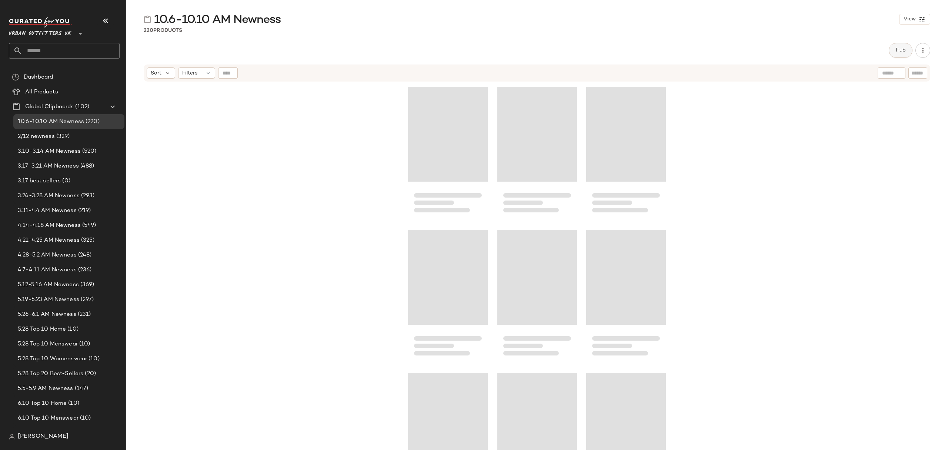
click at [896, 54] on button "Hub" at bounding box center [901, 50] width 24 height 15
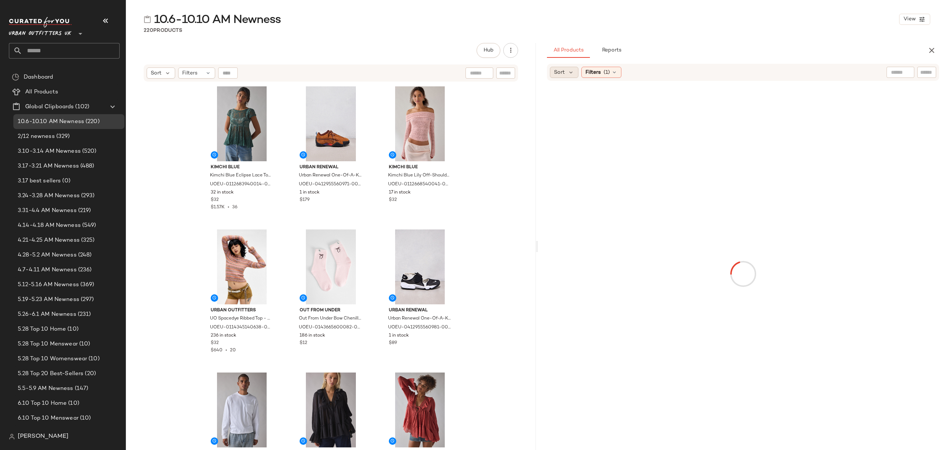
click at [566, 70] on div "Sort" at bounding box center [564, 72] width 29 height 11
drag, startPoint x: 576, startPoint y: 95, endPoint x: 615, endPoint y: 71, distance: 45.0
click at [577, 95] on span "Newest" at bounding box center [577, 92] width 19 height 8
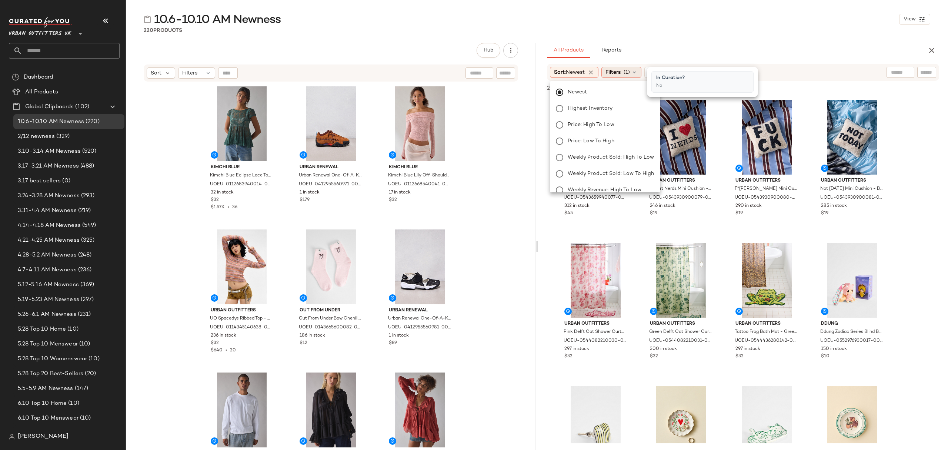
click at [614, 71] on span "Filters" at bounding box center [613, 73] width 15 height 8
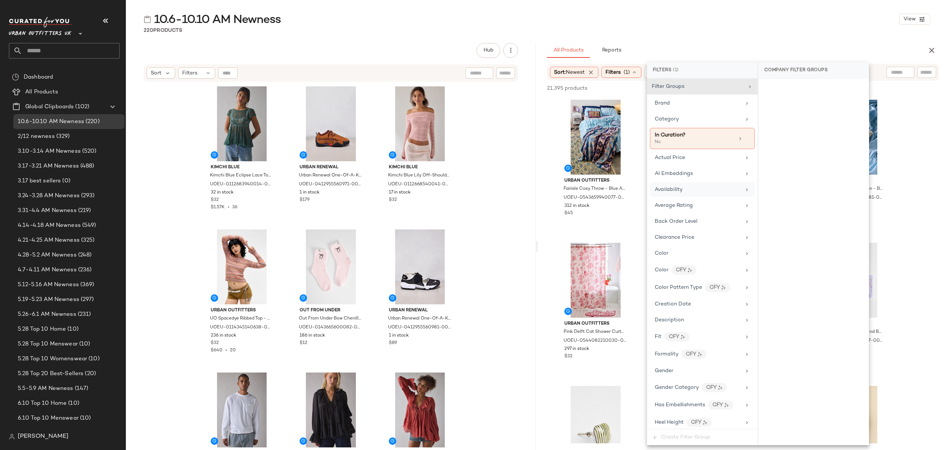
click at [691, 192] on div "Availability" at bounding box center [698, 190] width 86 height 8
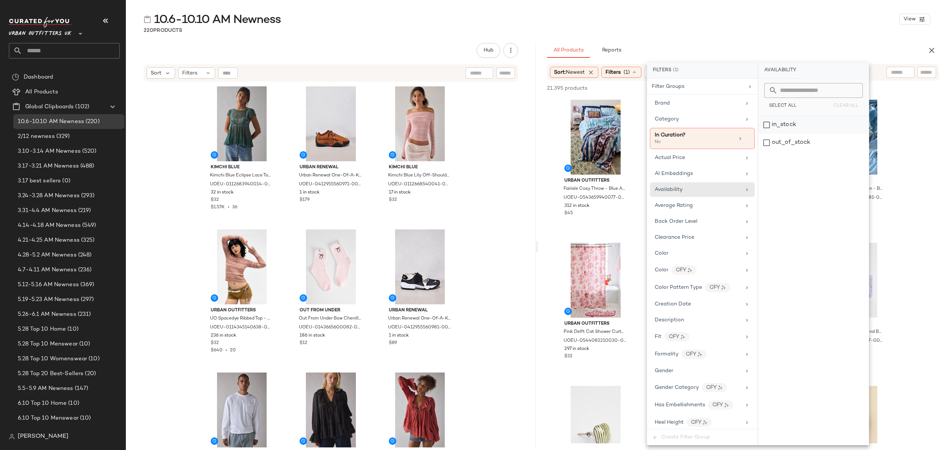
click at [789, 129] on div "in_stock" at bounding box center [814, 125] width 110 height 18
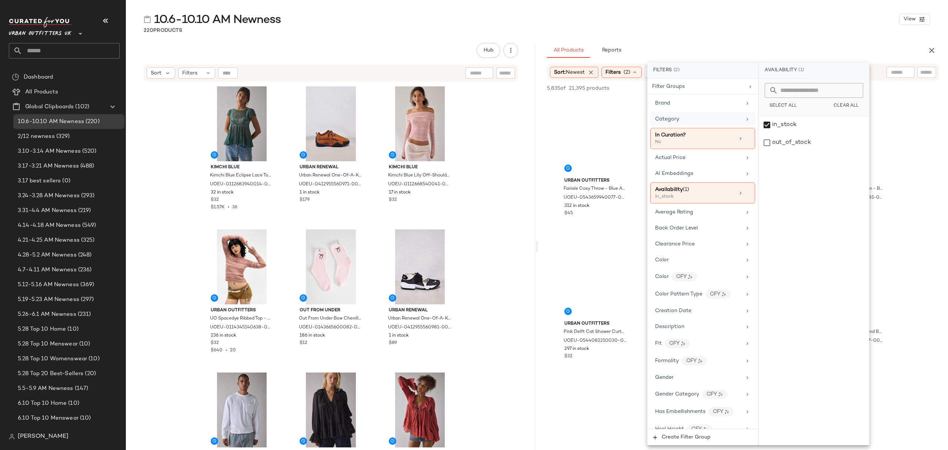
click at [698, 125] on div "Category" at bounding box center [703, 119] width 105 height 14
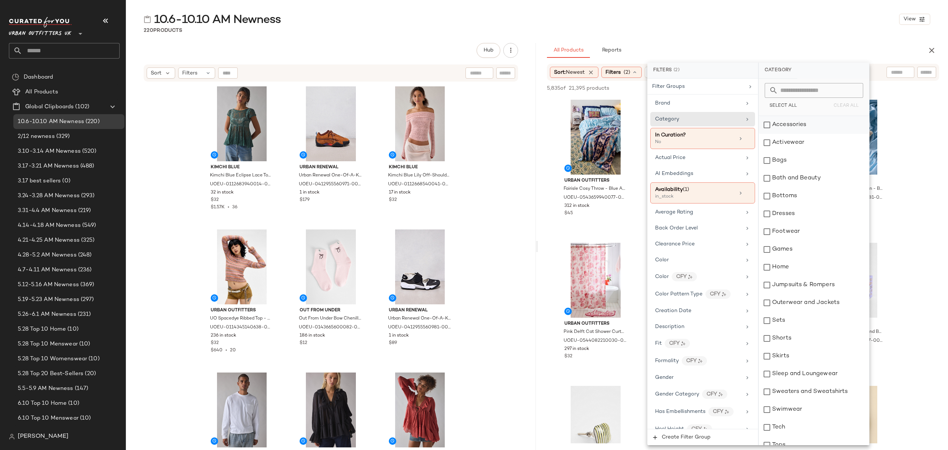
click at [824, 127] on div "Accessories" at bounding box center [814, 125] width 110 height 18
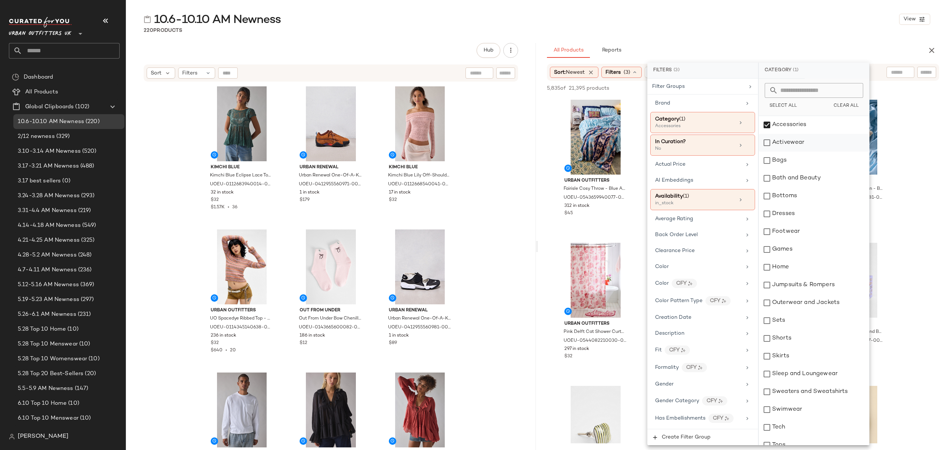
click at [820, 140] on div "Activewear" at bounding box center [814, 143] width 110 height 18
drag, startPoint x: 818, startPoint y: 162, endPoint x: 821, endPoint y: 176, distance: 14.4
click at [818, 162] on div "Bags" at bounding box center [814, 161] width 110 height 18
click at [824, 196] on div "Bottoms" at bounding box center [814, 196] width 110 height 18
click at [819, 217] on div "Dresses" at bounding box center [814, 214] width 110 height 18
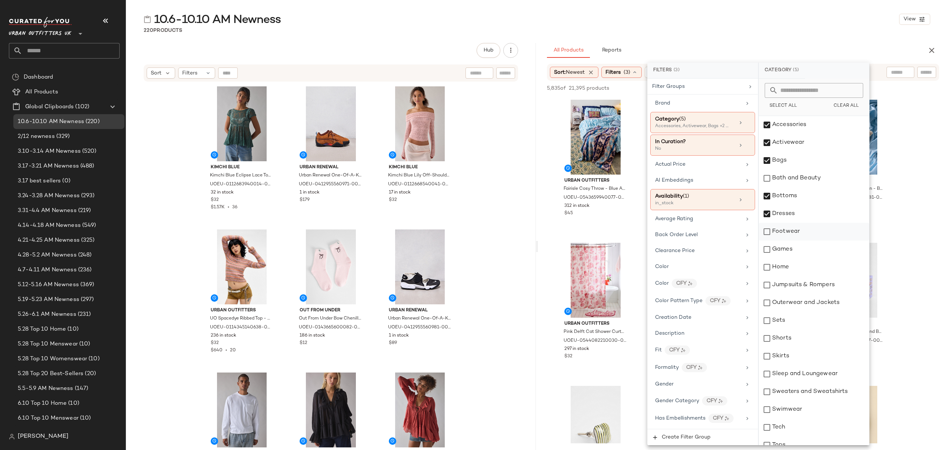
click at [816, 233] on div "Footwear" at bounding box center [814, 232] width 110 height 18
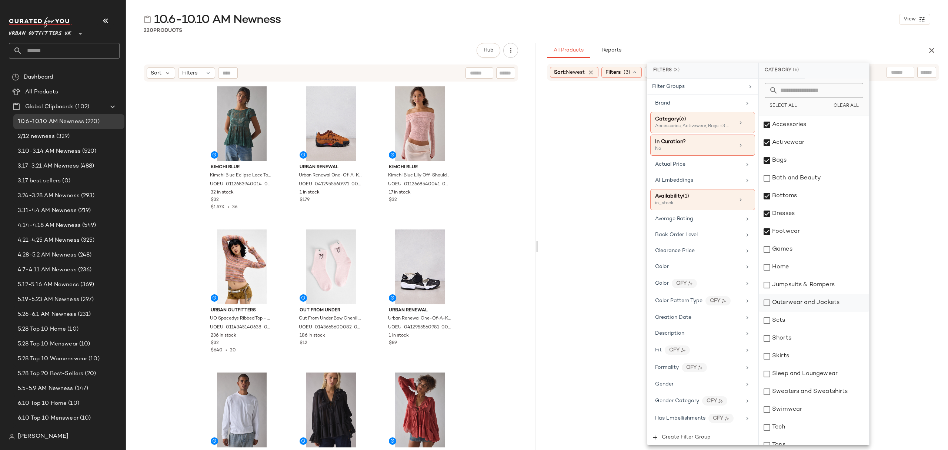
drag, startPoint x: 824, startPoint y: 283, endPoint x: 826, endPoint y: 304, distance: 20.8
click at [824, 283] on div "Jumpsuits & Rompers" at bounding box center [814, 285] width 110 height 18
click at [826, 304] on div "Outerwear and Jackets" at bounding box center [814, 303] width 110 height 18
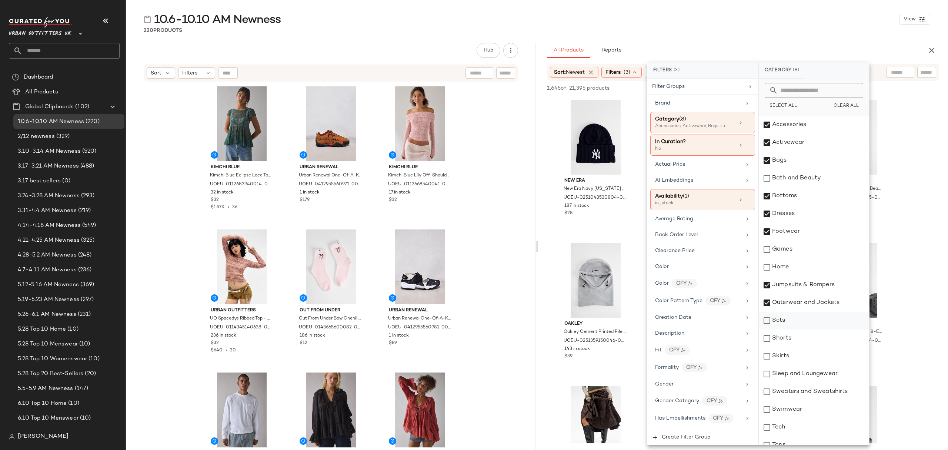
click at [805, 328] on div "Sets" at bounding box center [814, 321] width 110 height 18
drag, startPoint x: 804, startPoint y: 341, endPoint x: 799, endPoint y: 355, distance: 14.4
click at [804, 342] on div "Shorts" at bounding box center [814, 338] width 110 height 18
drag, startPoint x: 798, startPoint y: 359, endPoint x: 809, endPoint y: 373, distance: 18.1
click at [798, 360] on div "Skirts" at bounding box center [814, 356] width 110 height 18
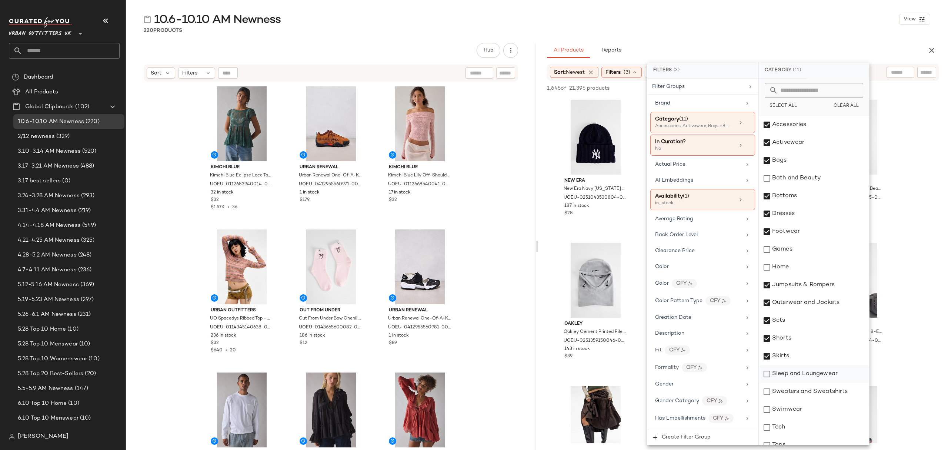
click at [814, 378] on div "Sleep and Loungewear" at bounding box center [814, 374] width 110 height 18
click at [829, 395] on div "Sweaters and Sweatshirts" at bounding box center [814, 392] width 110 height 18
click at [820, 407] on div "Swimwear" at bounding box center [814, 409] width 110 height 18
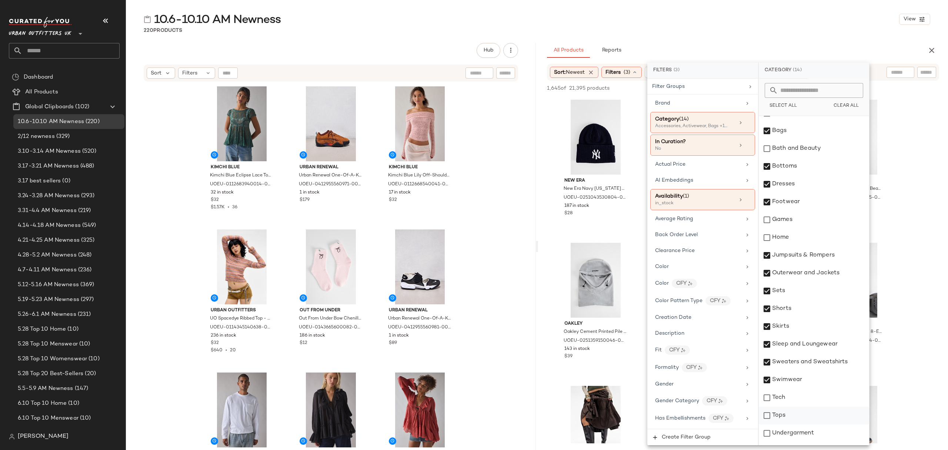
scroll to position [44, 0]
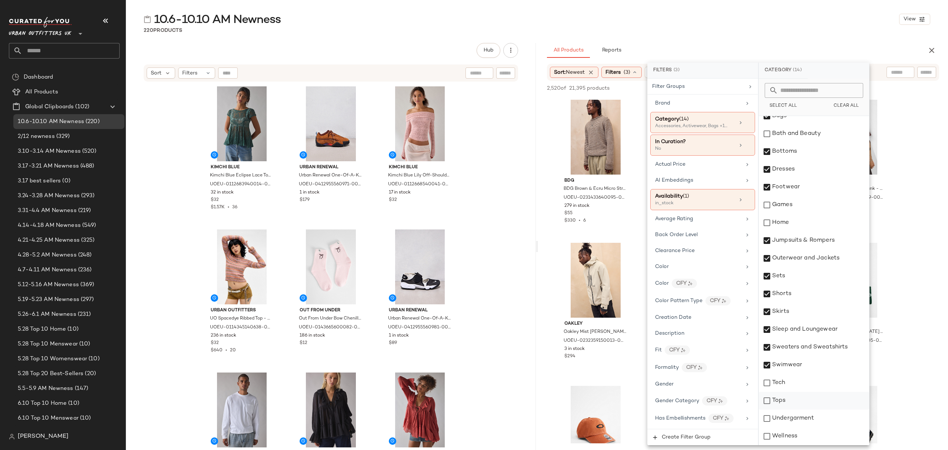
click at [814, 405] on div "Tops" at bounding box center [814, 401] width 110 height 18
click at [816, 419] on div "Undergarment" at bounding box center [814, 418] width 110 height 18
click at [706, 42] on div "10.6-10.10 AM Newness View 220 Products Hub Send for Review External Review Int…" at bounding box center [537, 231] width 822 height 438
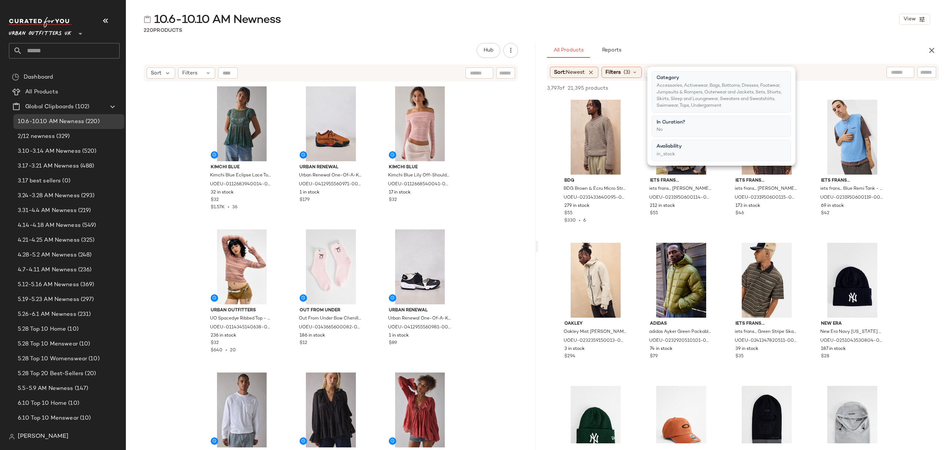
click at [706, 44] on div "All Products Reports" at bounding box center [731, 50] width 369 height 15
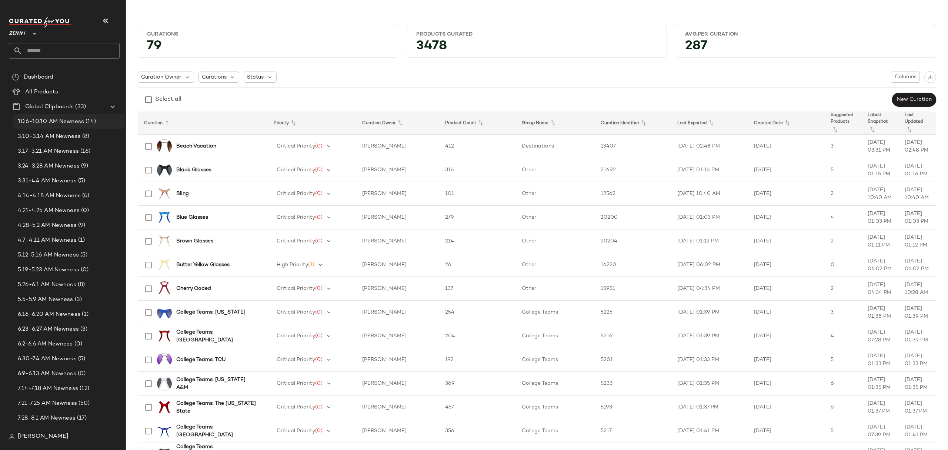
click at [85, 125] on span "(14)" at bounding box center [90, 121] width 12 height 9
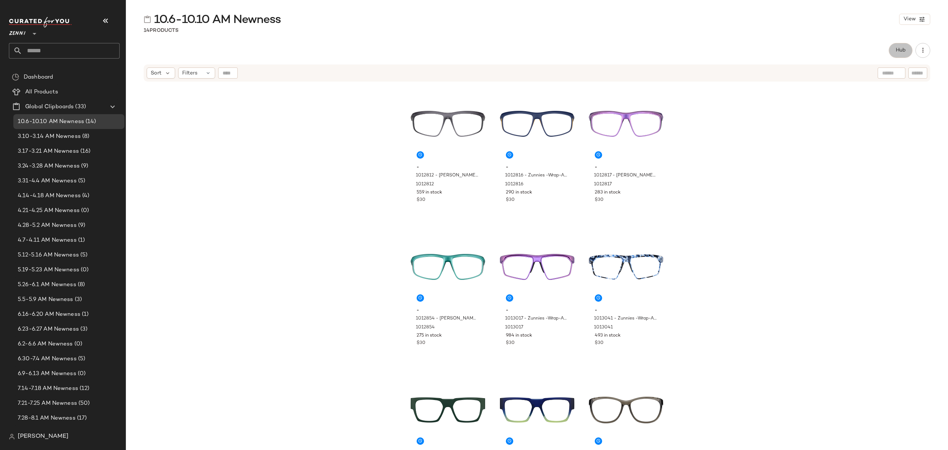
click at [911, 47] on button "Hub" at bounding box center [901, 50] width 24 height 15
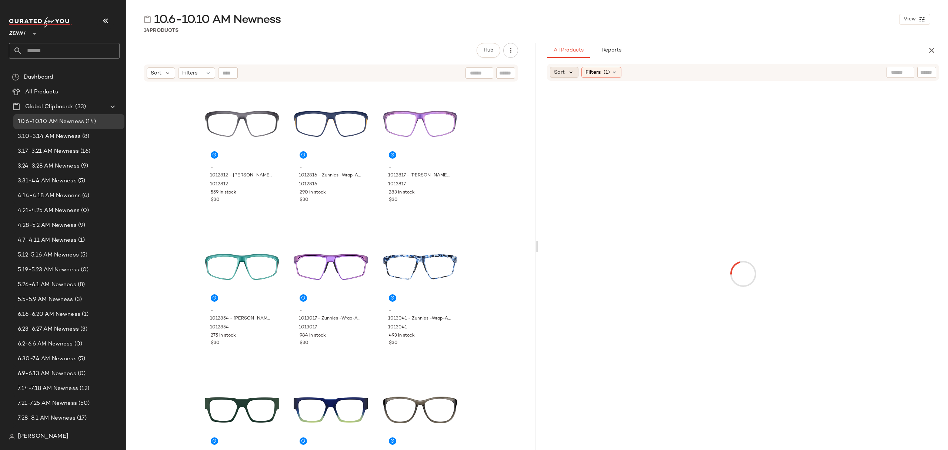
click at [571, 73] on icon at bounding box center [571, 72] width 7 height 7
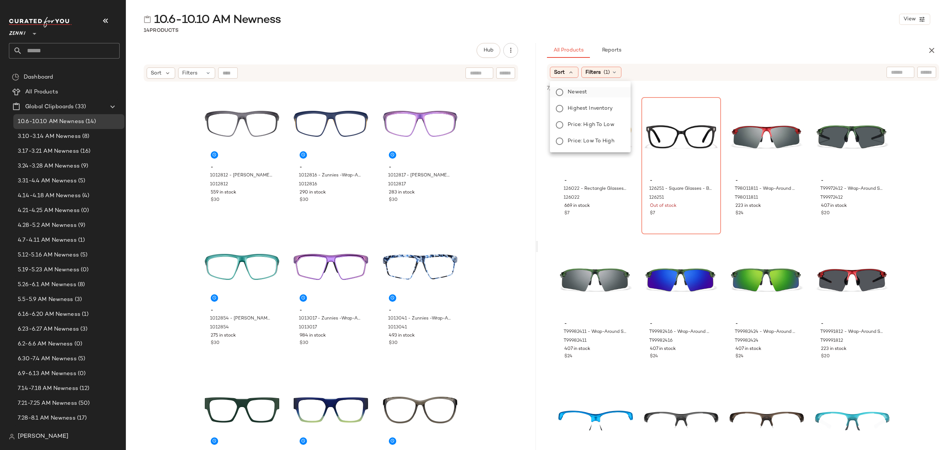
click at [600, 93] on label "Newest" at bounding box center [595, 92] width 60 height 10
drag, startPoint x: 625, startPoint y: 74, endPoint x: 631, endPoint y: 80, distance: 7.9
click at [626, 74] on div "Filters (1)" at bounding box center [622, 72] width 40 height 11
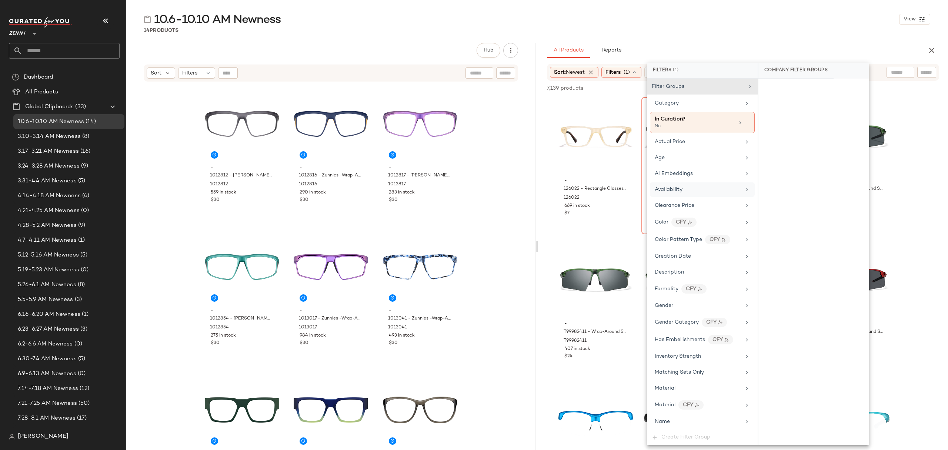
click at [684, 184] on div "Availability" at bounding box center [702, 189] width 105 height 14
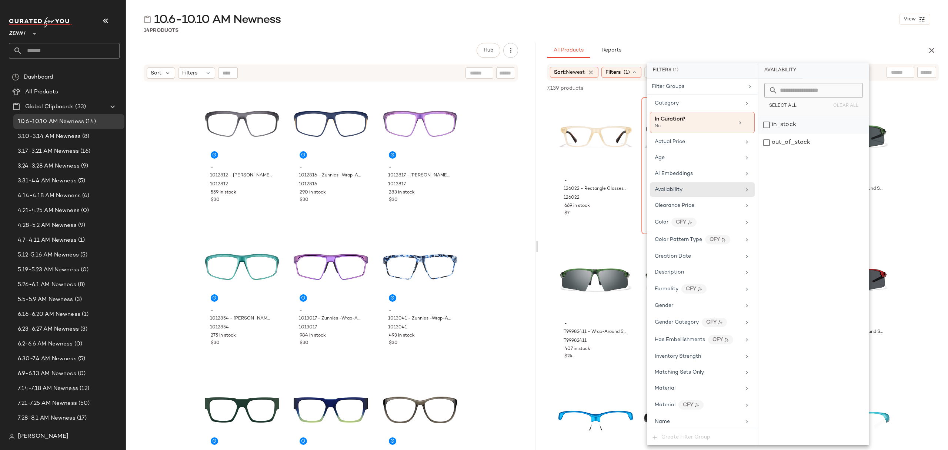
click at [787, 120] on div "in_stock" at bounding box center [814, 125] width 110 height 18
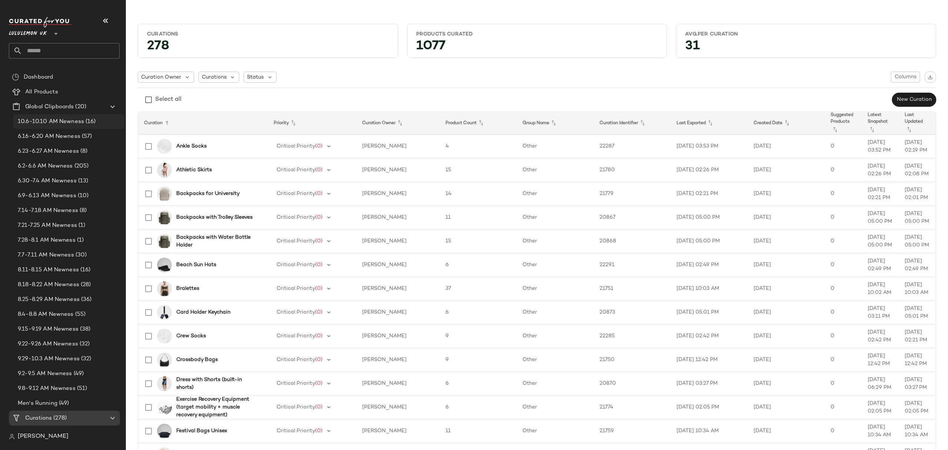
click at [56, 125] on span "10.6-10.10 AM Newness" at bounding box center [51, 121] width 66 height 9
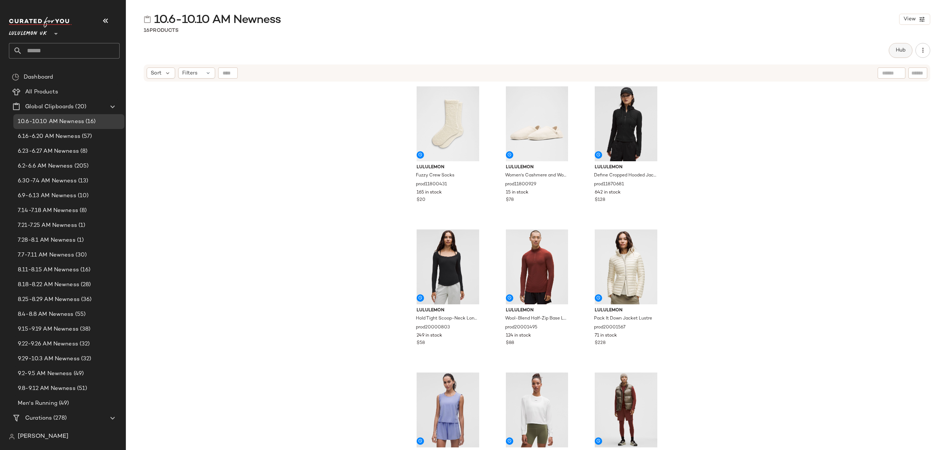
click at [902, 52] on span "Hub" at bounding box center [901, 50] width 10 height 6
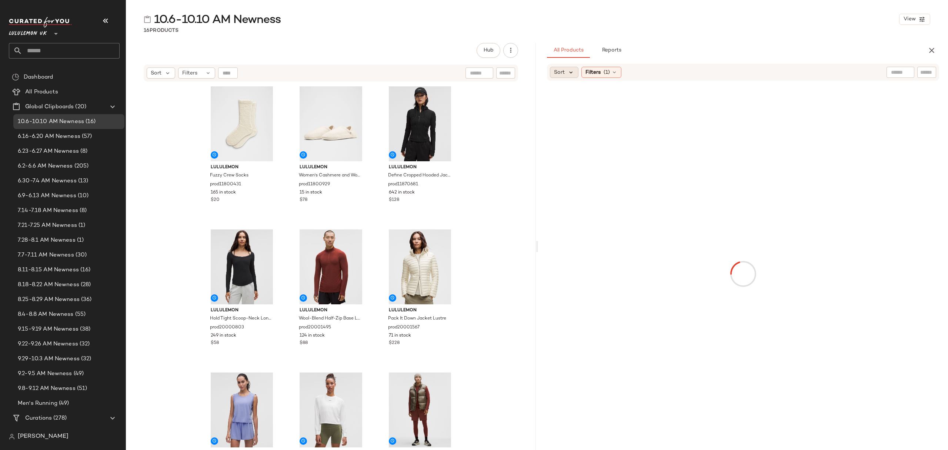
click at [570, 69] on icon at bounding box center [571, 72] width 7 height 7
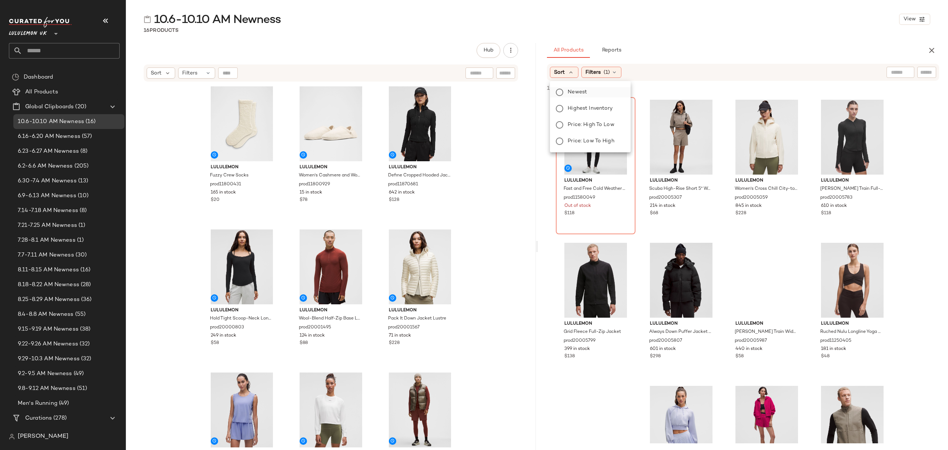
click at [586, 96] on span "Newest" at bounding box center [577, 92] width 19 height 8
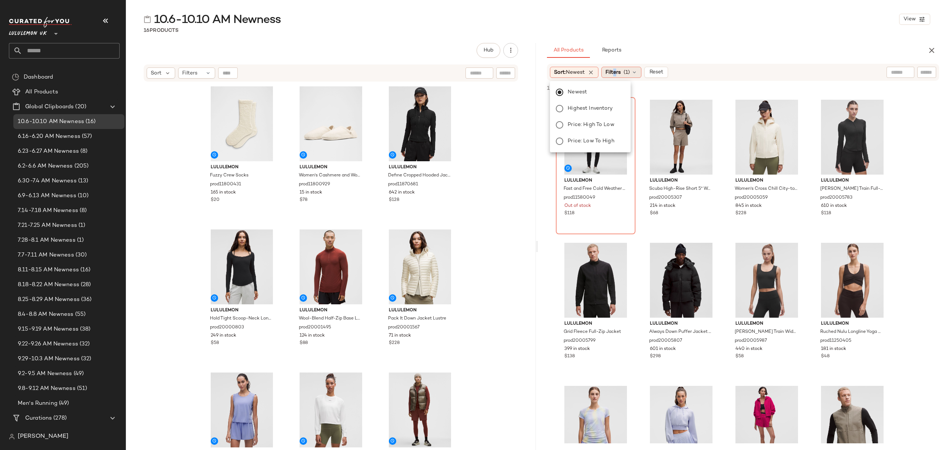
click at [617, 76] on div "Filters (1)" at bounding box center [622, 72] width 40 height 11
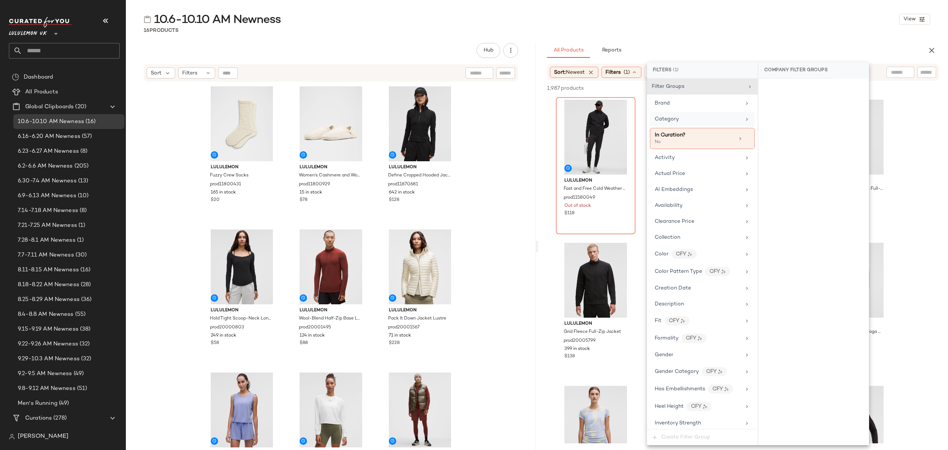
click at [686, 126] on div "Category" at bounding box center [702, 119] width 105 height 14
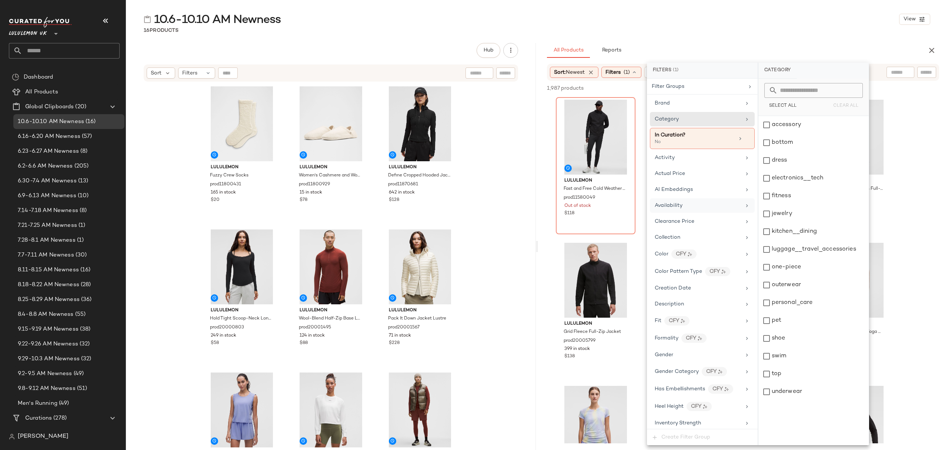
click at [702, 201] on div "Availability" at bounding box center [702, 205] width 105 height 14
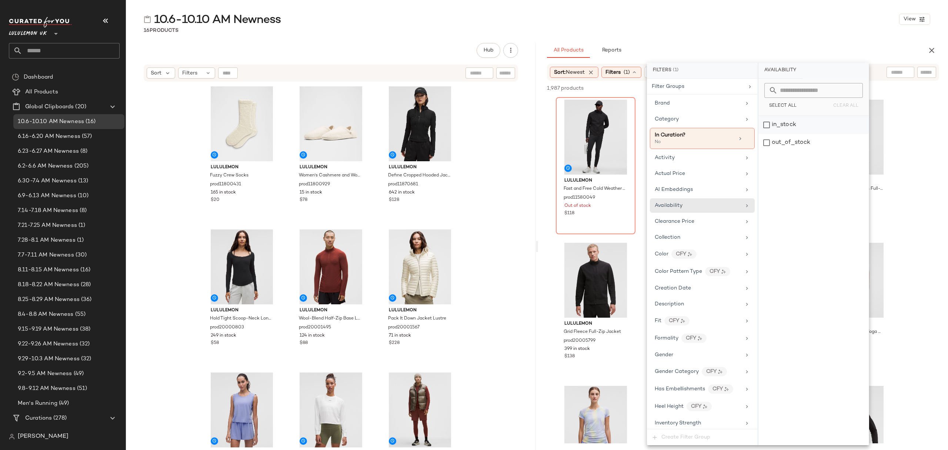
click at [779, 123] on div "in_stock" at bounding box center [814, 125] width 110 height 18
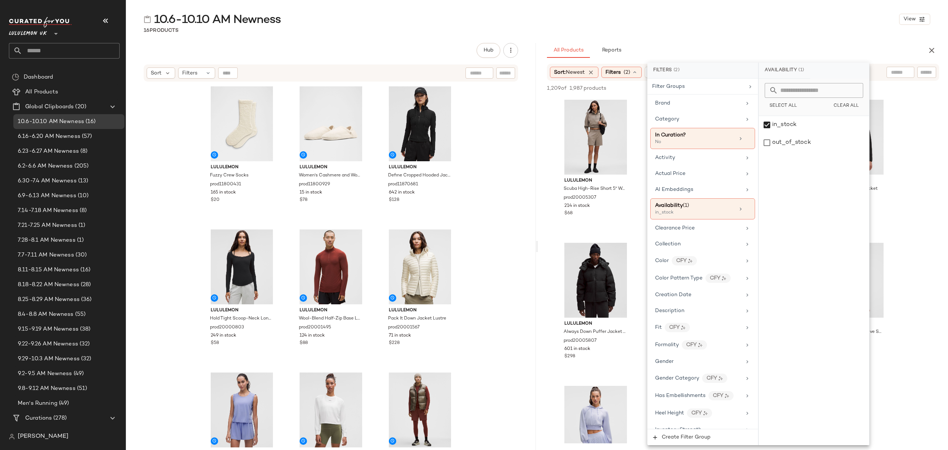
click at [757, 34] on div "10.6-10.10 AM Newness View 16 Products Hub Send for Review External Review Inte…" at bounding box center [537, 231] width 822 height 438
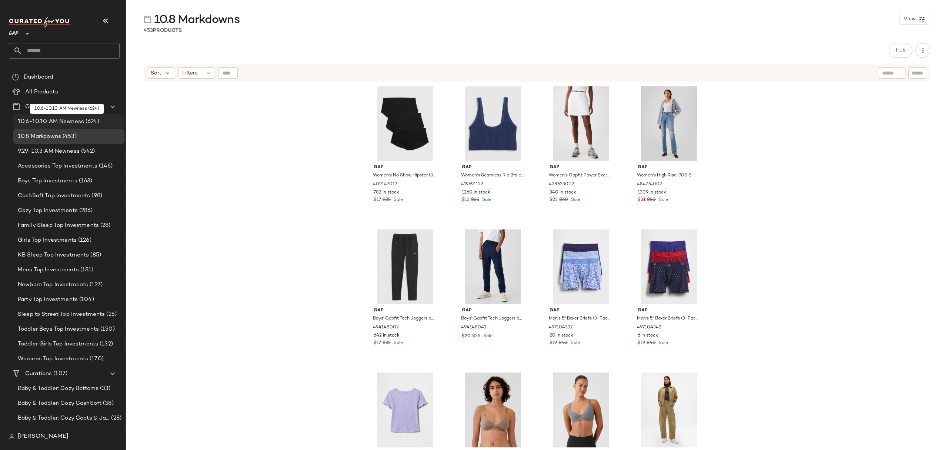
click at [86, 117] on span "(624)" at bounding box center [91, 121] width 15 height 9
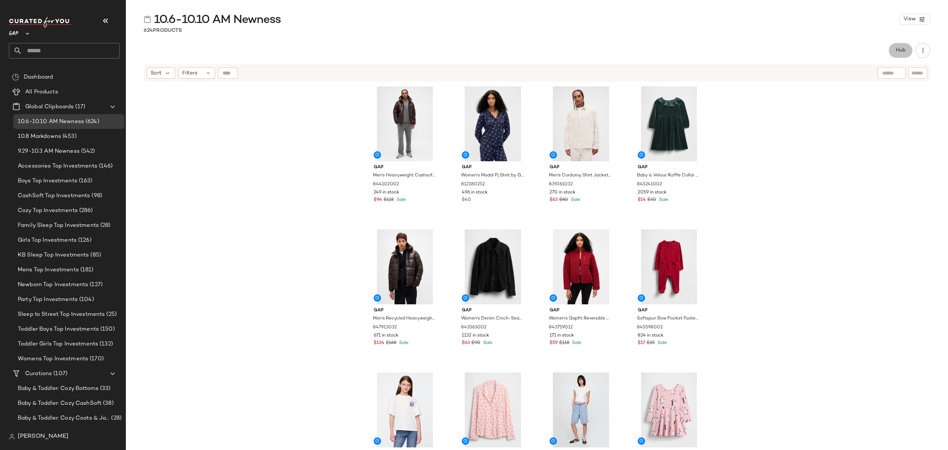
click at [901, 55] on button "Hub" at bounding box center [901, 50] width 24 height 15
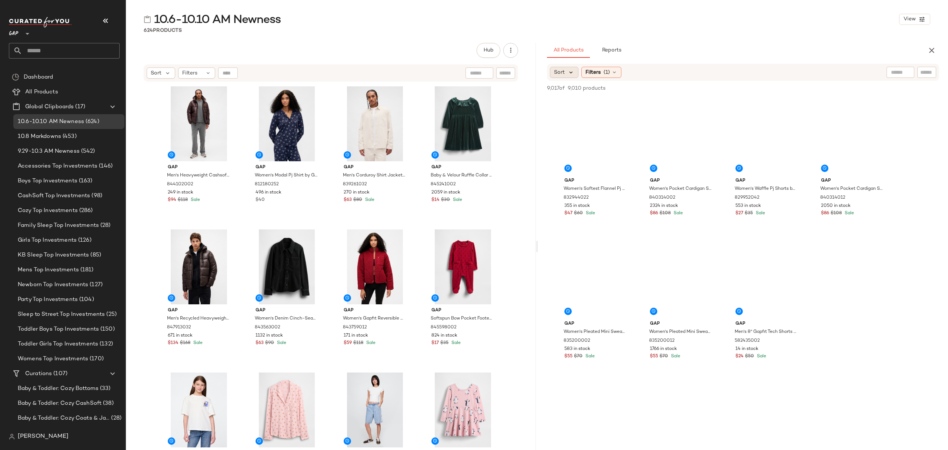
click at [571, 69] on icon at bounding box center [571, 72] width 7 height 7
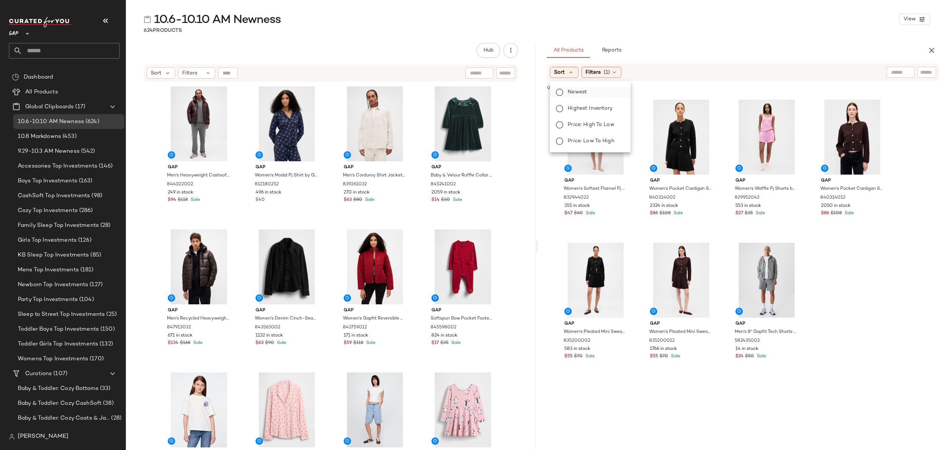
drag, startPoint x: 583, startPoint y: 93, endPoint x: 596, endPoint y: 94, distance: 13.4
click at [584, 93] on span "Newest" at bounding box center [577, 92] width 19 height 8
click at [636, 71] on icon at bounding box center [635, 72] width 6 height 6
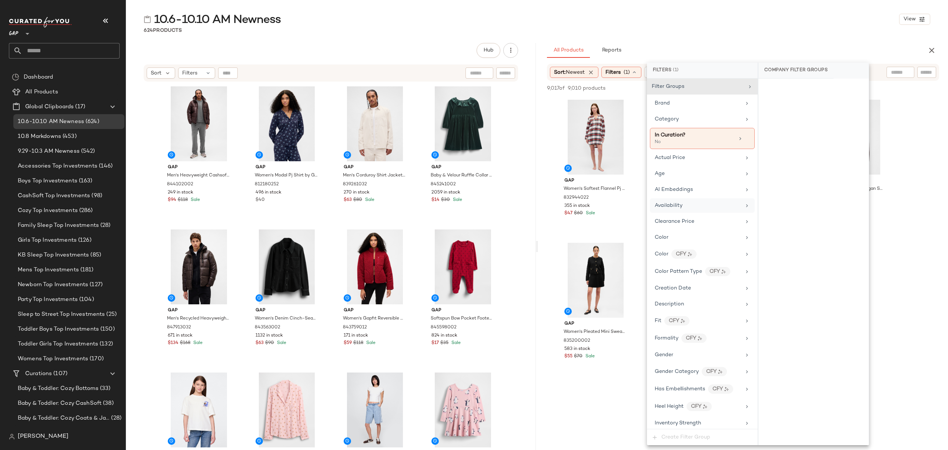
click at [706, 213] on div "Availability" at bounding box center [702, 205] width 105 height 14
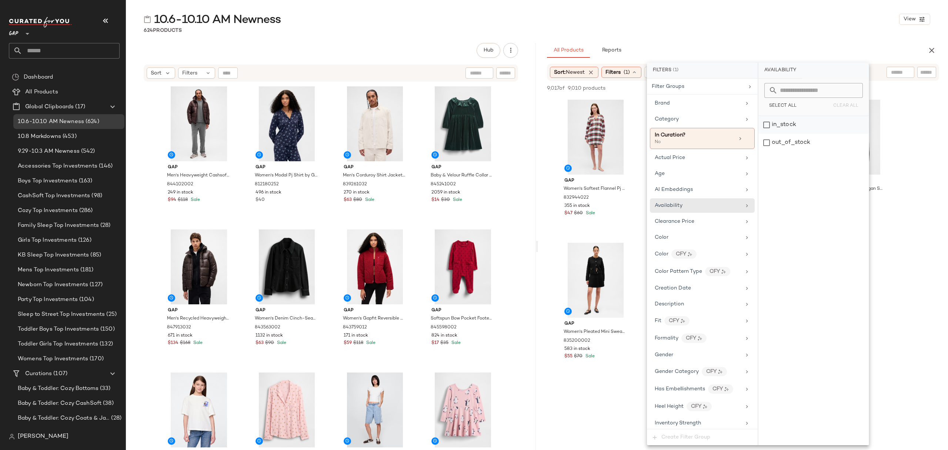
click at [775, 124] on div "in_stock" at bounding box center [814, 125] width 110 height 18
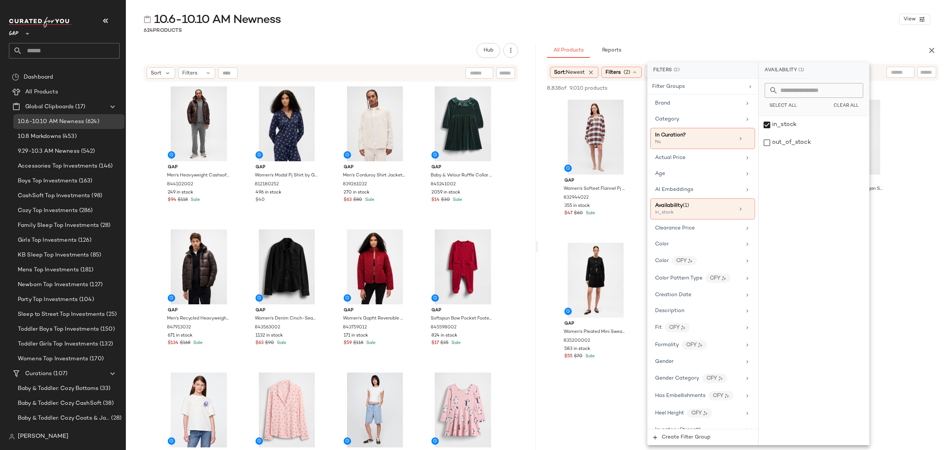
click at [740, 18] on div "10.6-10.10 AM Newness View" at bounding box center [537, 19] width 822 height 15
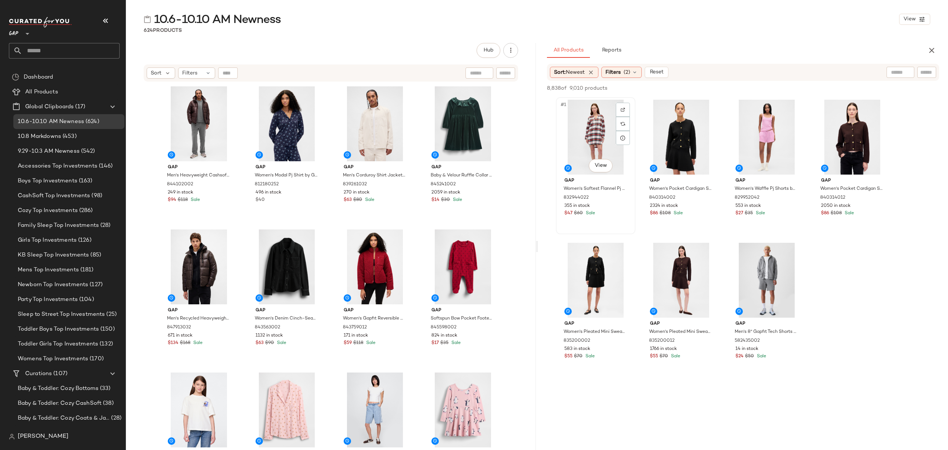
click at [590, 113] on div "#1 View" at bounding box center [596, 137] width 74 height 75
click at [788, 356] on div "$24 $50 Sale" at bounding box center [767, 356] width 63 height 7
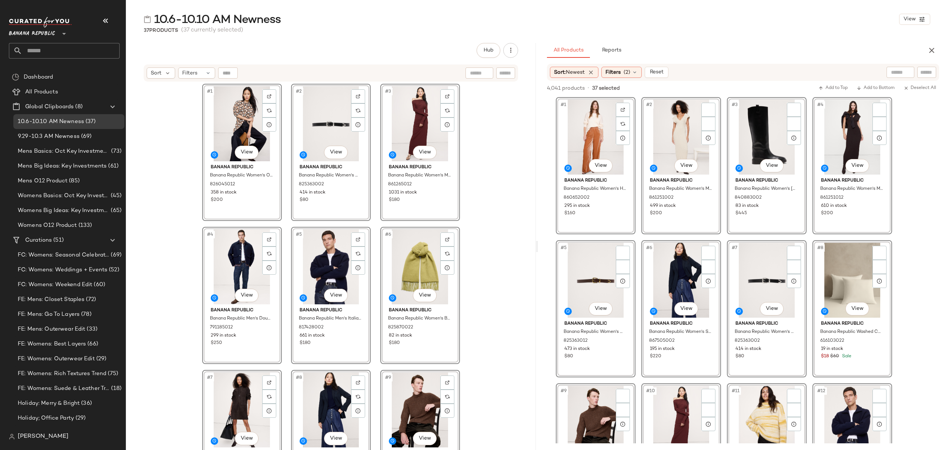
scroll to position [1235, 0]
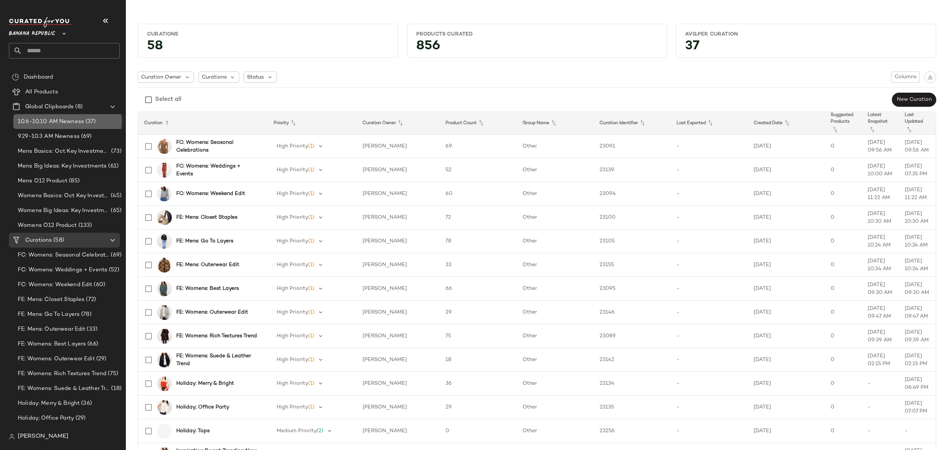
click at [55, 124] on span "10.6-10.10 AM Newness" at bounding box center [51, 121] width 66 height 9
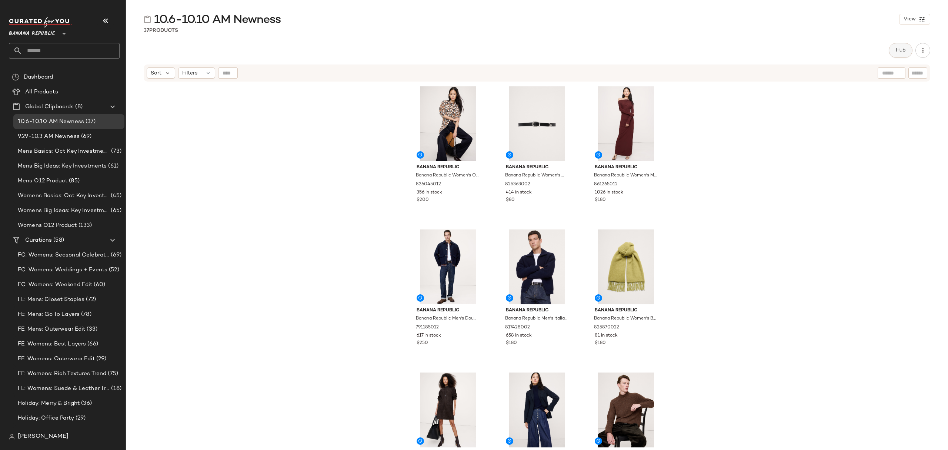
click at [901, 56] on button "Hub" at bounding box center [901, 50] width 24 height 15
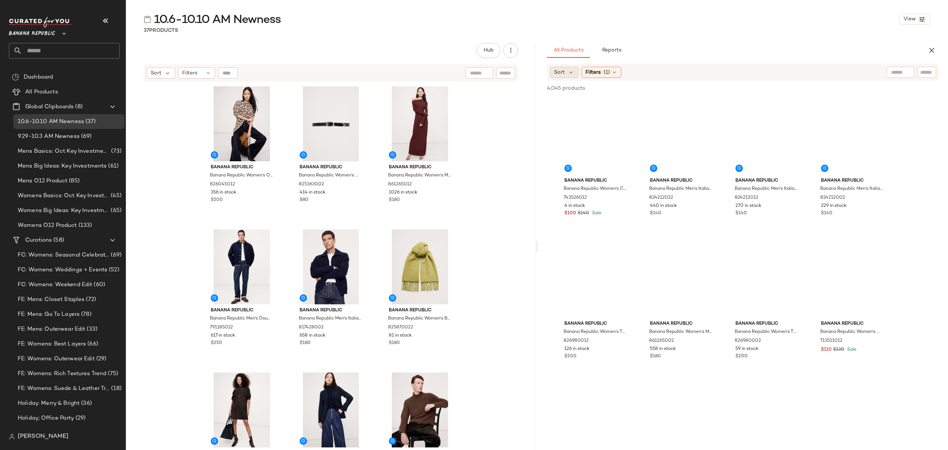
click at [560, 76] on span "Sort" at bounding box center [559, 73] width 11 height 8
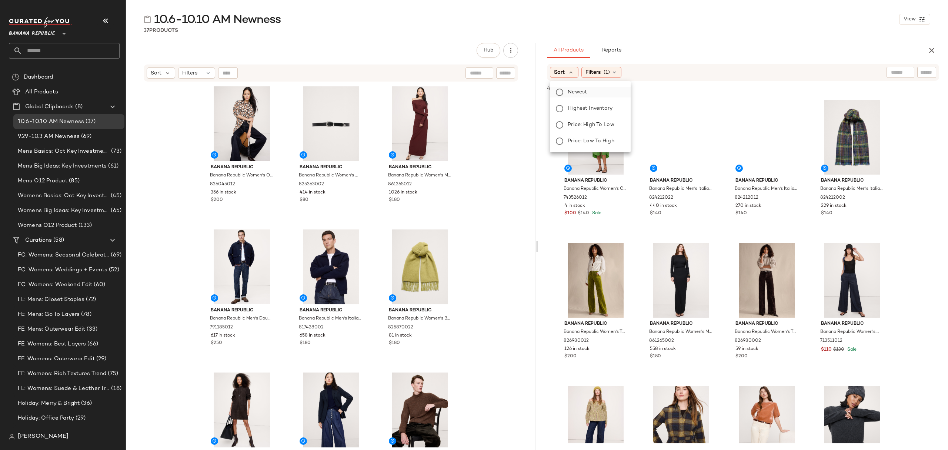
drag, startPoint x: 573, startPoint y: 93, endPoint x: 582, endPoint y: 93, distance: 8.9
click at [574, 93] on span "Newest" at bounding box center [577, 92] width 19 height 8
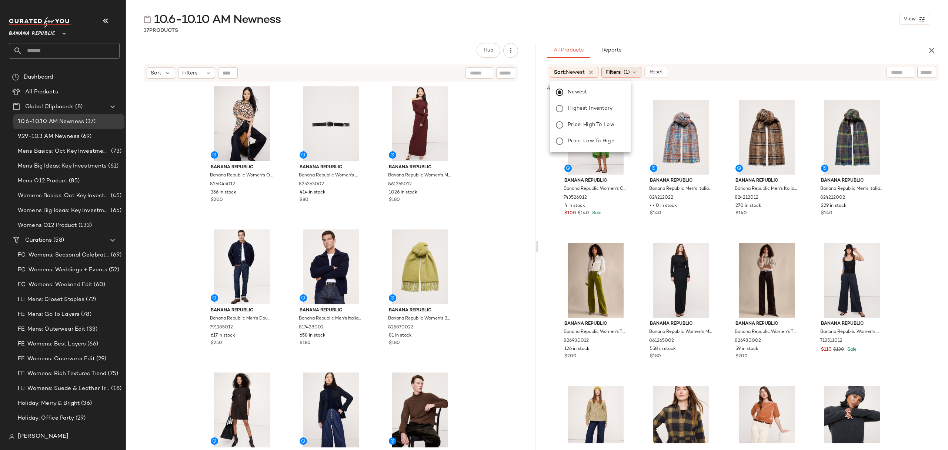
click at [621, 71] on span "Filters" at bounding box center [613, 73] width 15 height 8
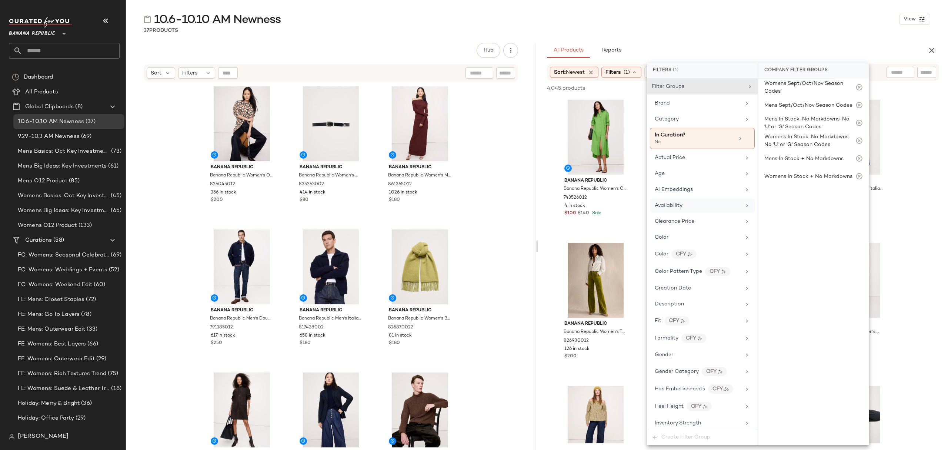
click at [706, 204] on div "Availability" at bounding box center [698, 206] width 86 height 8
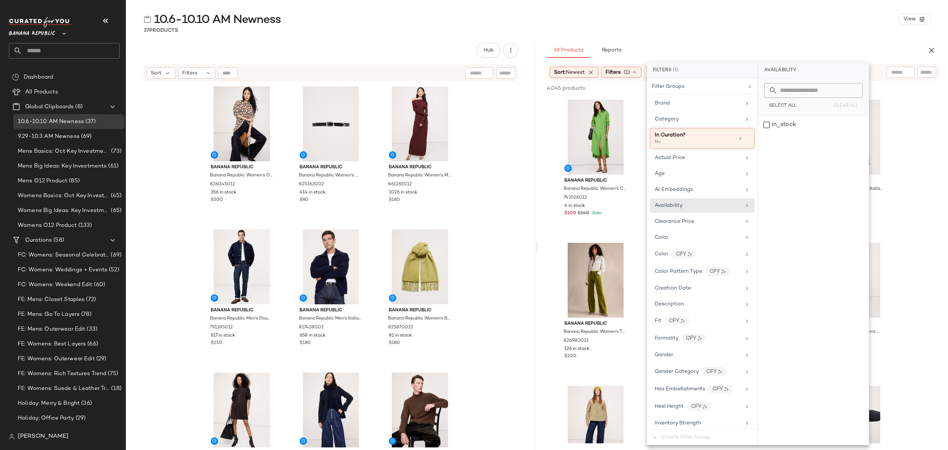
click at [656, 40] on div "10.6-10.10 AM Newness View 37 Products Hub Send for Review External Review Inte…" at bounding box center [537, 231] width 822 height 438
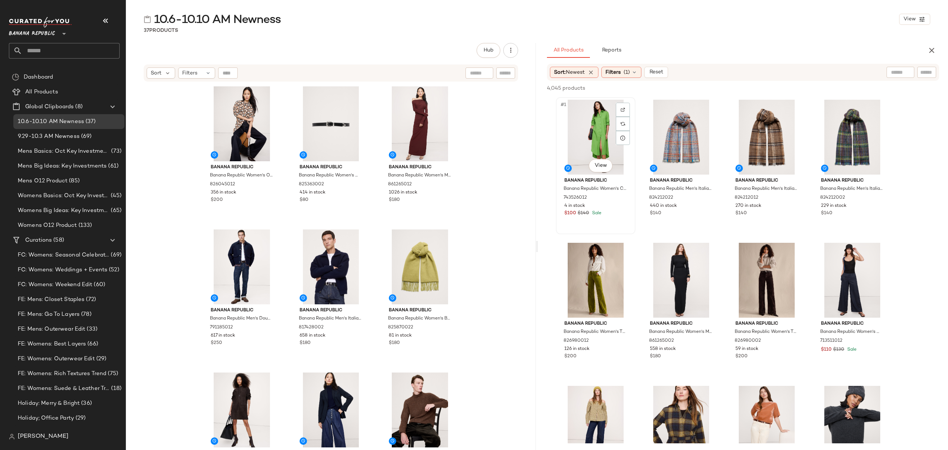
click at [584, 134] on div "#1 View" at bounding box center [596, 137] width 74 height 75
drag, startPoint x: 877, startPoint y: 220, endPoint x: 857, endPoint y: 217, distance: 20.6
click at [877, 219] on div "#4 View Banana Republic Banana Republic Men's Italian Plaid Wool-Blend Scarf Gr…" at bounding box center [853, 166] width 78 height 136
